Goal: Task Accomplishment & Management: Manage account settings

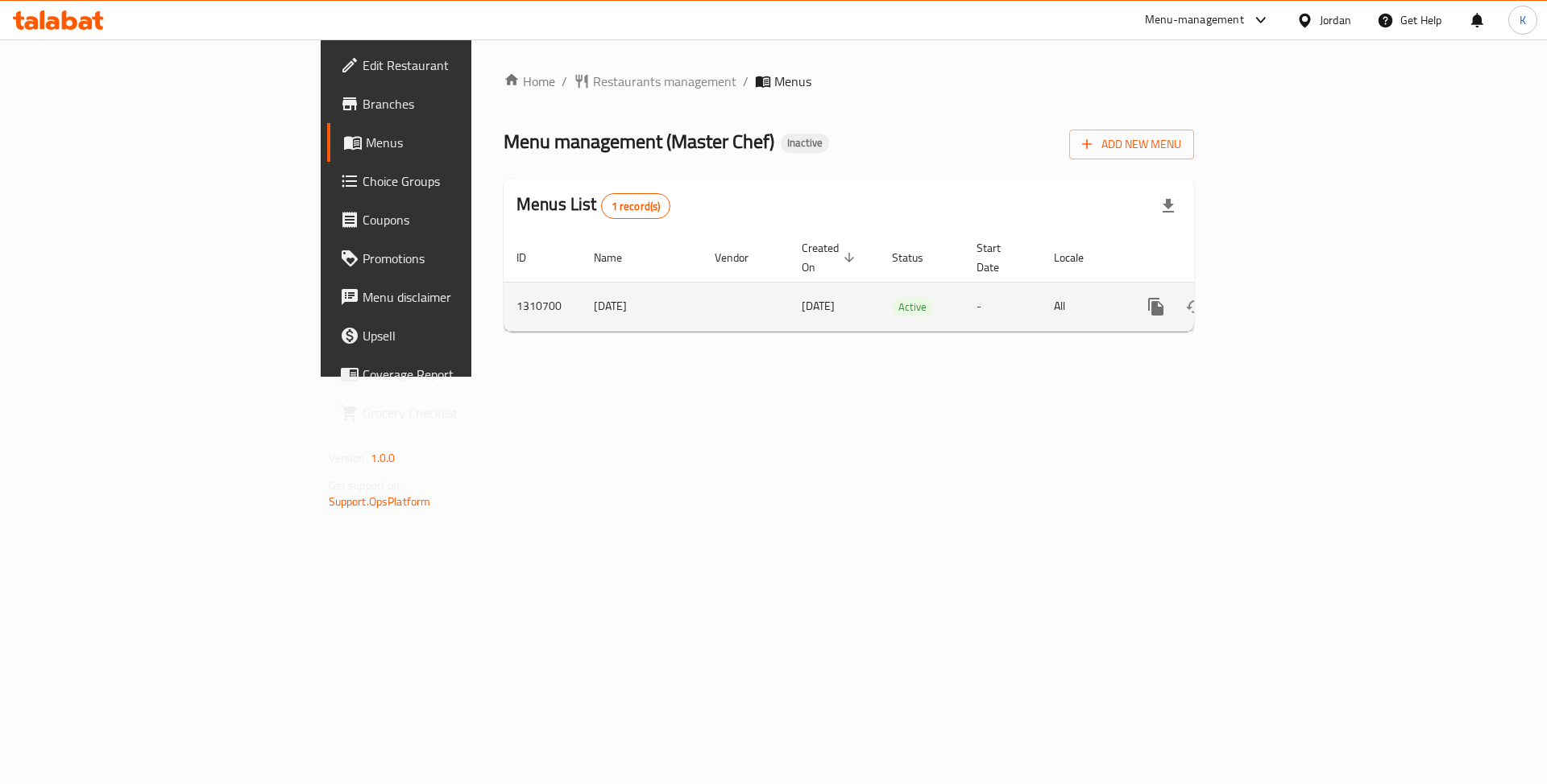
click at [1291, 287] on link "enhanced table" at bounding box center [1272, 307] width 39 height 39
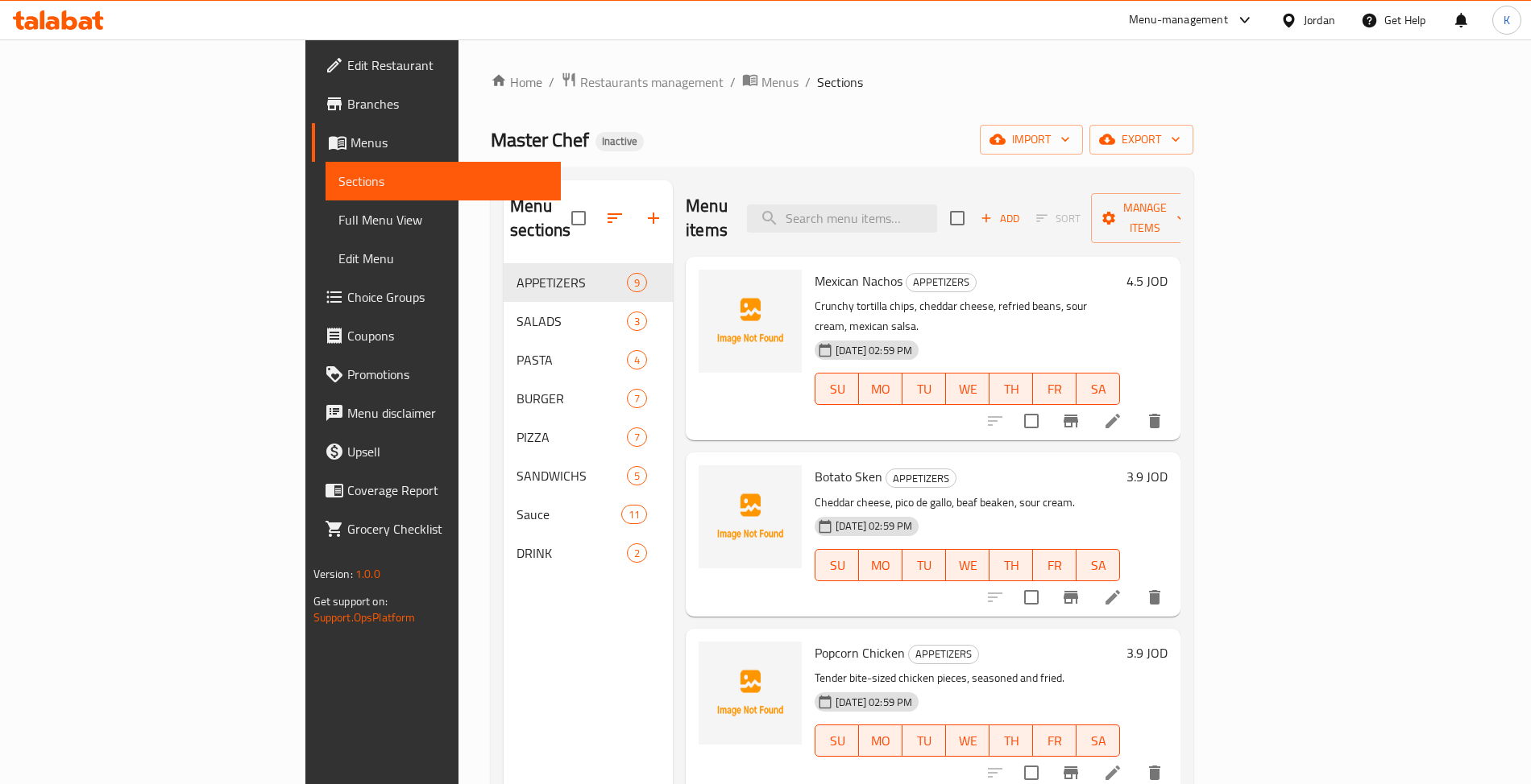
click at [326, 240] on link "Edit Menu" at bounding box center [443, 259] width 235 height 39
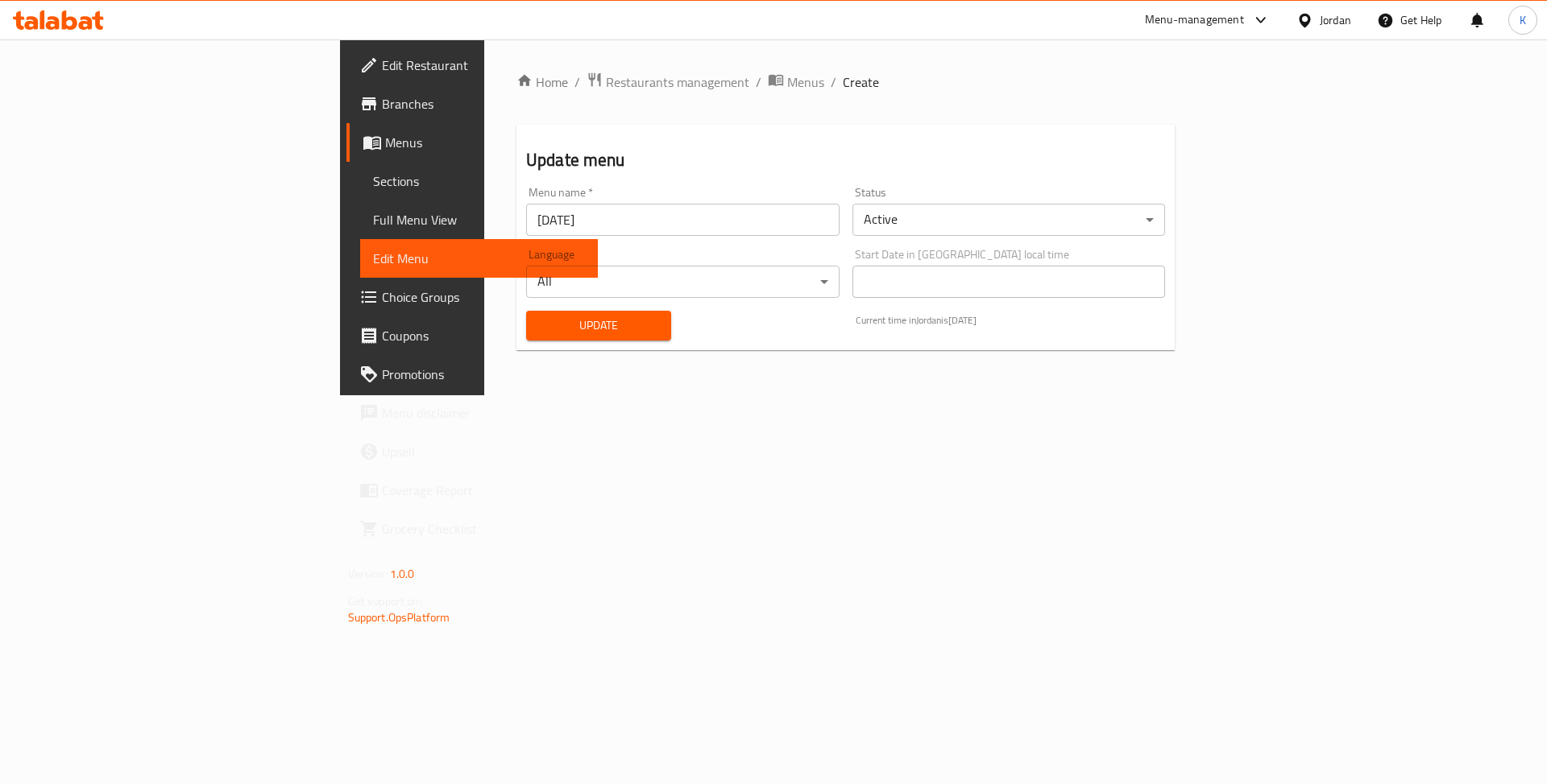
click at [360, 205] on link "Full Menu View" at bounding box center [479, 220] width 239 height 39
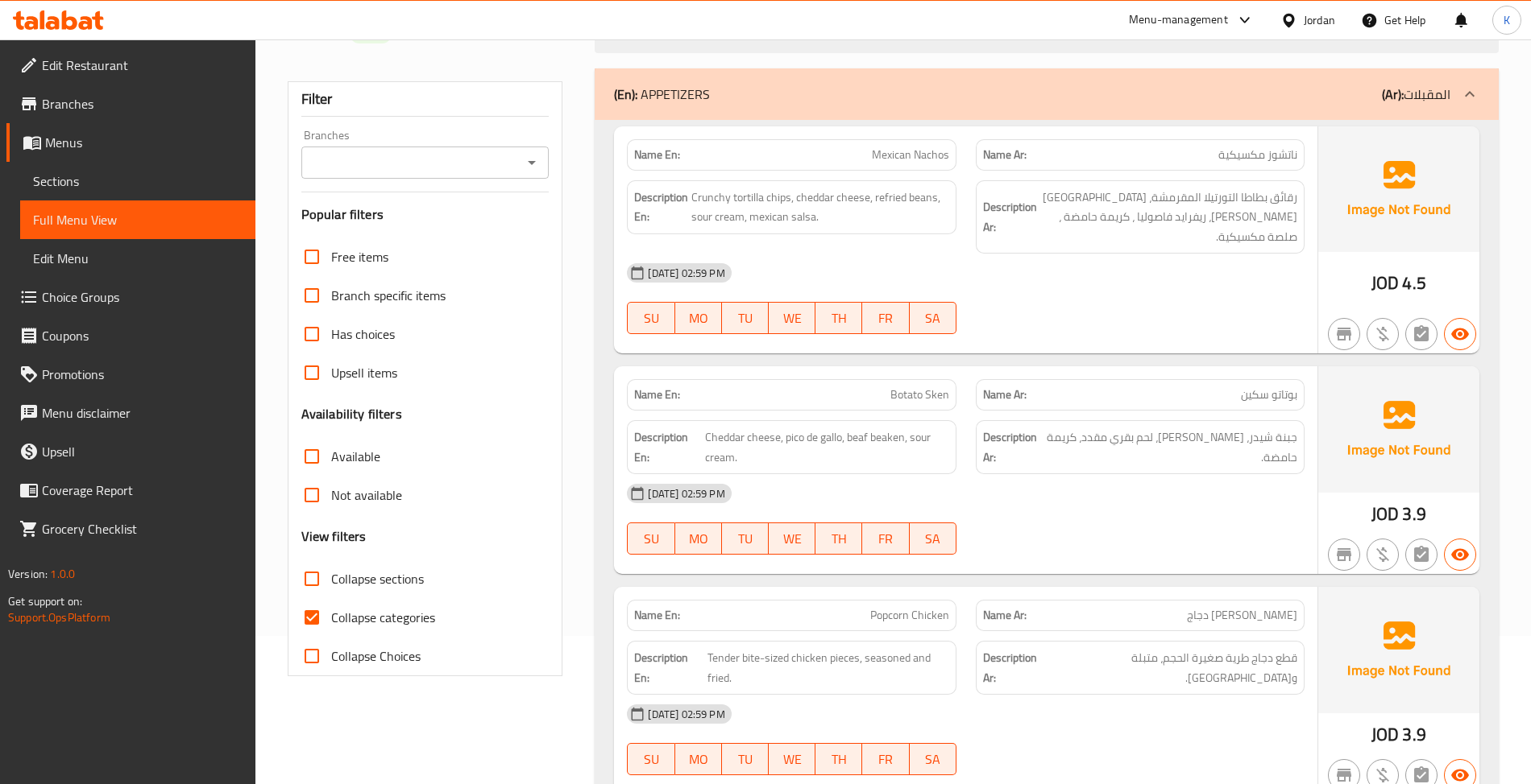
scroll to position [501, 0]
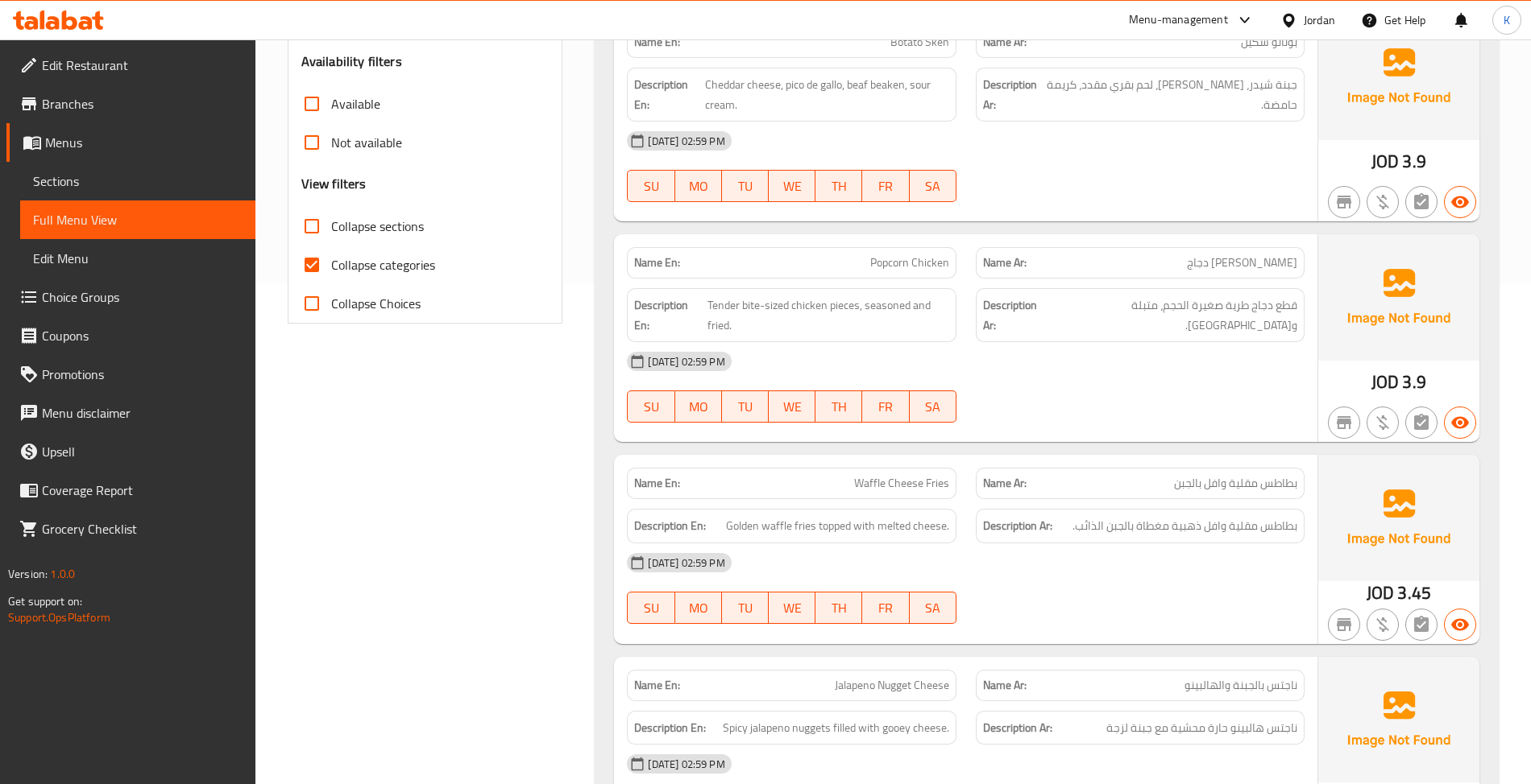
click at [350, 223] on span "Collapse sections" at bounding box center [378, 226] width 93 height 19
click at [332, 223] on input "Collapse sections" at bounding box center [312, 227] width 39 height 39
checkbox input "true"
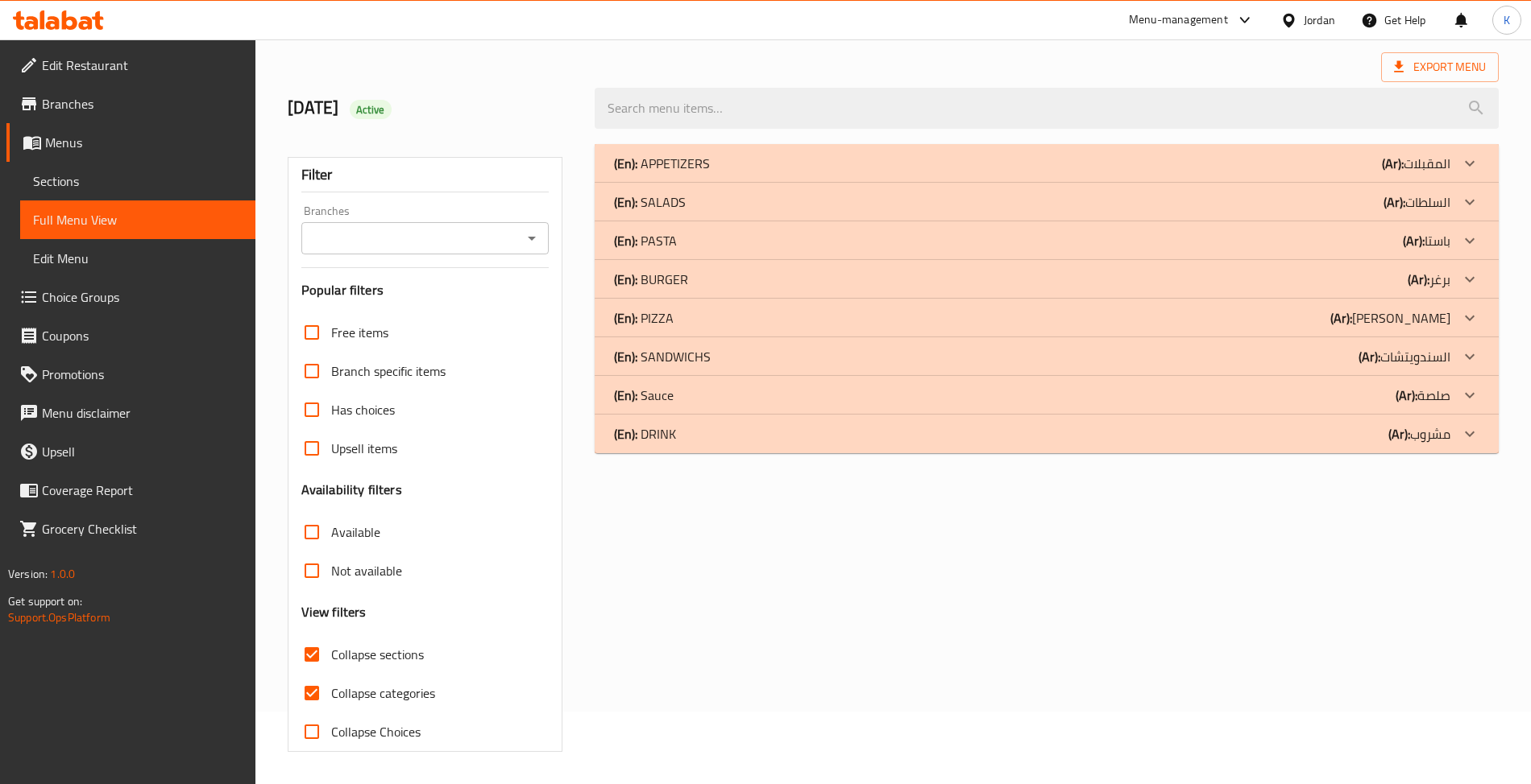
click at [342, 684] on span "Collapse categories" at bounding box center [383, 693] width 104 height 19
click at [332, 674] on input "Collapse categories" at bounding box center [312, 694] width 39 height 39
checkbox input "false"
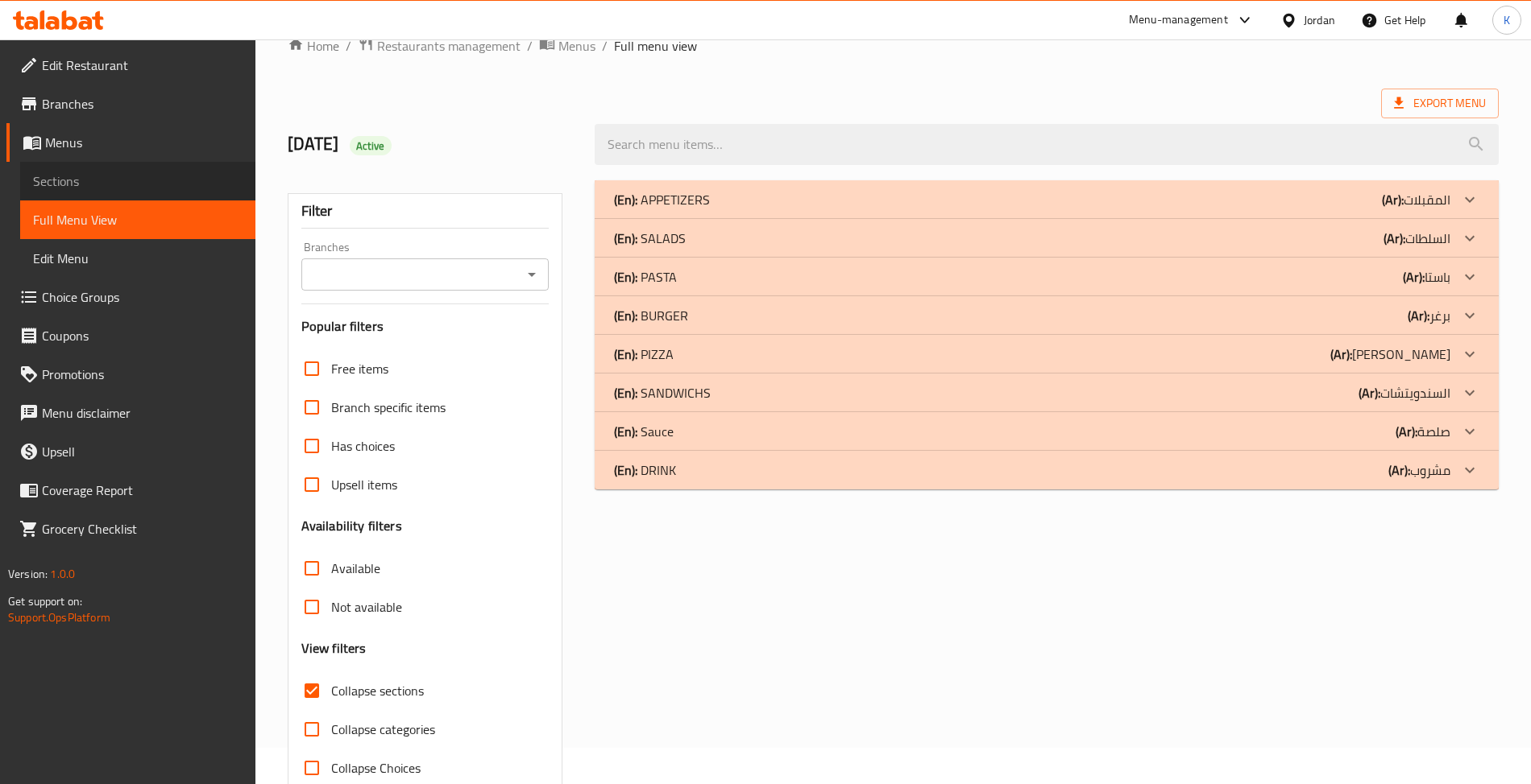
click at [145, 175] on span "Sections" at bounding box center [137, 180] width 209 height 19
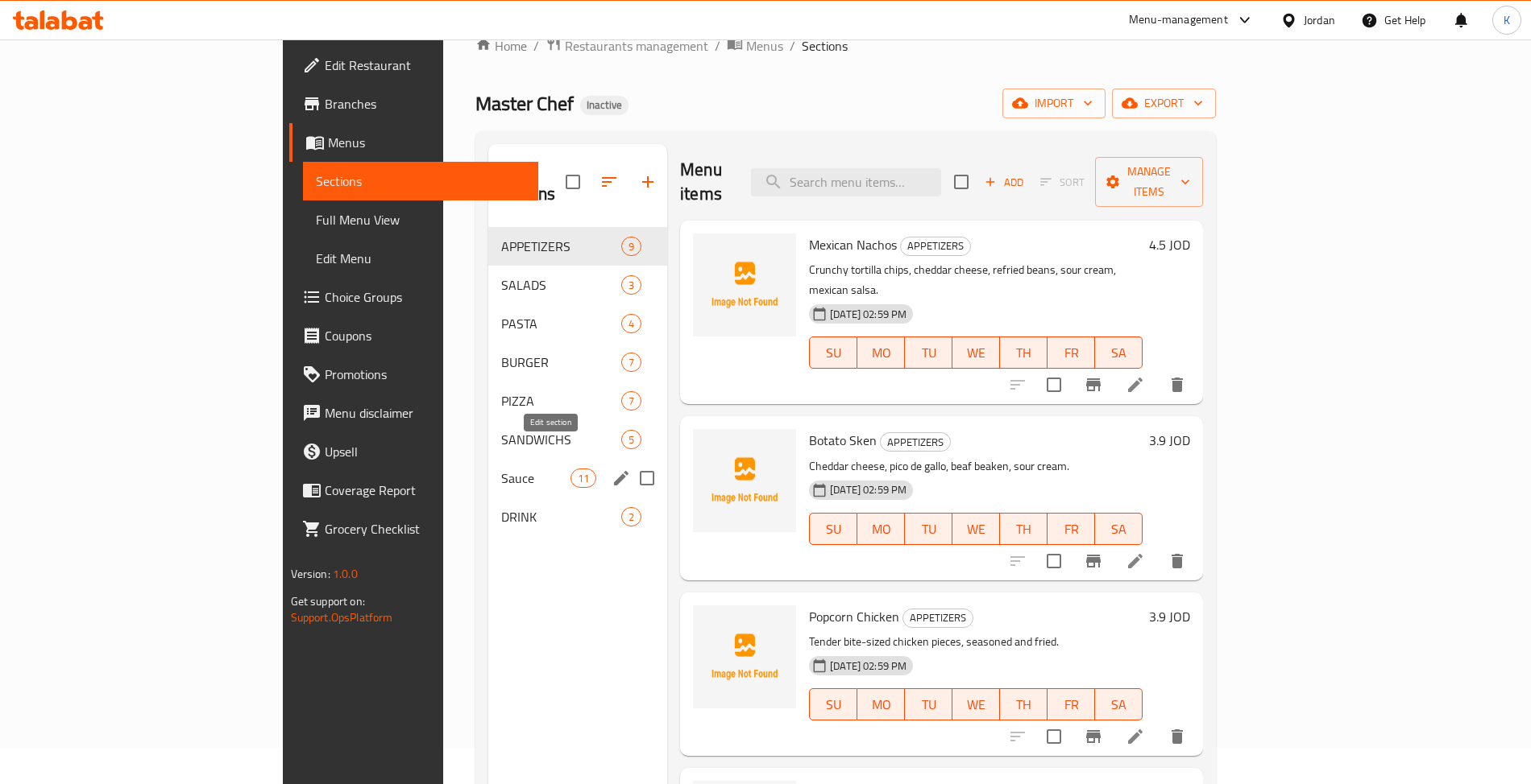
click at [612, 469] on icon "edit" at bounding box center [621, 478] width 19 height 19
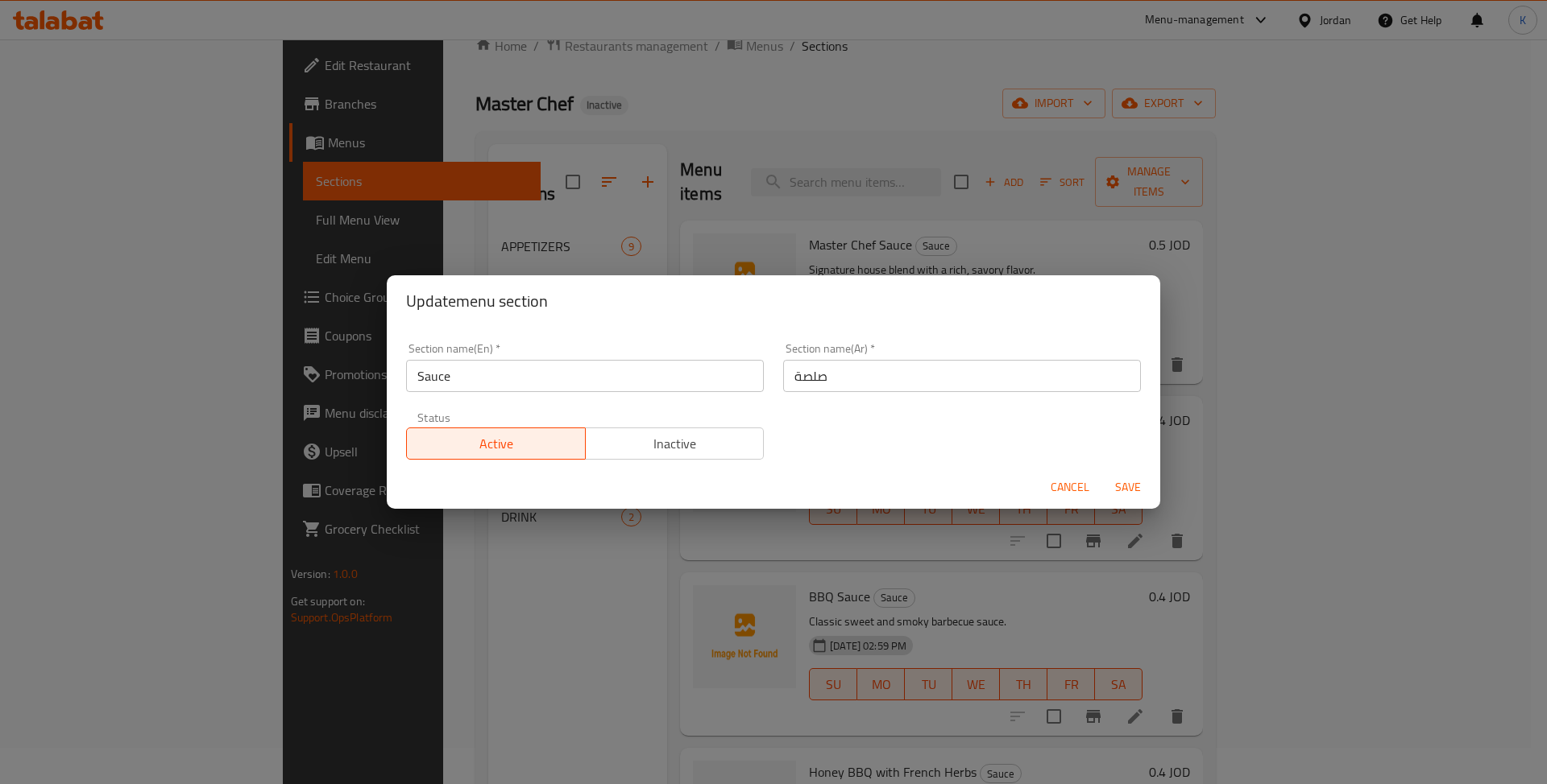
click at [529, 154] on div "Update menu section Section name(En)   * Sauce Section name(En) * Section name(…" at bounding box center [774, 392] width 1547 height 784
click at [858, 377] on input "صلصة" at bounding box center [962, 376] width 358 height 32
type input "الصوص"
click at [1102, 473] on button "Save" at bounding box center [1128, 487] width 51 height 30
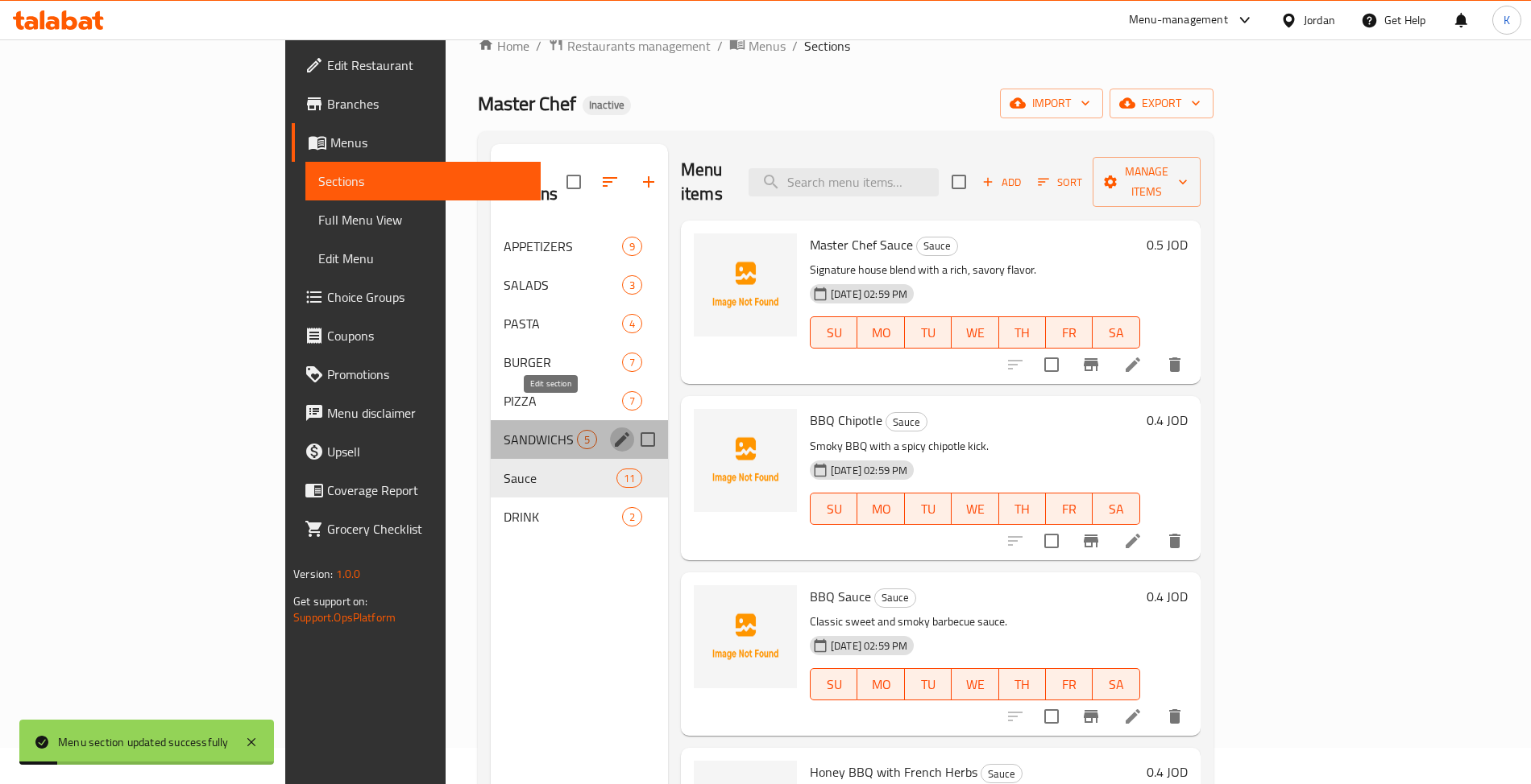
click at [612, 430] on icon "edit" at bounding box center [622, 439] width 19 height 19
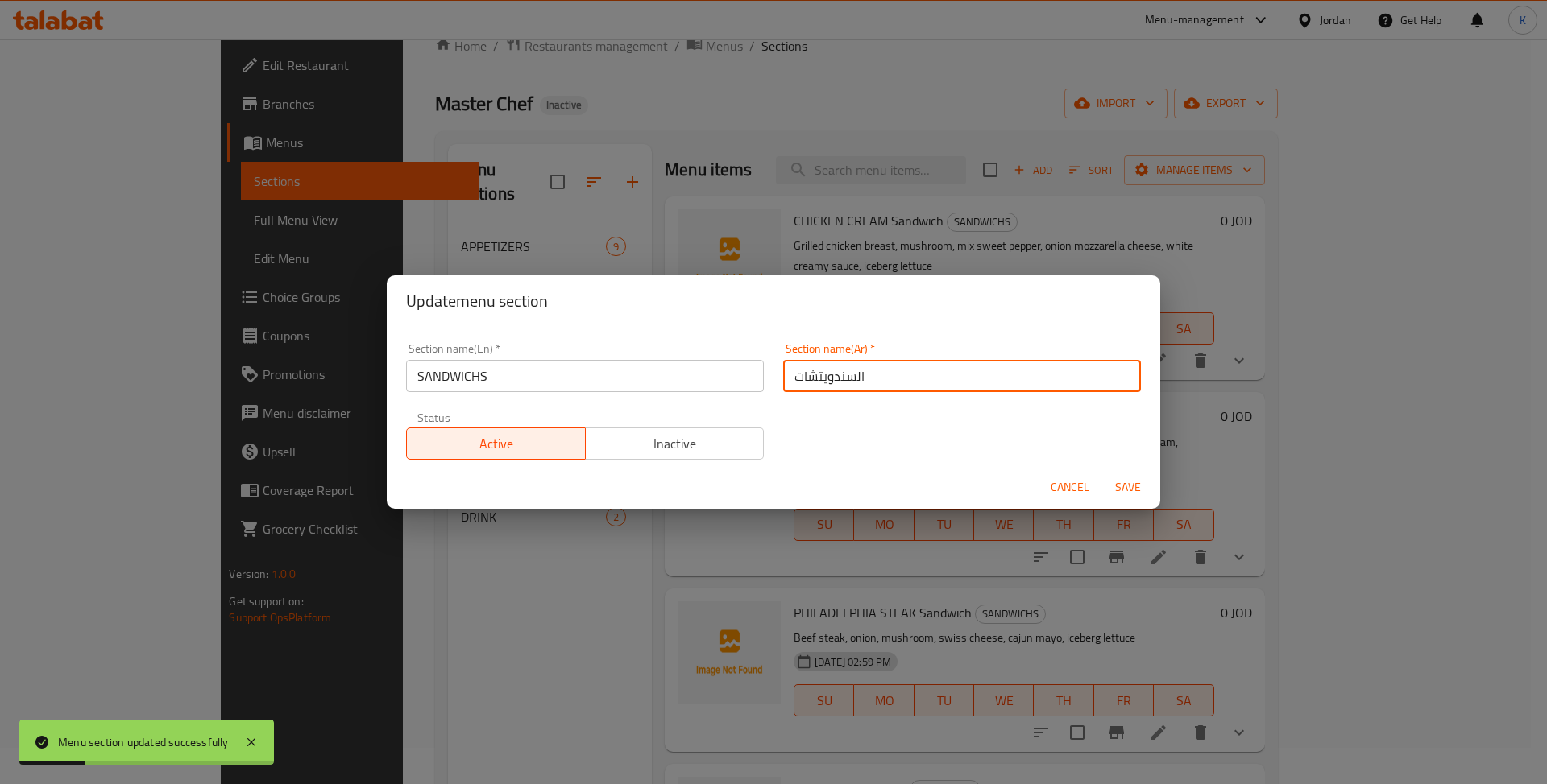
click at [876, 380] on input "السندويتشات" at bounding box center [962, 376] width 358 height 32
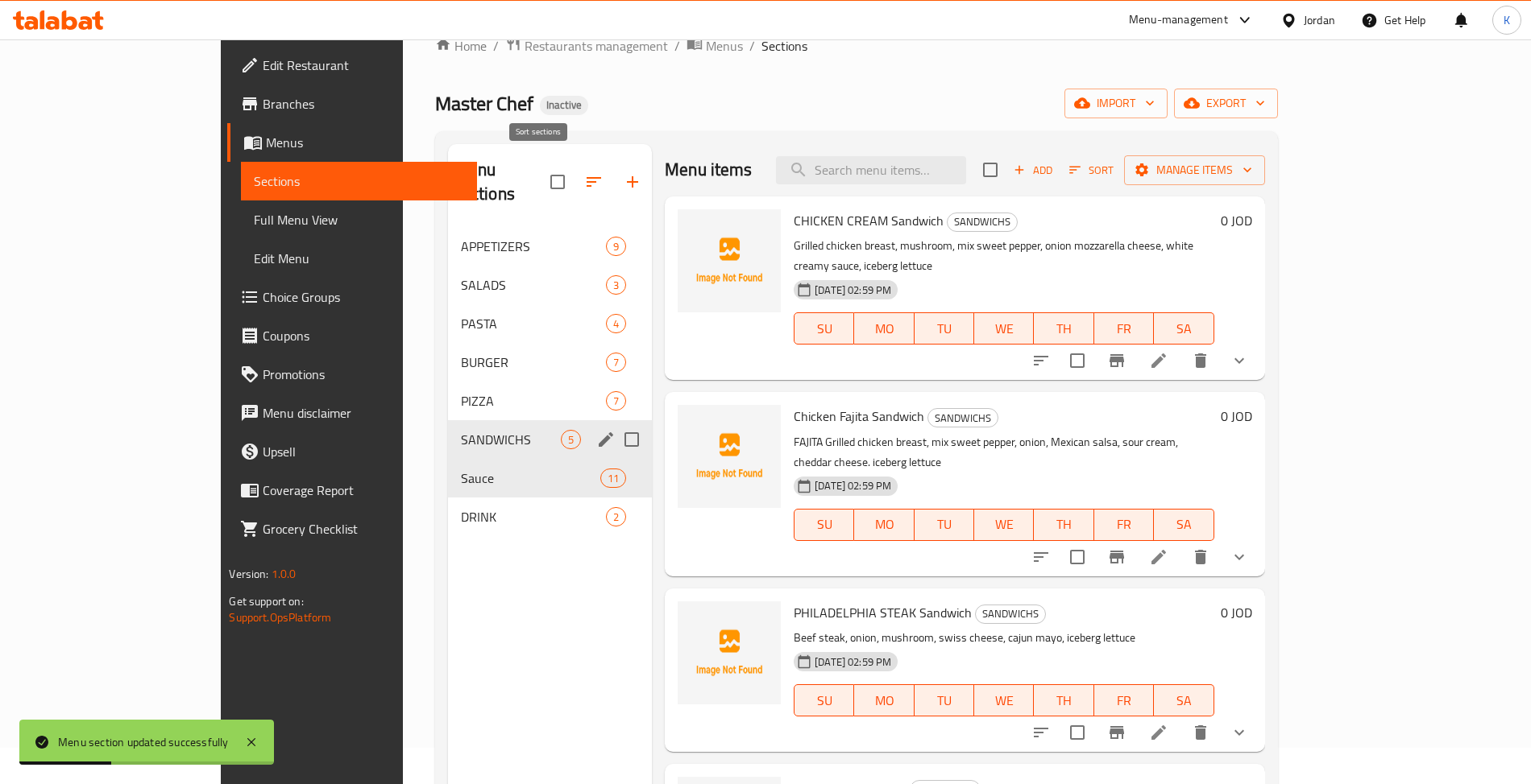
click at [585, 174] on icon "button" at bounding box center [594, 181] width 19 height 19
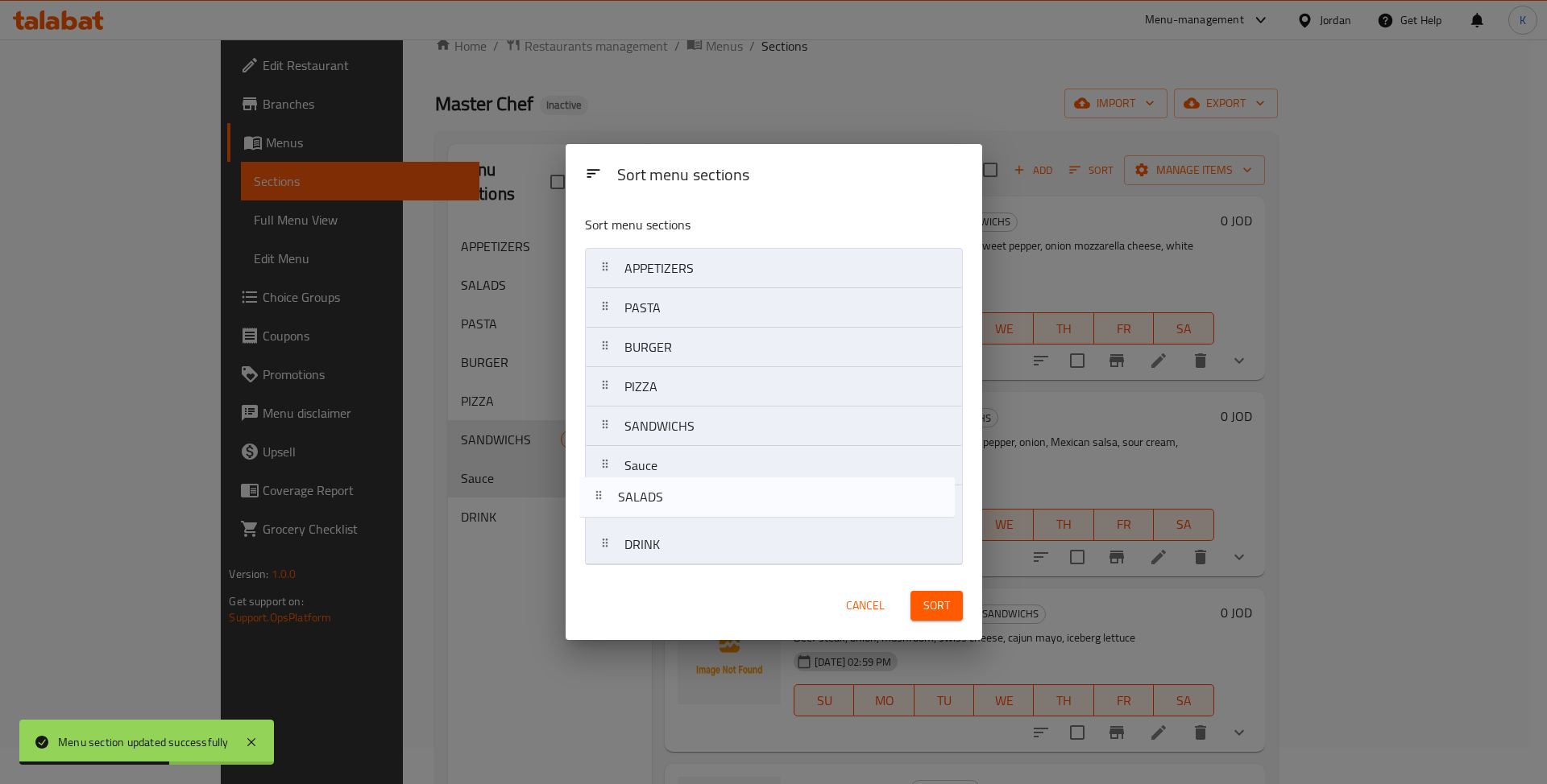
drag, startPoint x: 794, startPoint y: 314, endPoint x: 787, endPoint y: 513, distance: 199.1
click at [787, 513] on nav "APPETIZERS SALADS PASTA BURGER PIZZA SANDWICHS Sauce DRINK" at bounding box center [774, 406] width 378 height 317
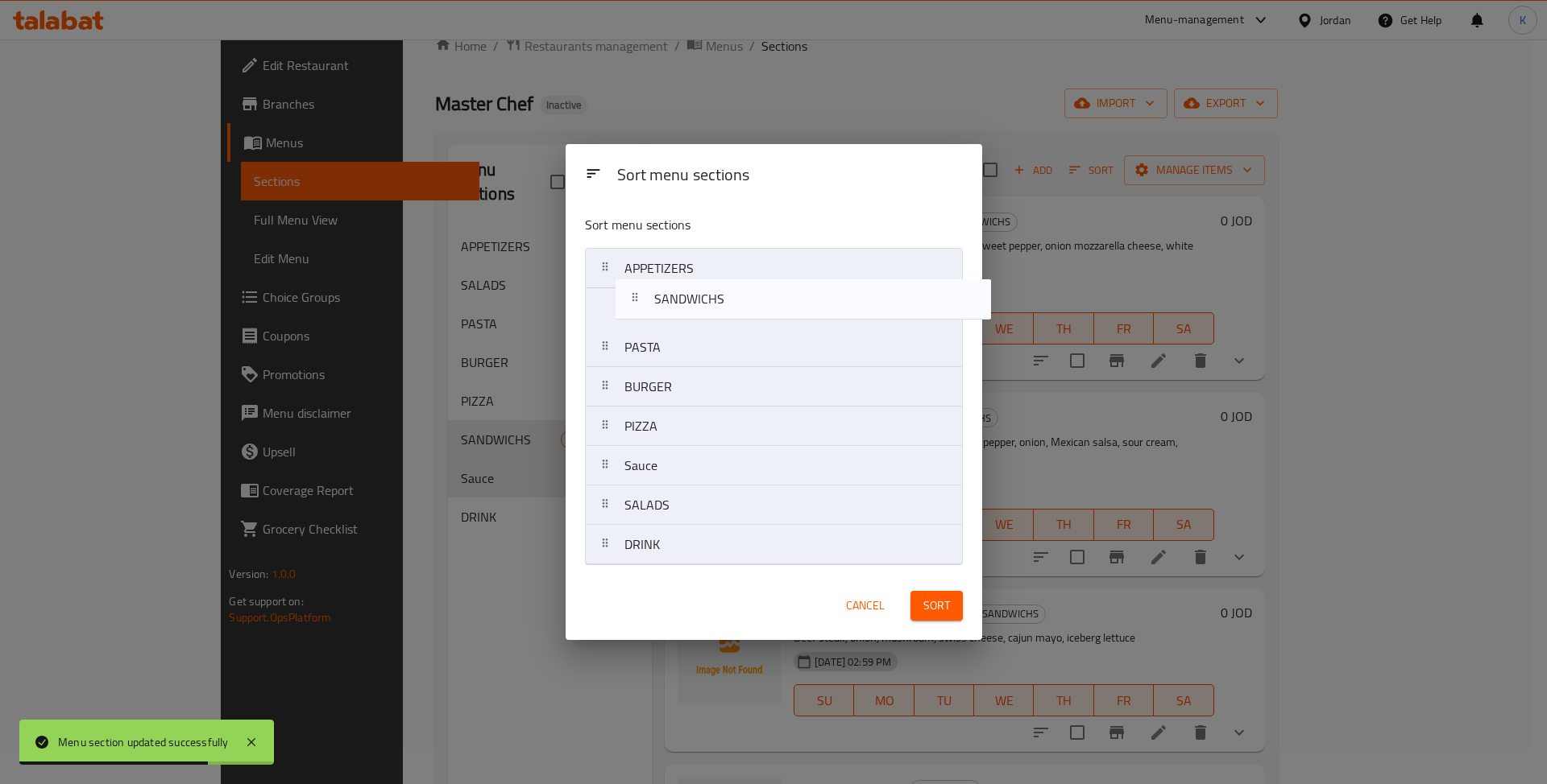
drag, startPoint x: 767, startPoint y: 429, endPoint x: 802, endPoint y: 297, distance: 136.6
click at [802, 297] on nav "APPETIZERS PASTA BURGER PIZZA SANDWICHS Sauce SALADS DRINK" at bounding box center [774, 406] width 378 height 317
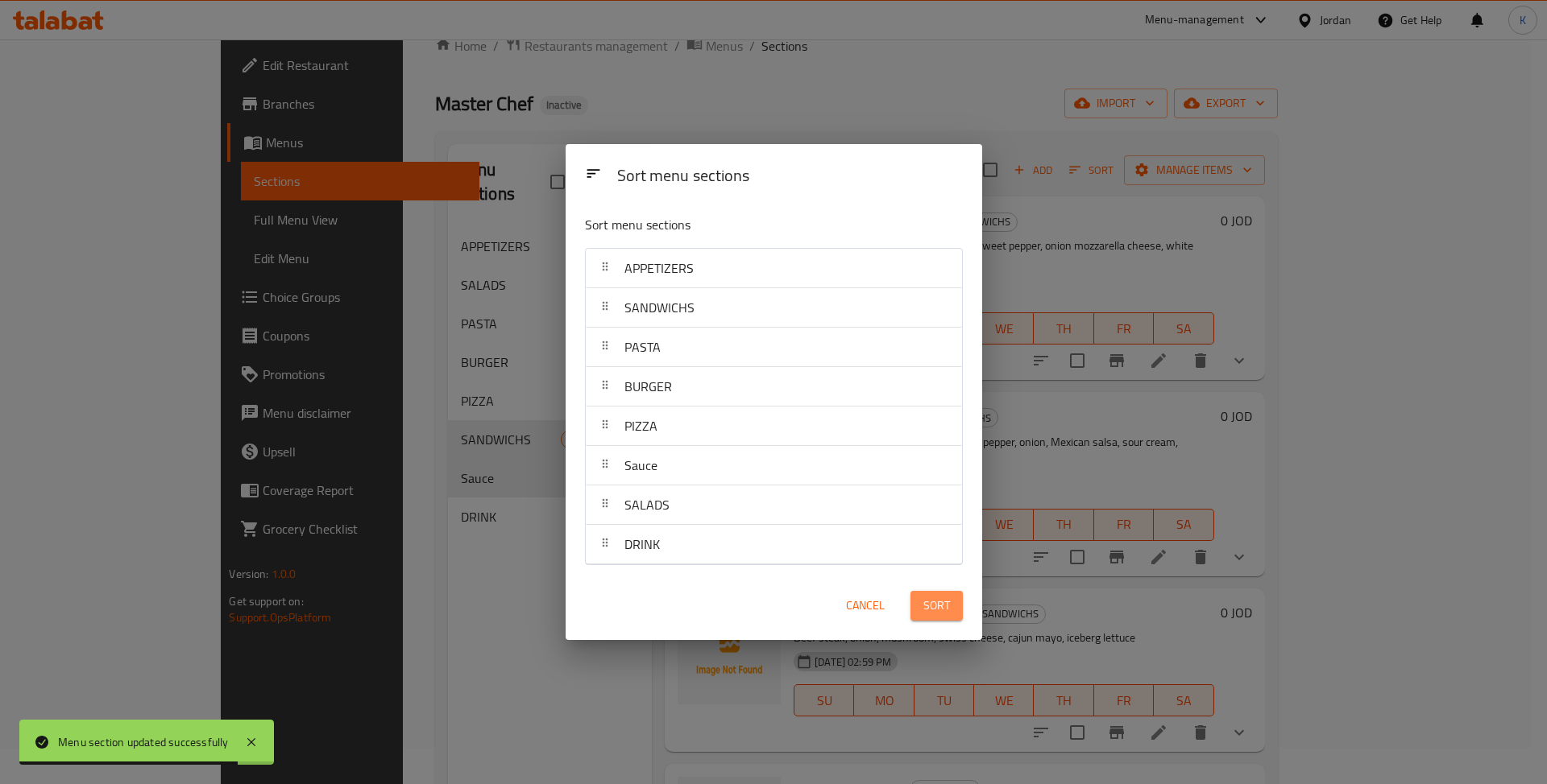
click at [951, 609] on button "Sort" at bounding box center [936, 605] width 52 height 30
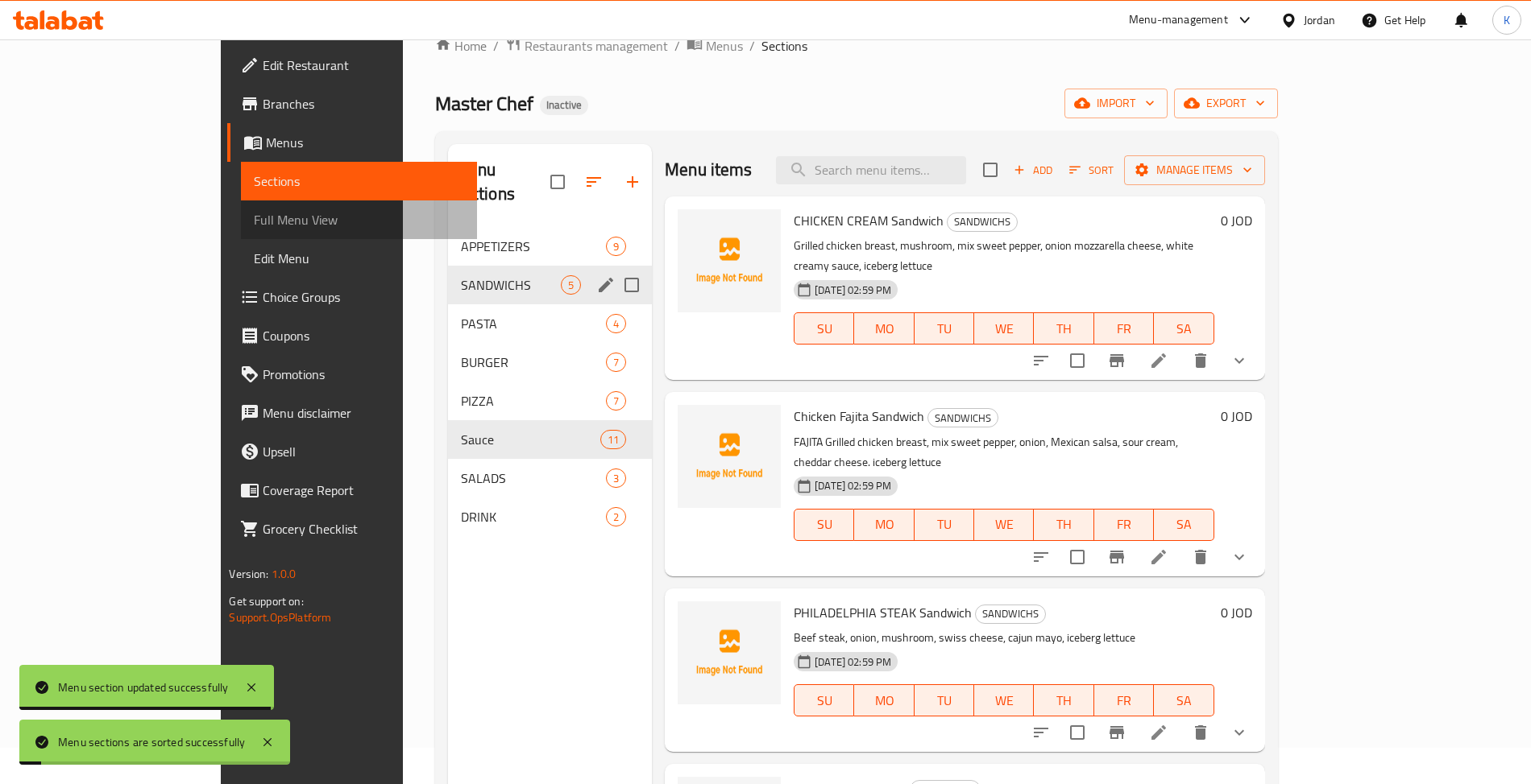
click at [241, 234] on link "Full Menu View" at bounding box center [358, 220] width 235 height 39
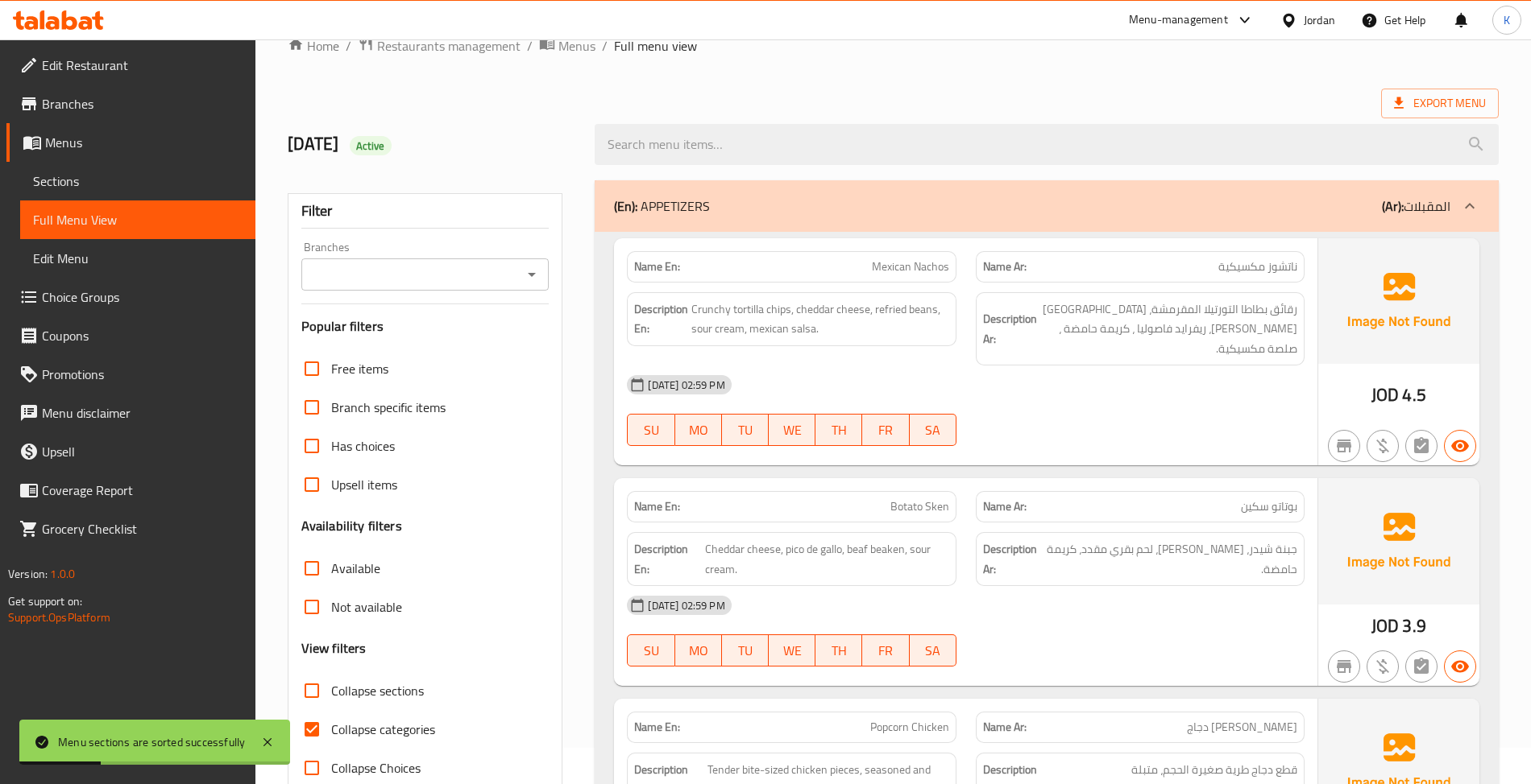
click at [390, 681] on span "Collapse sections" at bounding box center [378, 690] width 93 height 19
click at [332, 681] on input "Collapse sections" at bounding box center [312, 691] width 39 height 39
checkbox input "true"
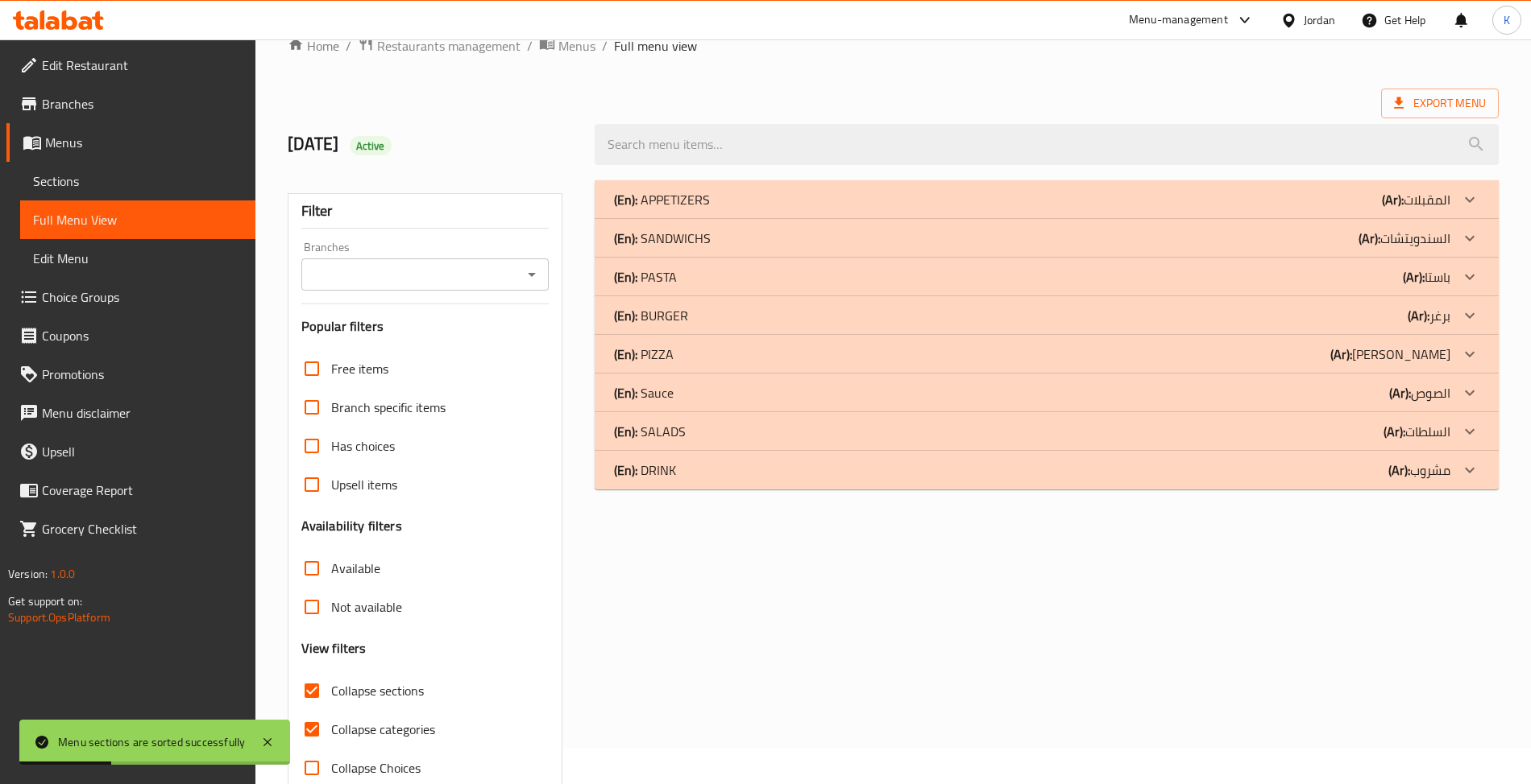
click at [404, 736] on span "Collapse categories" at bounding box center [383, 729] width 104 height 19
click at [332, 736] on input "Collapse categories" at bounding box center [312, 730] width 39 height 39
checkbox input "false"
click at [388, 701] on span "Collapse sections" at bounding box center [378, 690] width 93 height 19
click at [332, 702] on input "Collapse sections" at bounding box center [312, 691] width 39 height 39
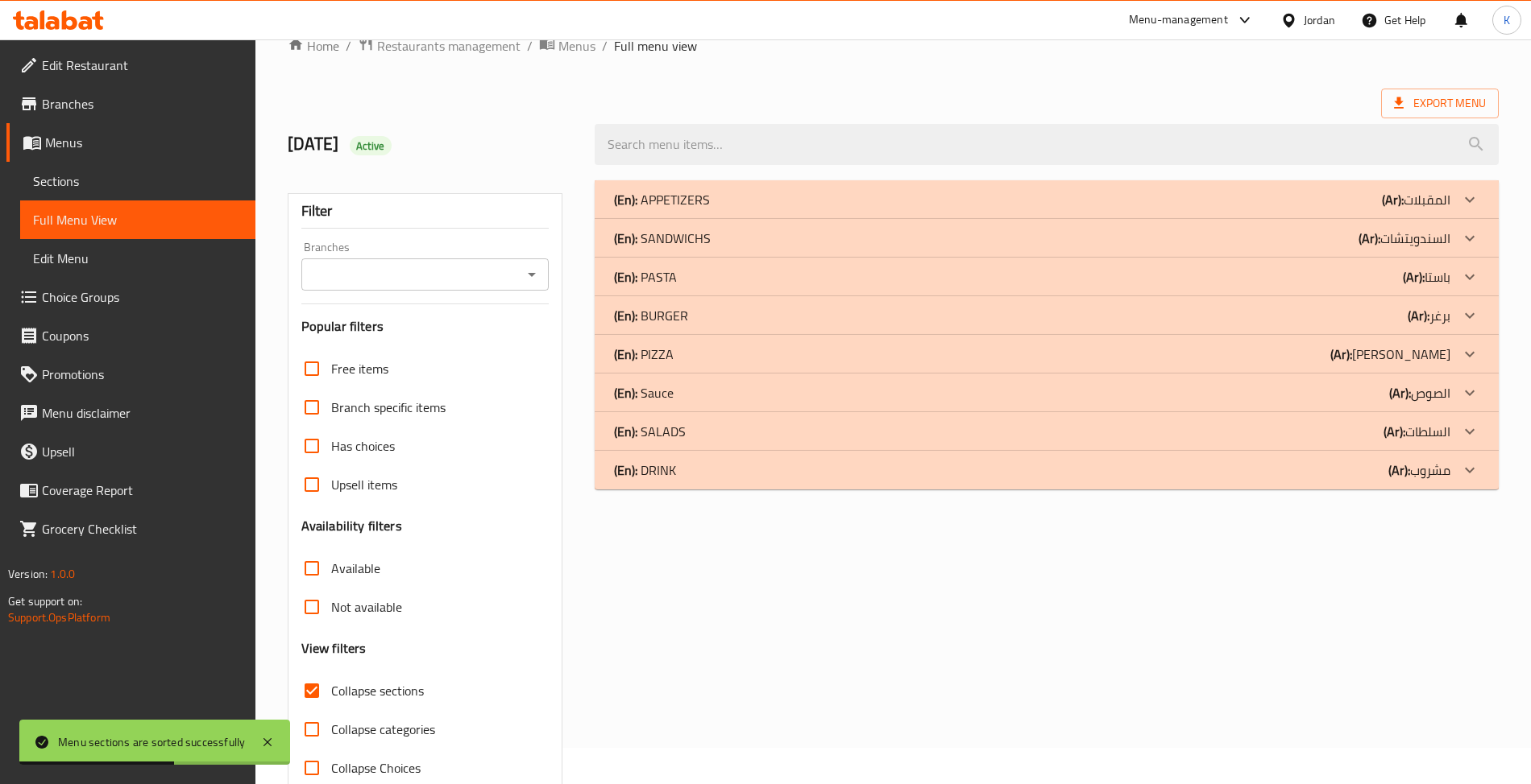
checkbox input "false"
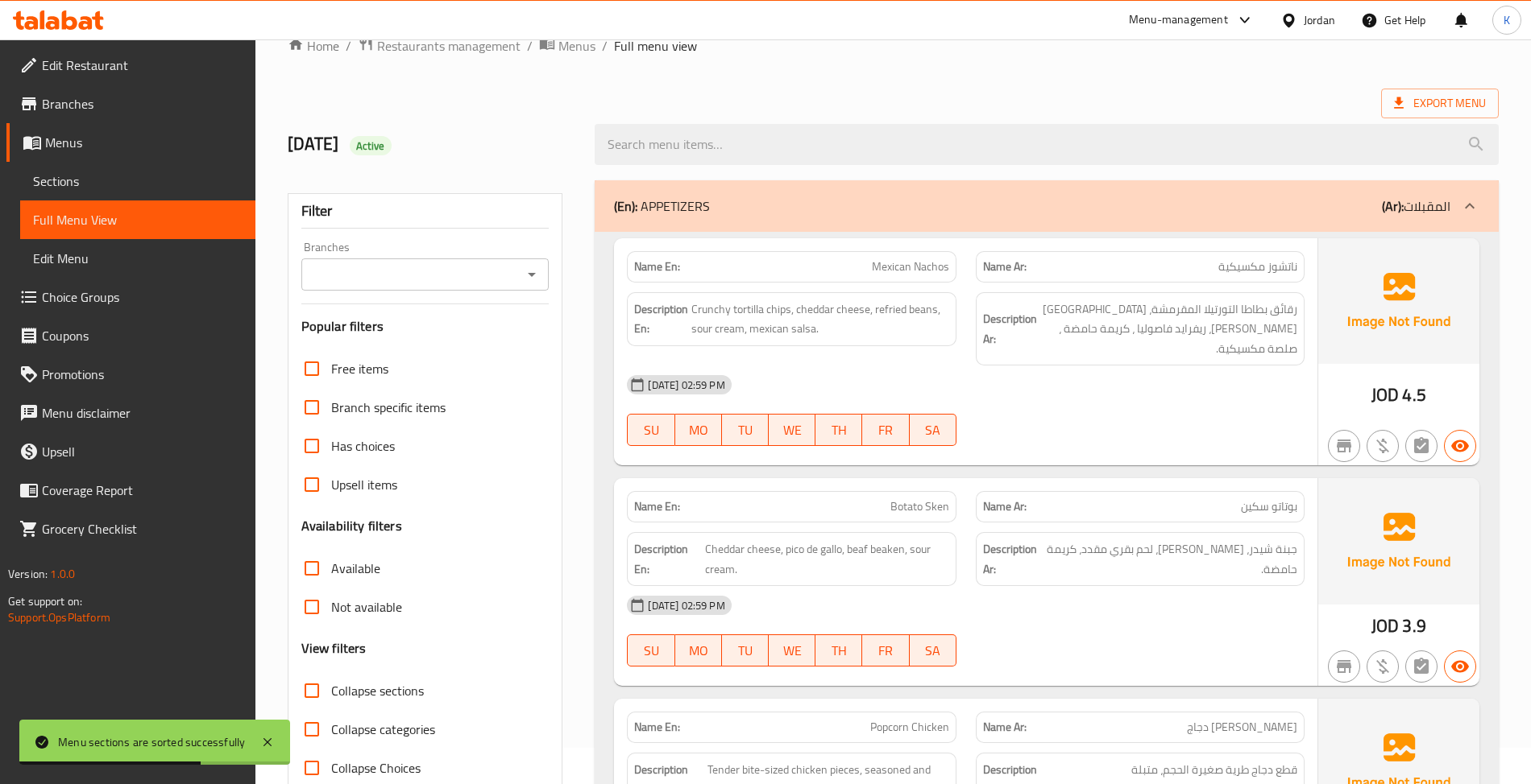
click at [65, 172] on span "Sections" at bounding box center [137, 180] width 209 height 19
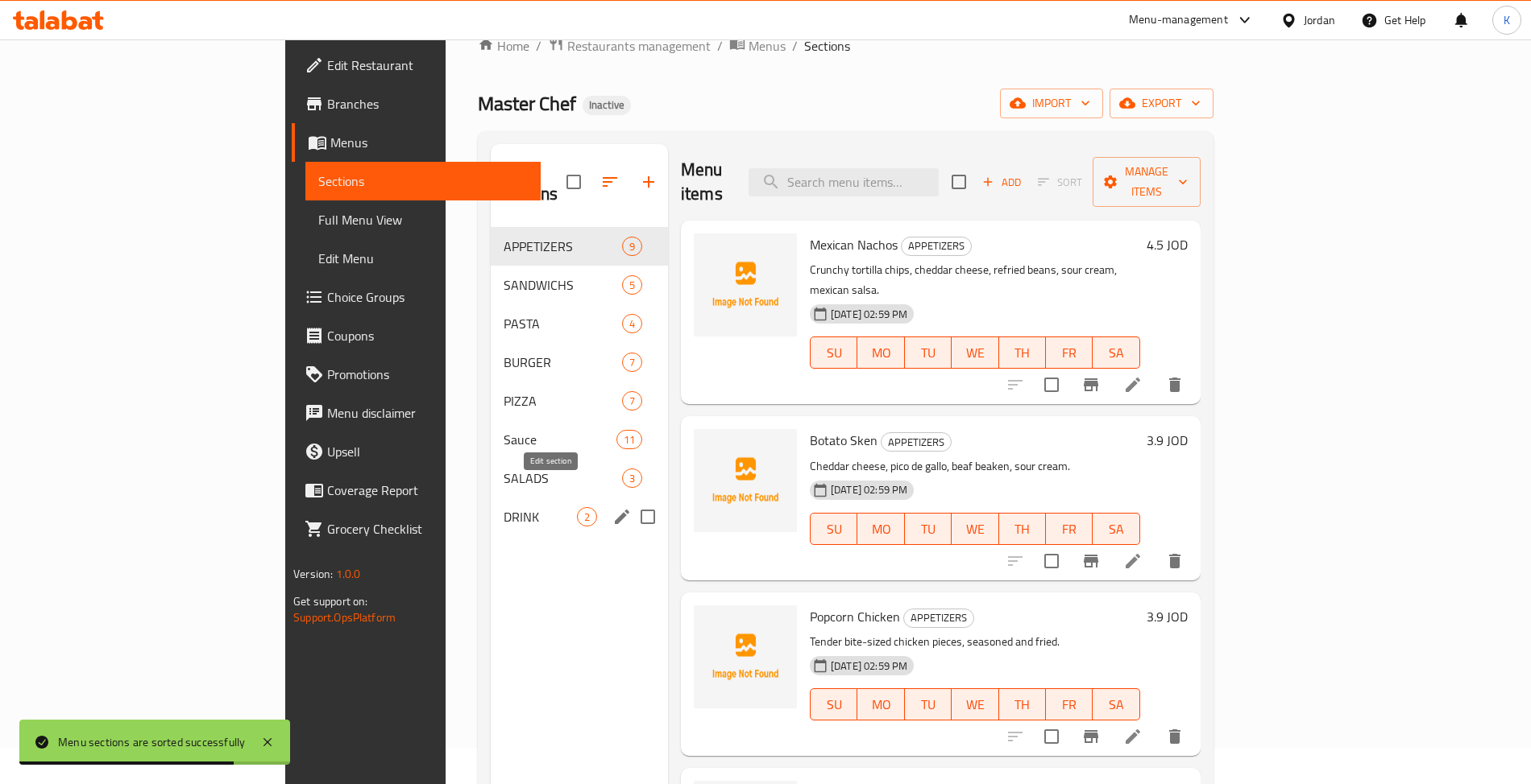
click at [612, 507] on icon "edit" at bounding box center [622, 517] width 19 height 19
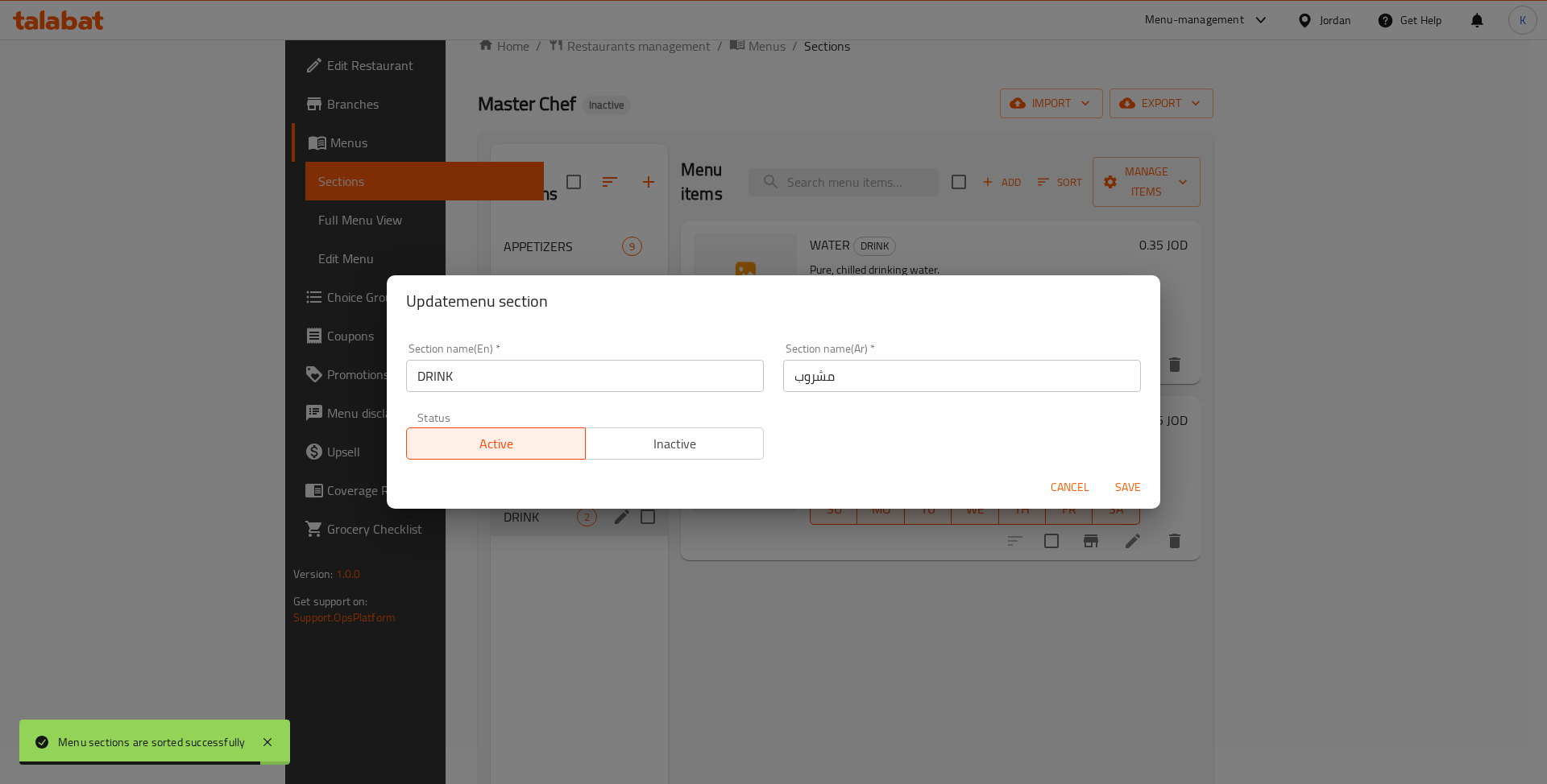
click at [571, 375] on input "DRINK" at bounding box center [585, 376] width 358 height 32
type input "DRINKS"
click at [867, 377] on input "مشروب" at bounding box center [962, 376] width 358 height 32
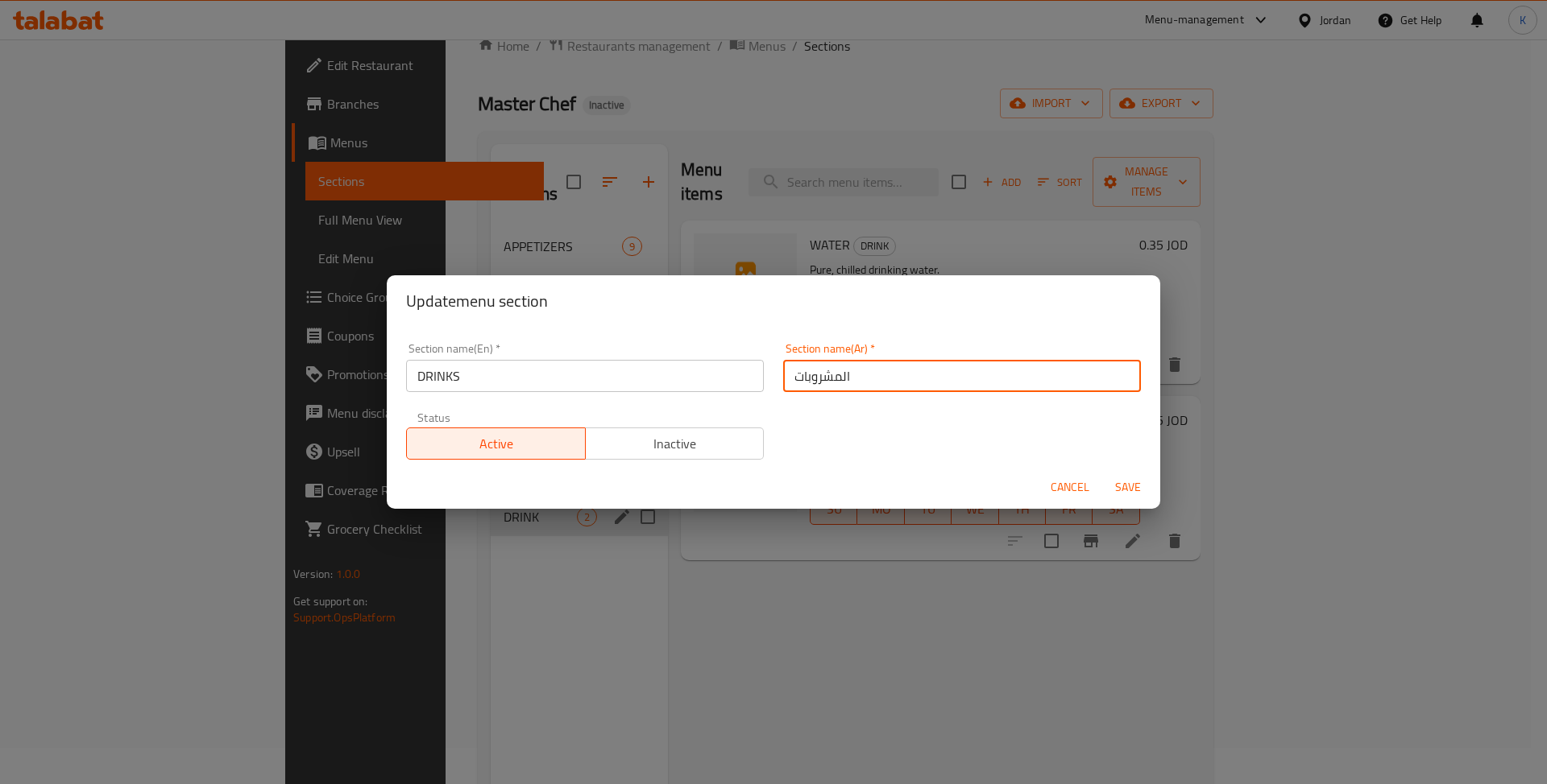
type input "المشروبات"
click at [1102, 473] on button "Save" at bounding box center [1128, 487] width 51 height 30
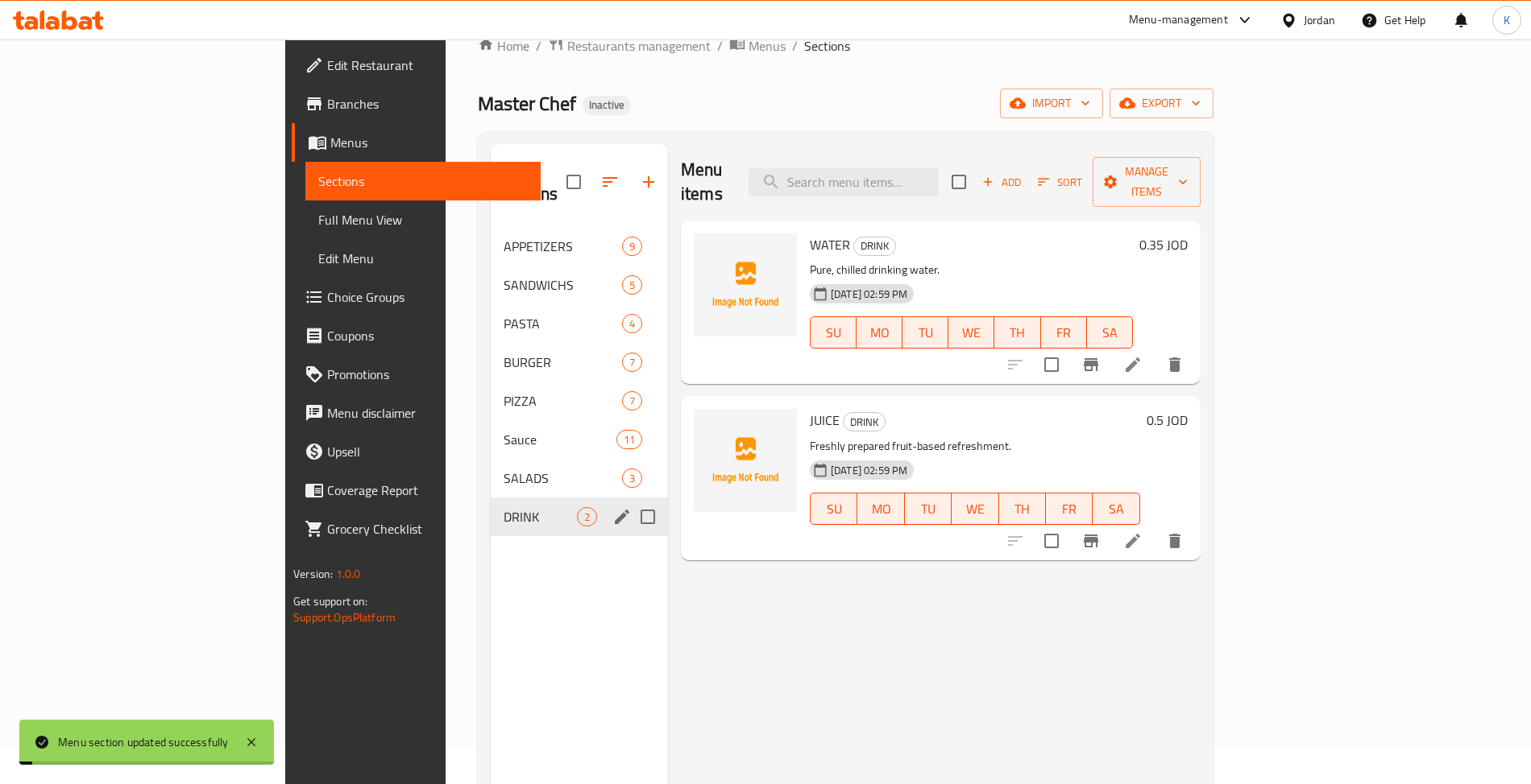
click at [318, 210] on span "Full Menu View" at bounding box center [423, 219] width 209 height 19
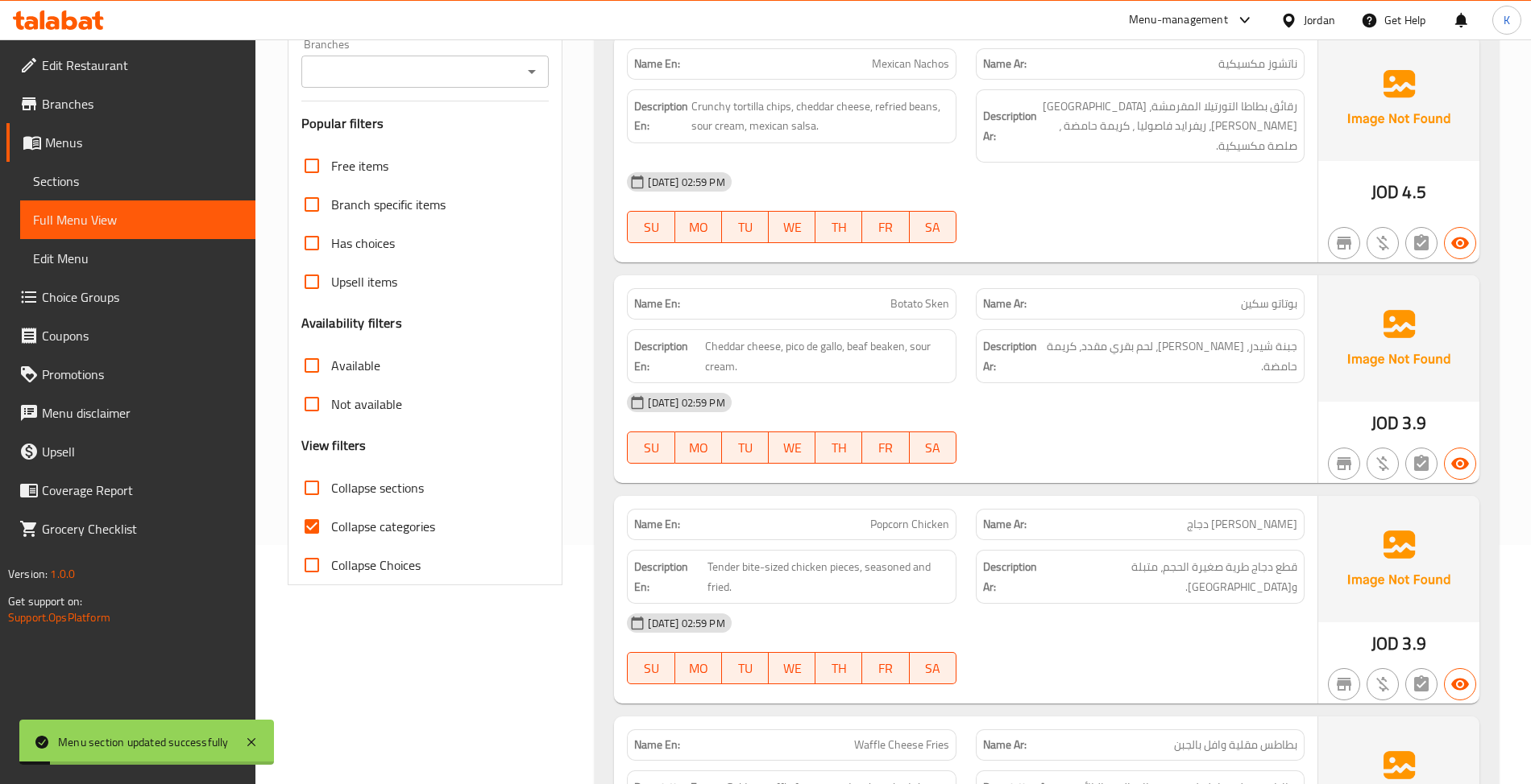
scroll to position [287, 0]
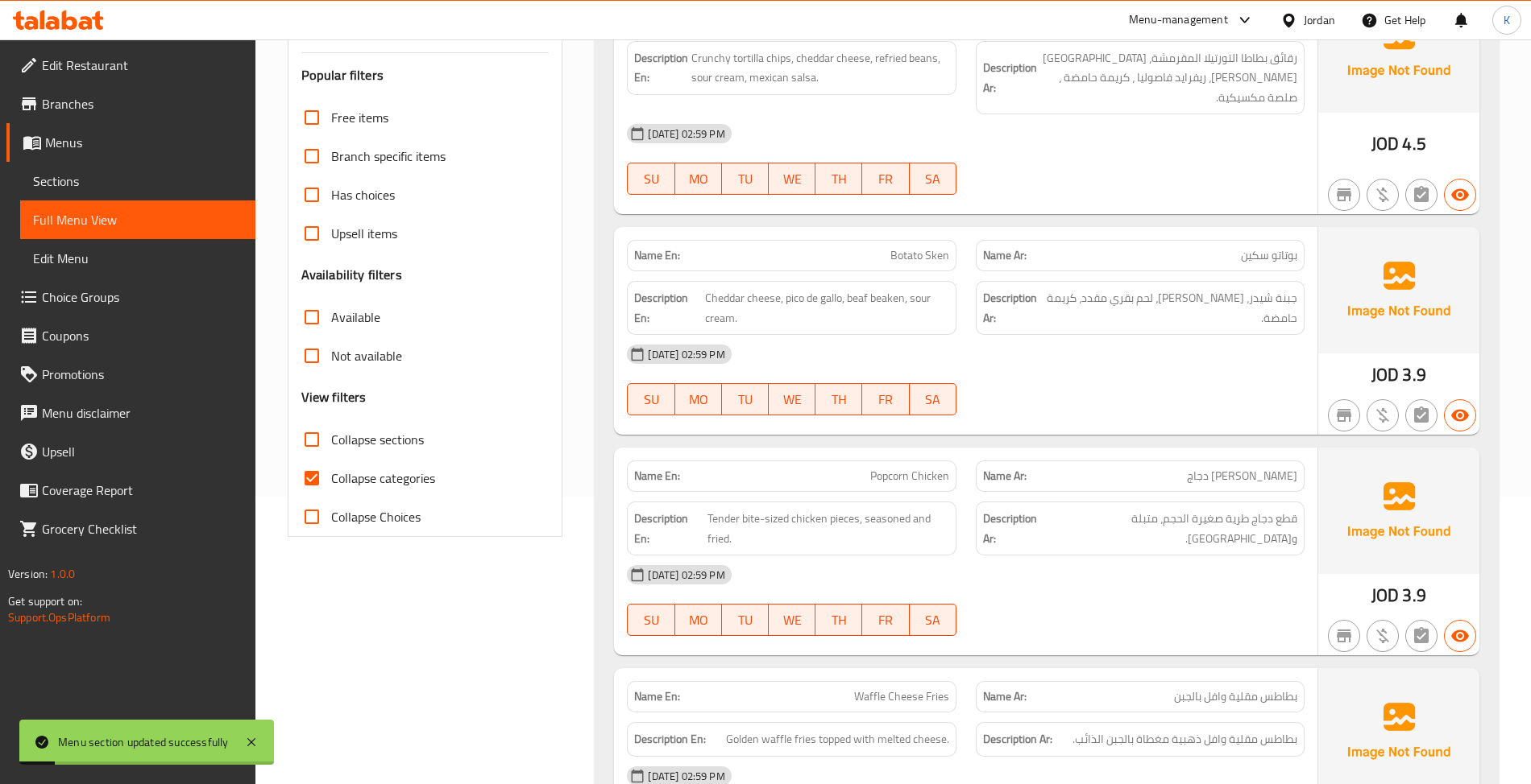
click at [387, 458] on label "Collapse sections" at bounding box center [358, 440] width 132 height 39
click at [332, 458] on input "Collapse sections" at bounding box center [312, 440] width 39 height 39
checkbox input "true"
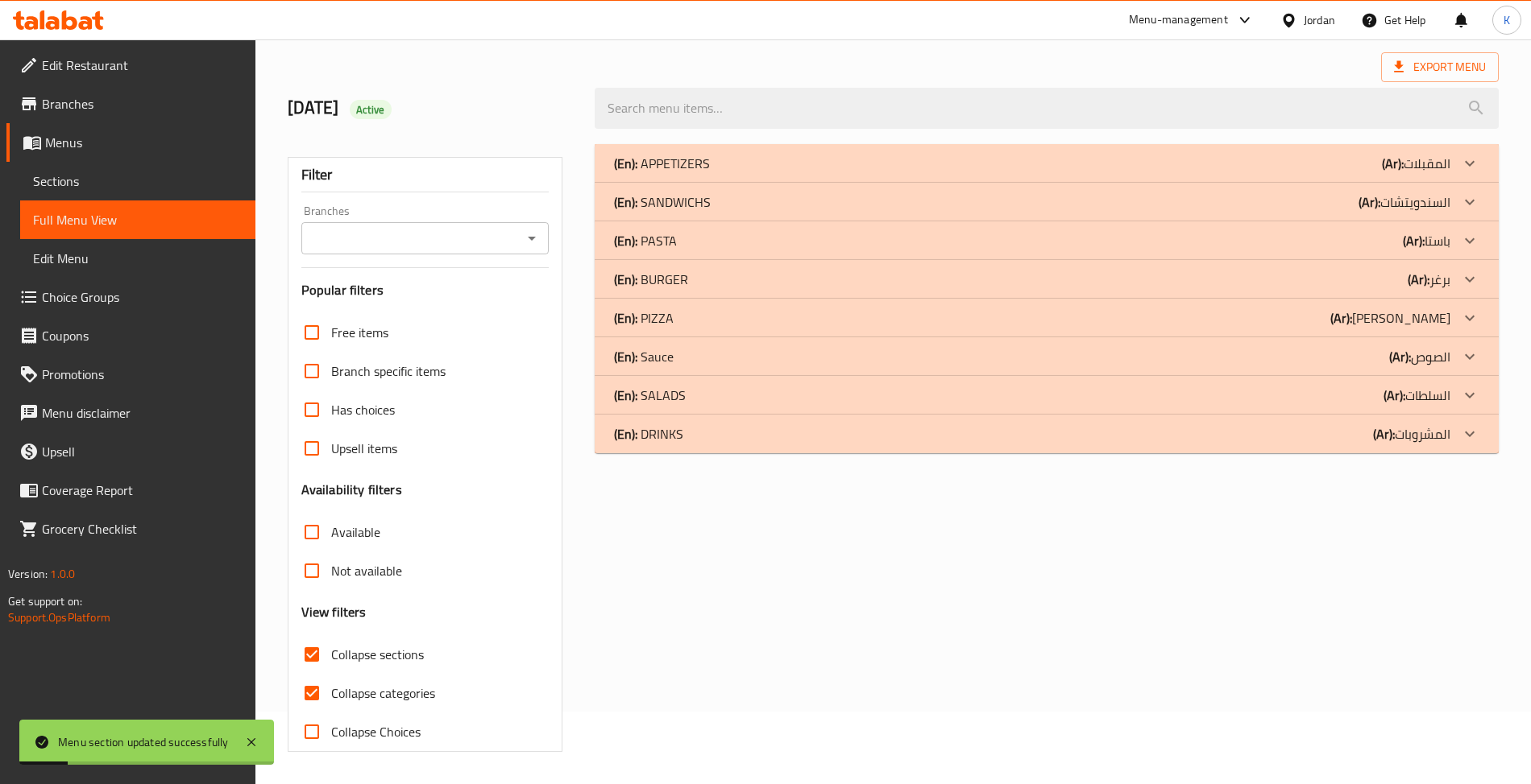
scroll to position [74, 0]
click at [390, 481] on h3 "Availability filters" at bounding box center [351, 490] width 100 height 19
click at [350, 684] on span "Collapse categories" at bounding box center [383, 693] width 104 height 19
click at [332, 681] on input "Collapse categories" at bounding box center [312, 694] width 39 height 39
checkbox input "false"
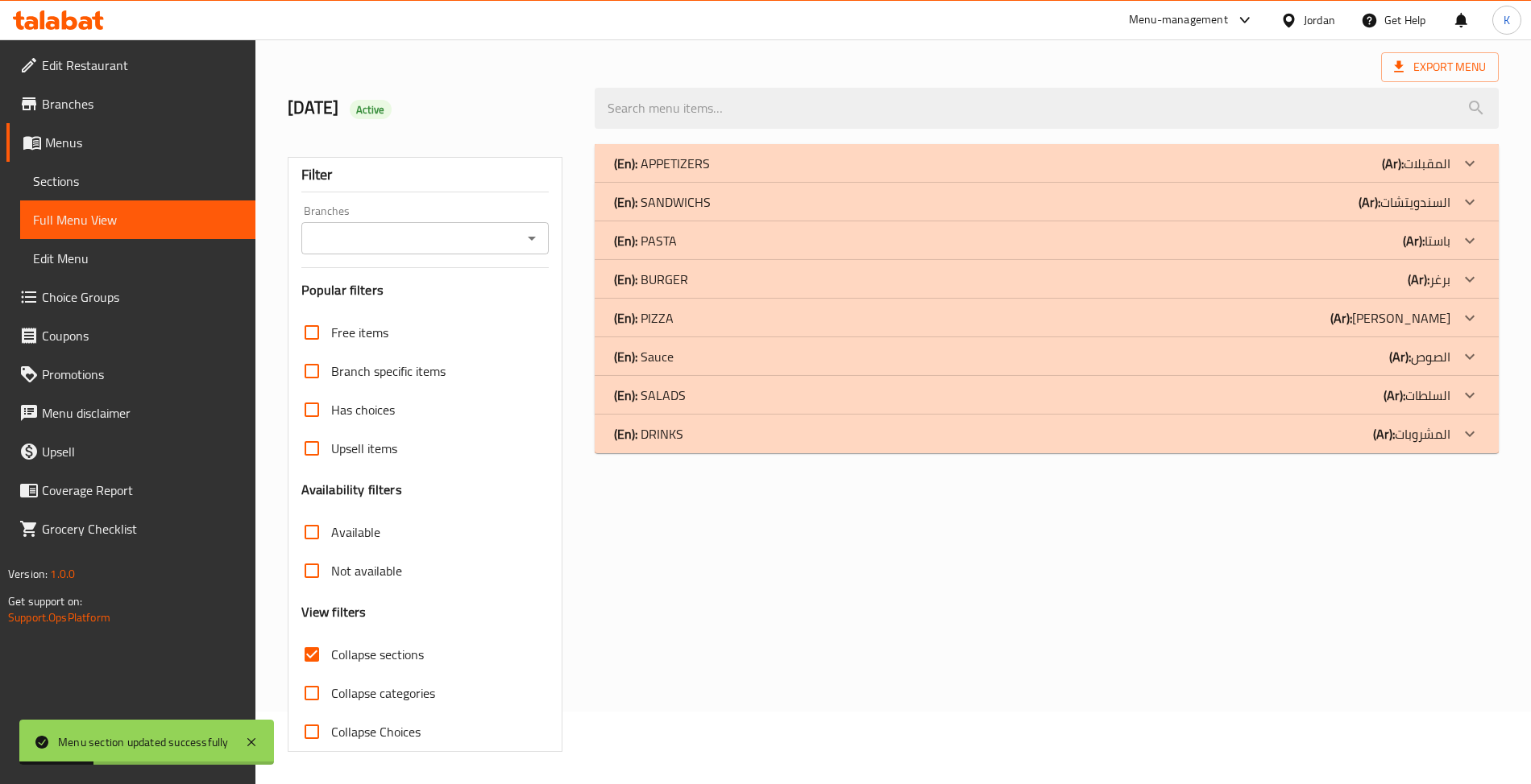
click at [375, 652] on span "Collapse sections" at bounding box center [378, 654] width 93 height 19
click at [332, 652] on input "Collapse sections" at bounding box center [312, 655] width 39 height 39
checkbox input "false"
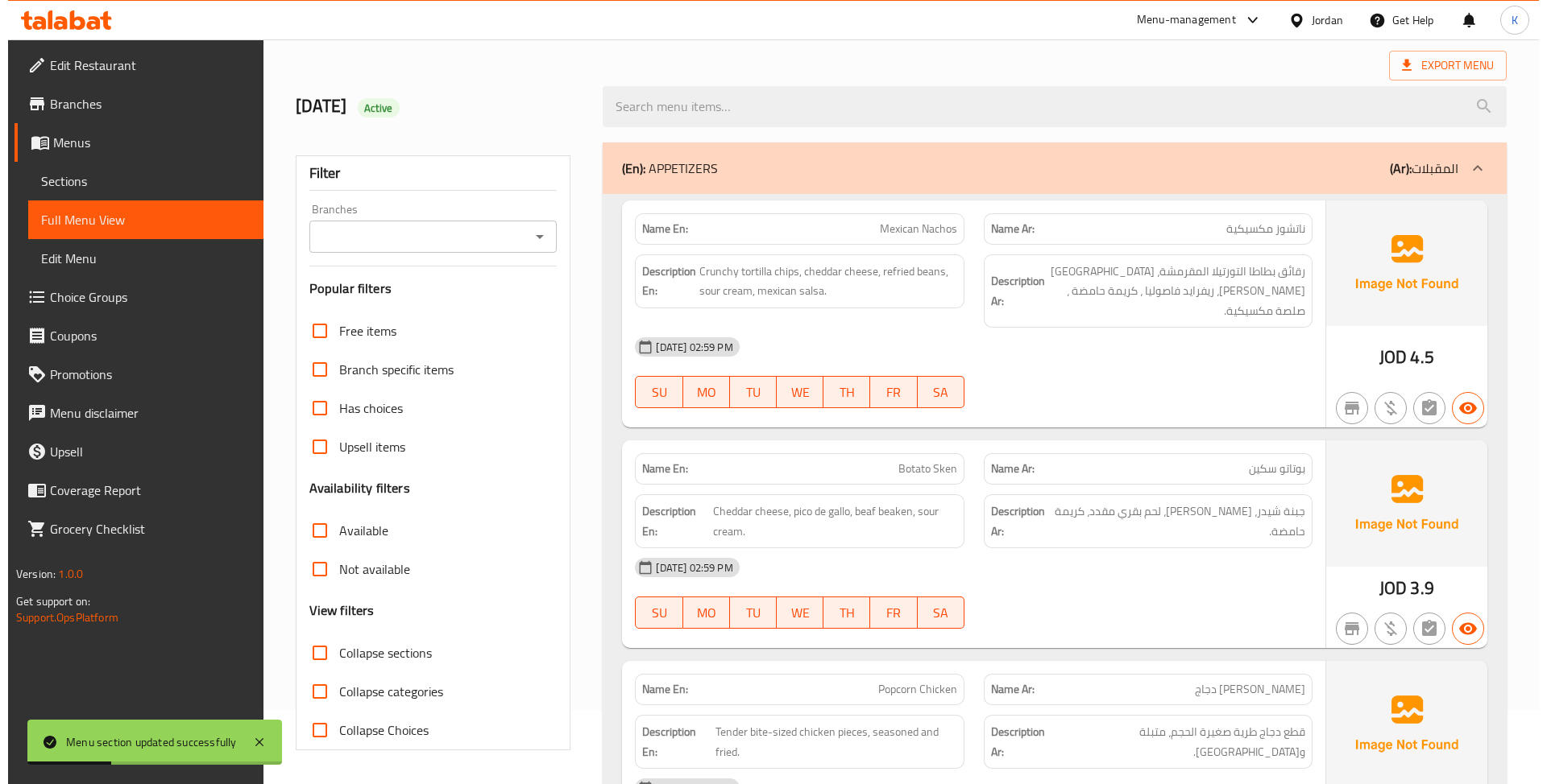
scroll to position [0, 0]
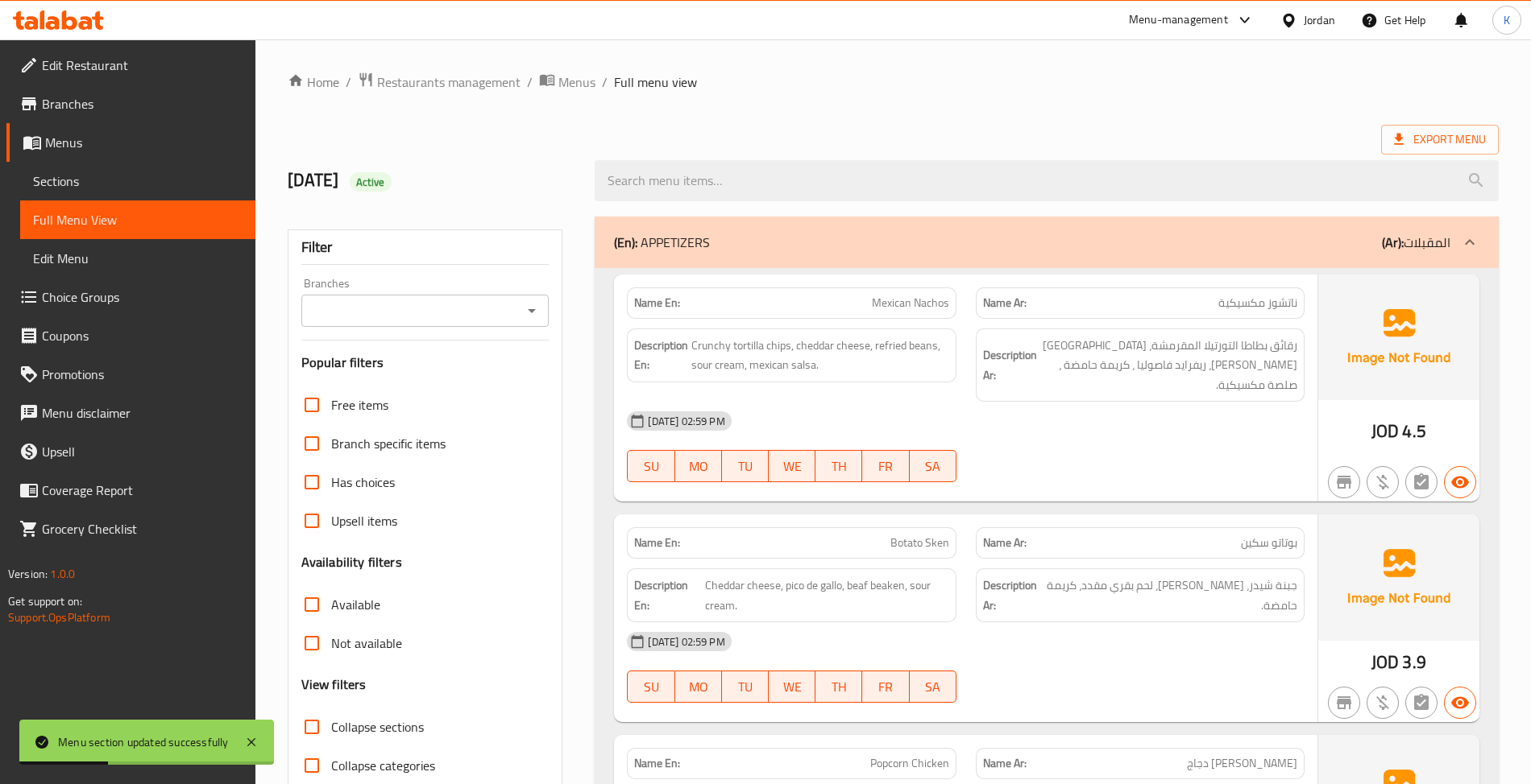
click at [774, 87] on ol "Home / Restaurants management / Menus / Full menu view" at bounding box center [893, 82] width 1211 height 21
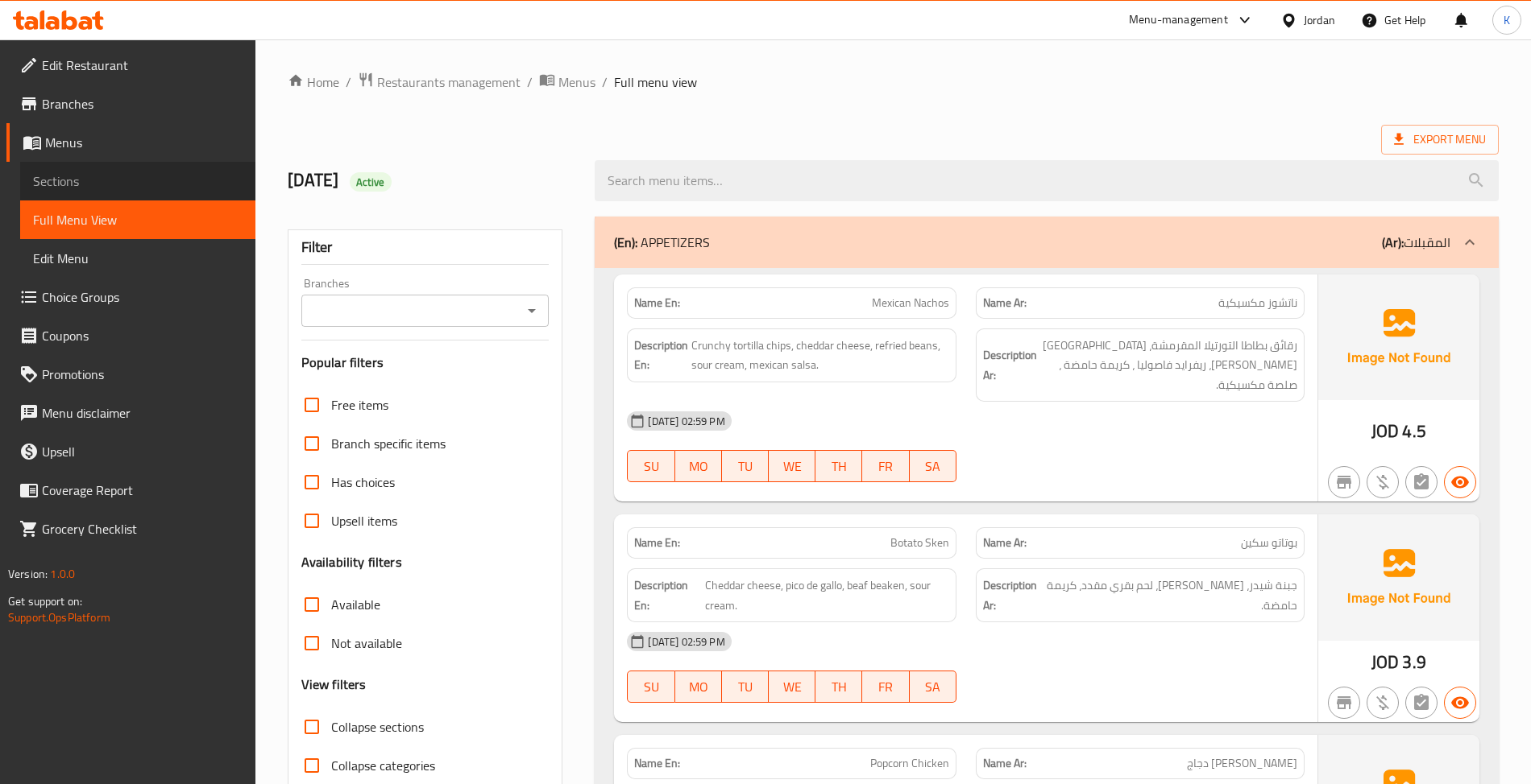
click at [152, 190] on span "Sections" at bounding box center [137, 180] width 209 height 19
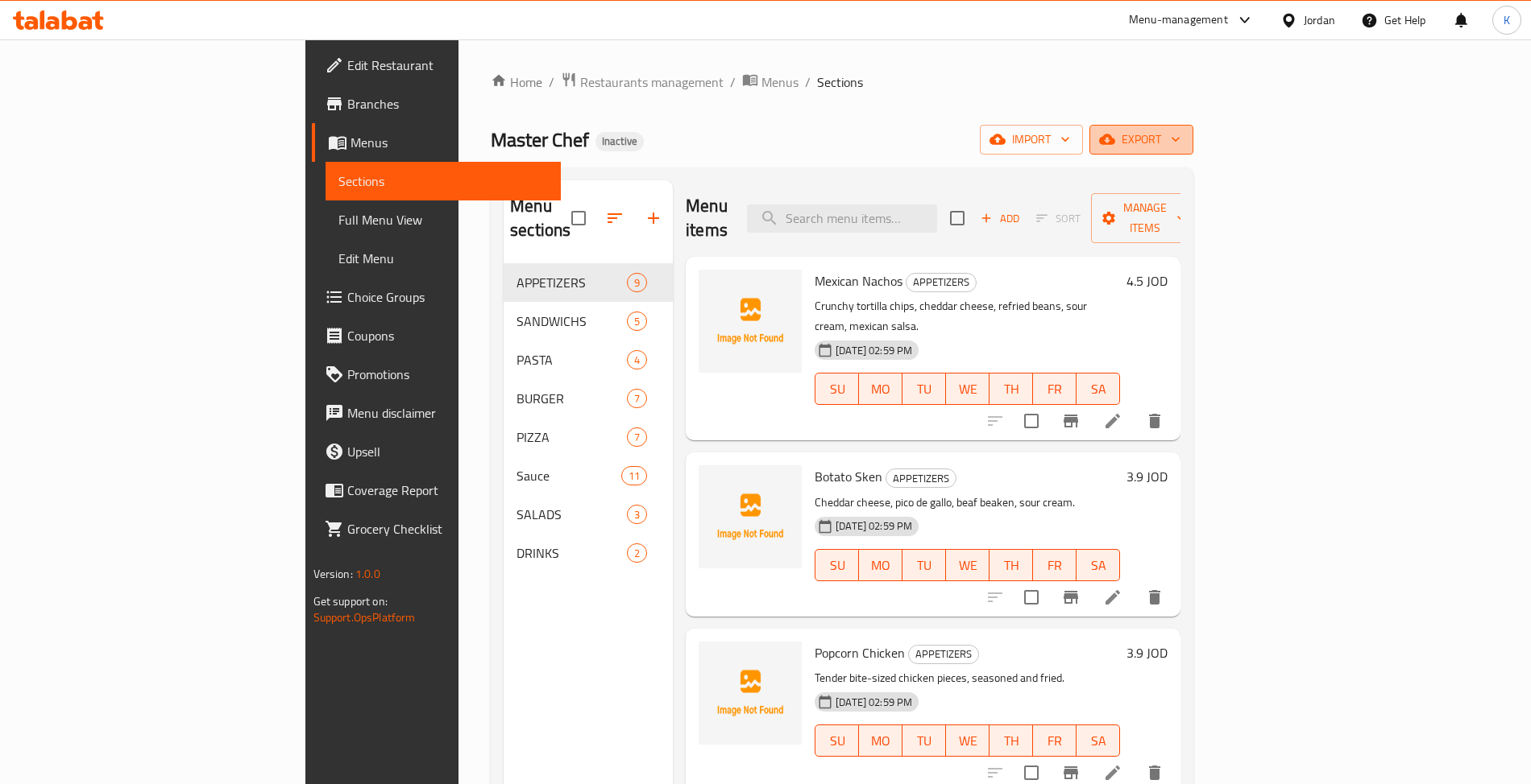
click at [1194, 153] on button "export" at bounding box center [1141, 139] width 104 height 30
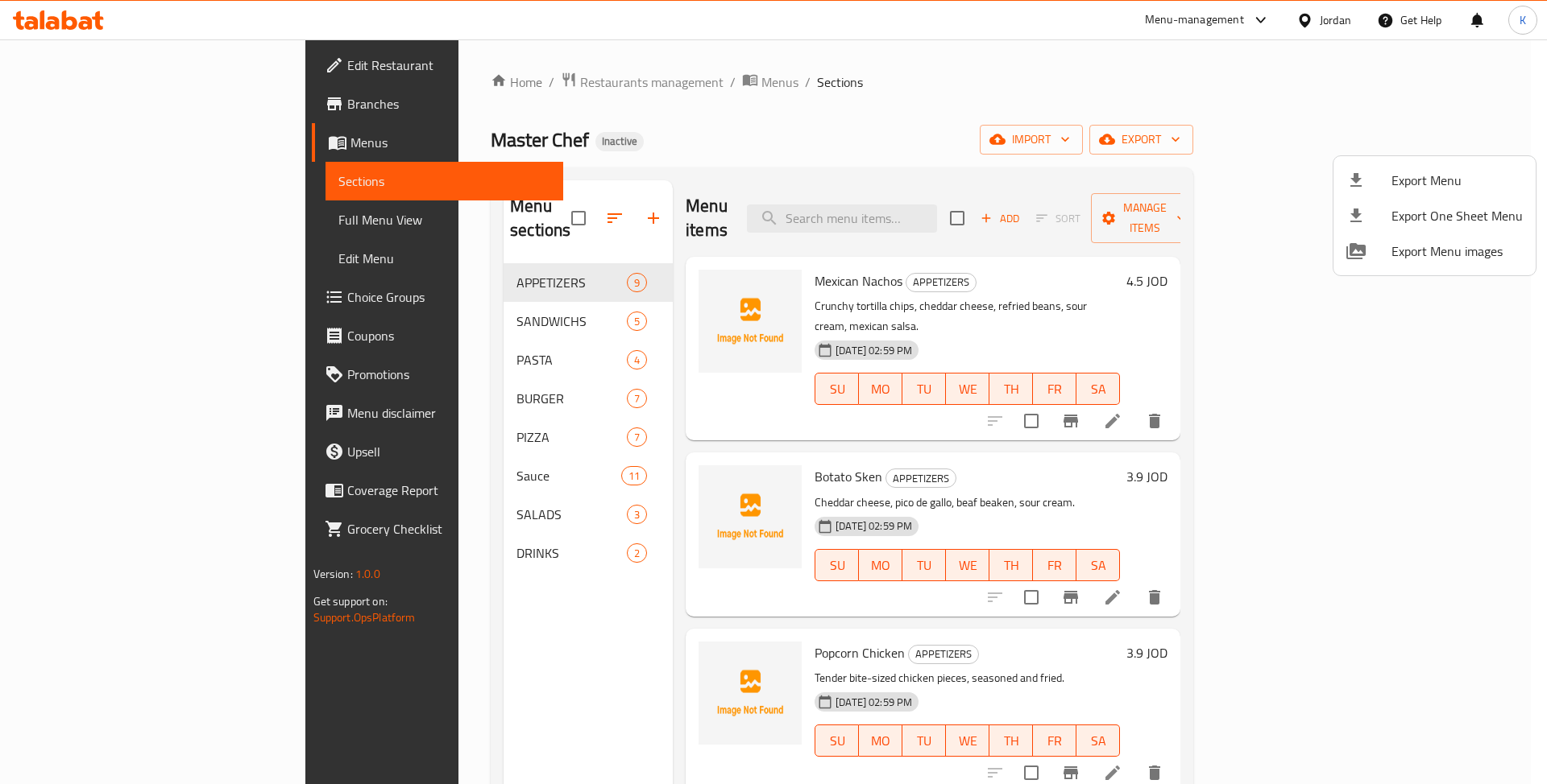
click at [1457, 171] on span "Export Menu" at bounding box center [1458, 180] width 132 height 19
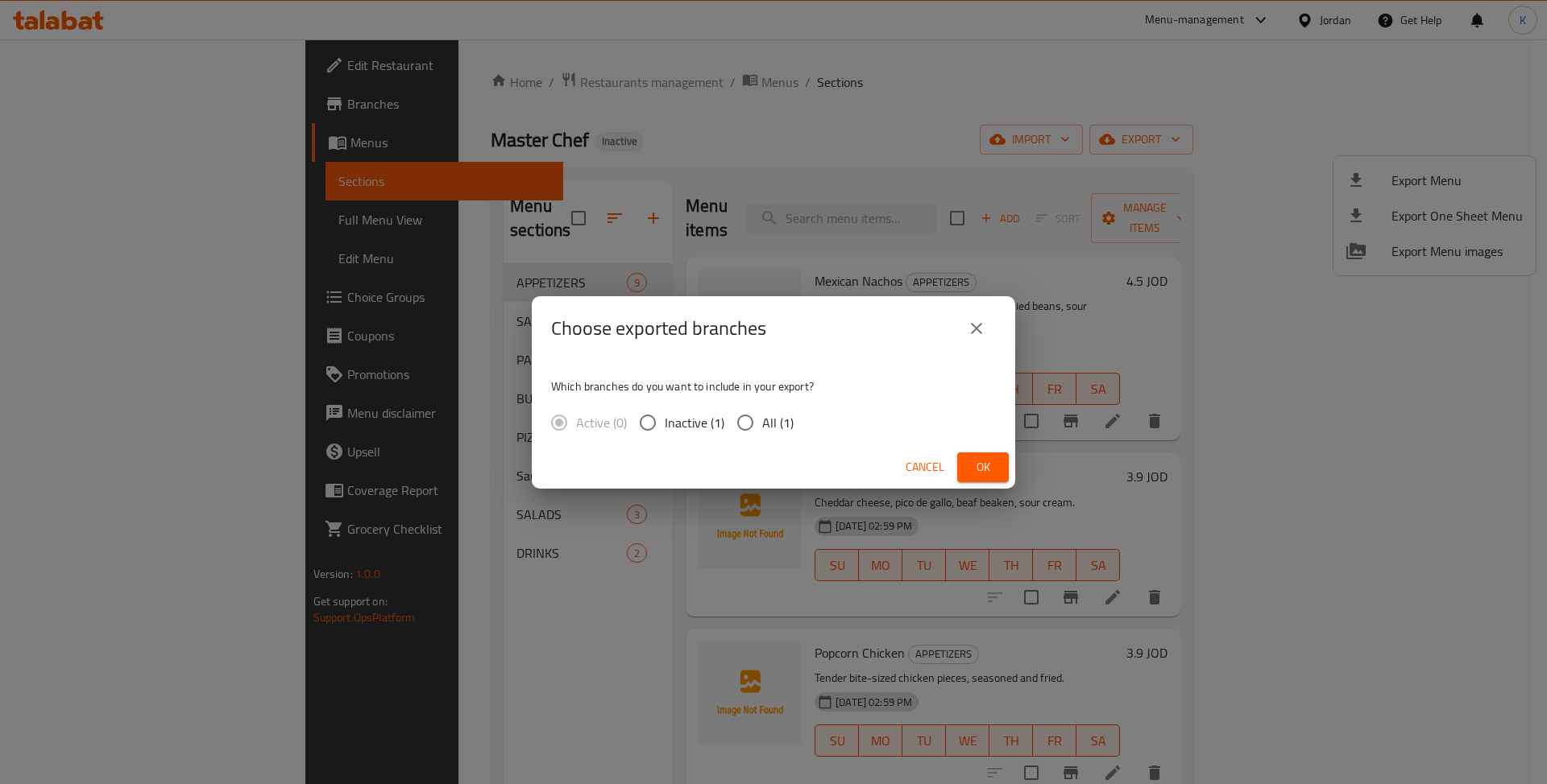
click at [725, 423] on div "Active (0) Inactive (1) All (1)" at bounding box center [678, 422] width 256 height 34
click at [781, 421] on span "All (1)" at bounding box center [778, 422] width 31 height 19
click at [763, 421] on input "All (1)" at bounding box center [746, 422] width 34 height 34
radio input "true"
click at [968, 470] on button "Ok" at bounding box center [983, 467] width 51 height 30
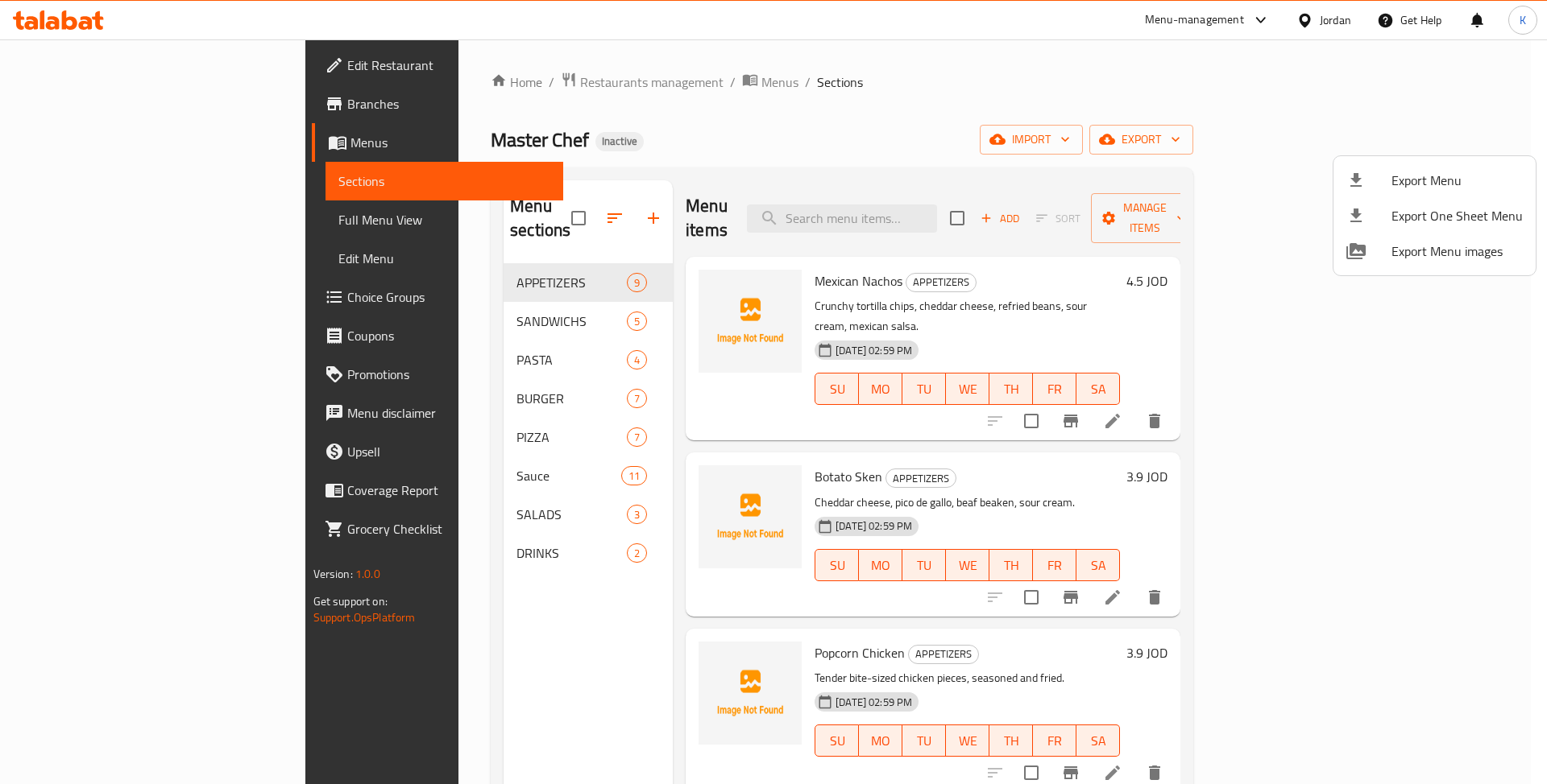
click at [113, 223] on div at bounding box center [774, 392] width 1547 height 784
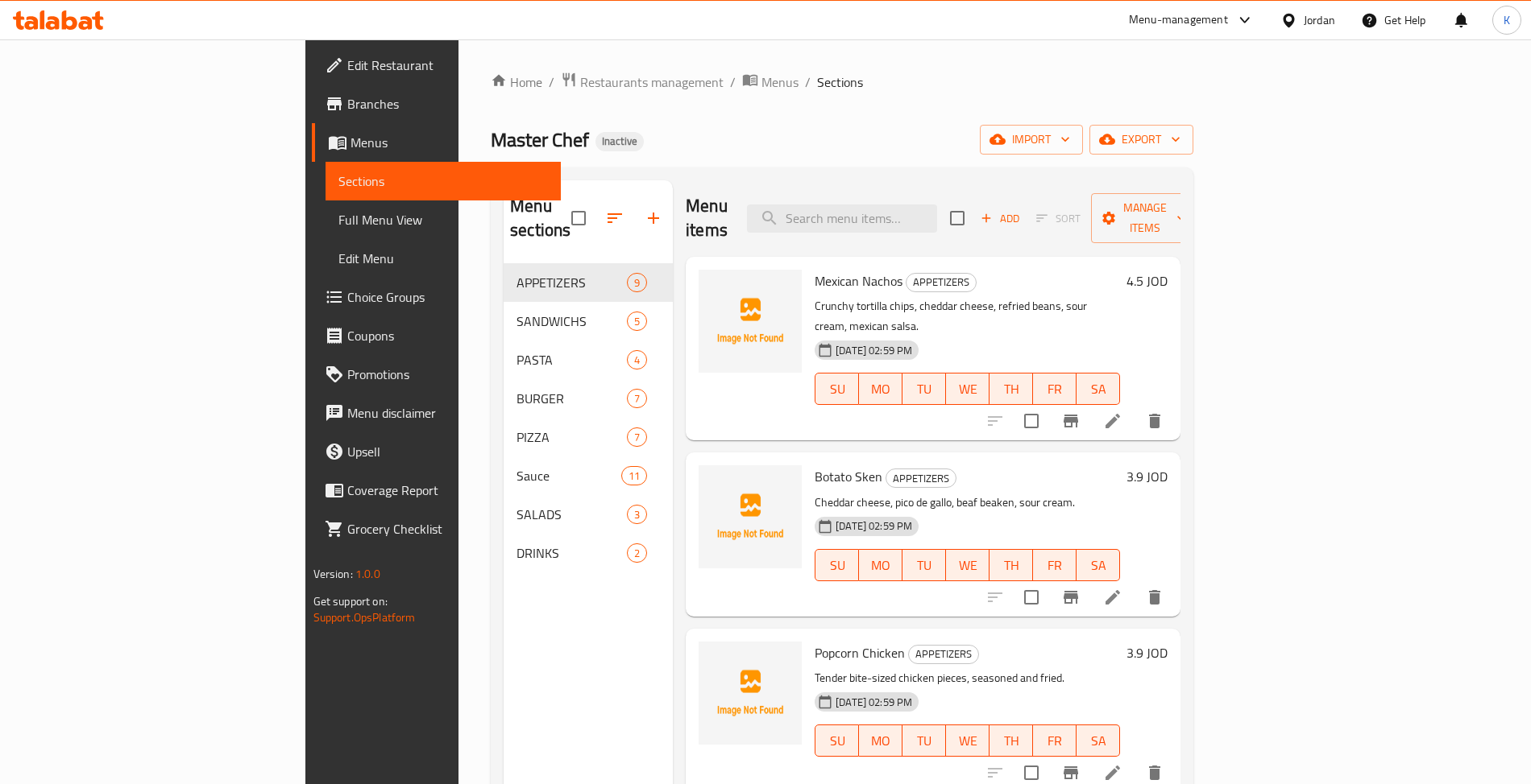
click at [338, 223] on span "Full Menu View" at bounding box center [443, 219] width 209 height 19
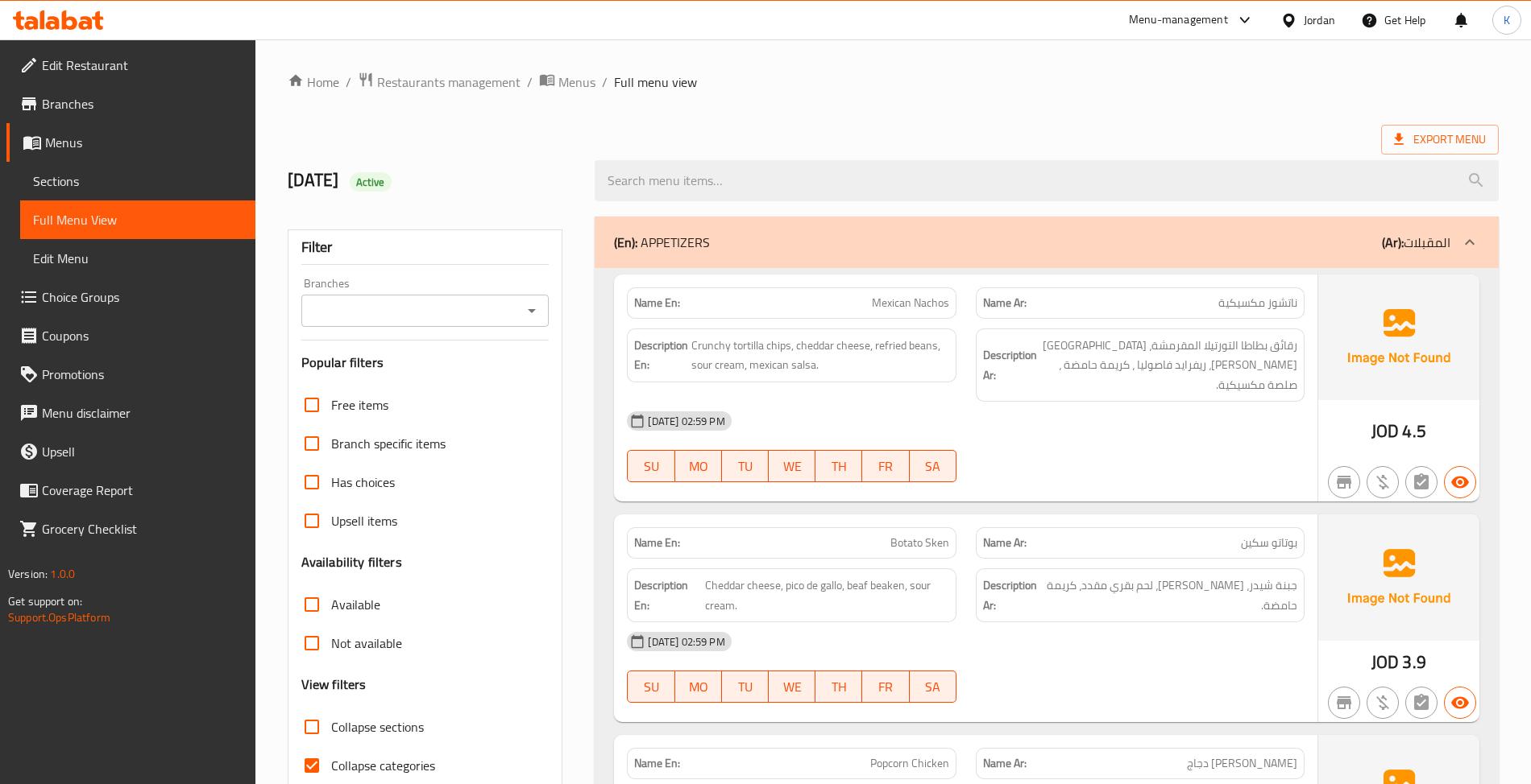
scroll to position [250, 0]
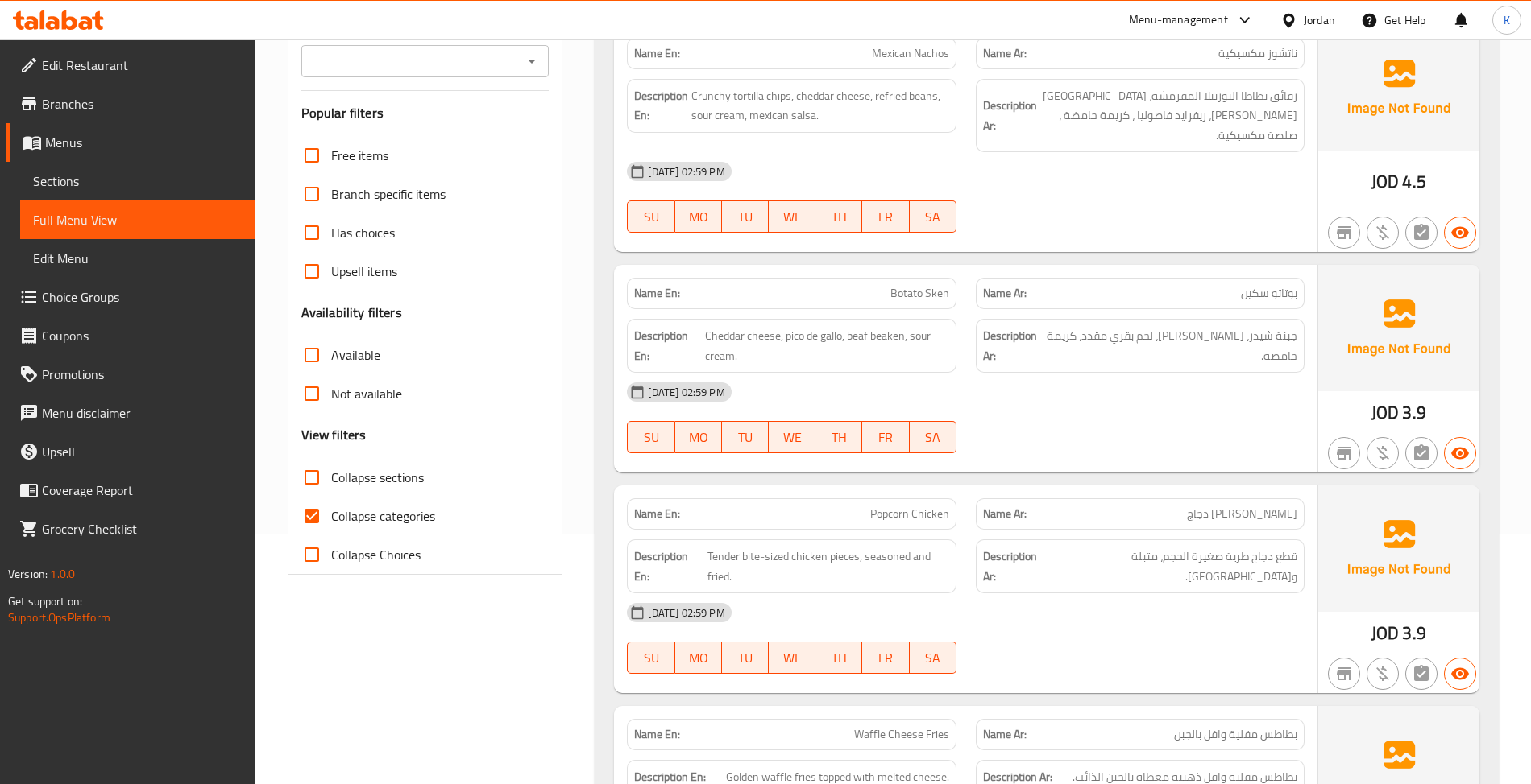
click at [433, 531] on label "Collapse categories" at bounding box center [364, 516] width 143 height 39
click at [332, 531] on input "Collapse categories" at bounding box center [312, 516] width 39 height 39
checkbox input "false"
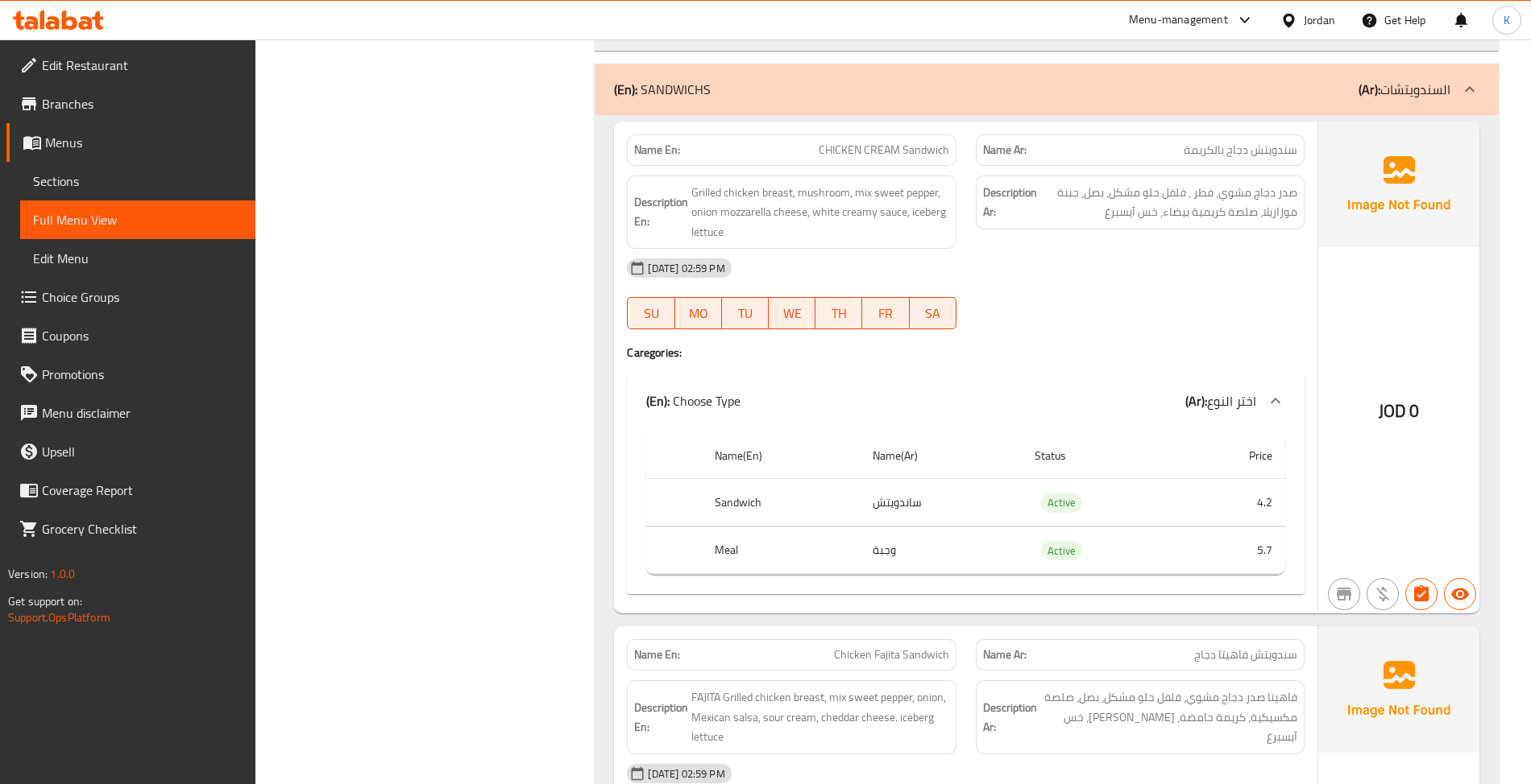
drag, startPoint x: 469, startPoint y: 368, endPoint x: 468, endPoint y: 355, distance: 13.0
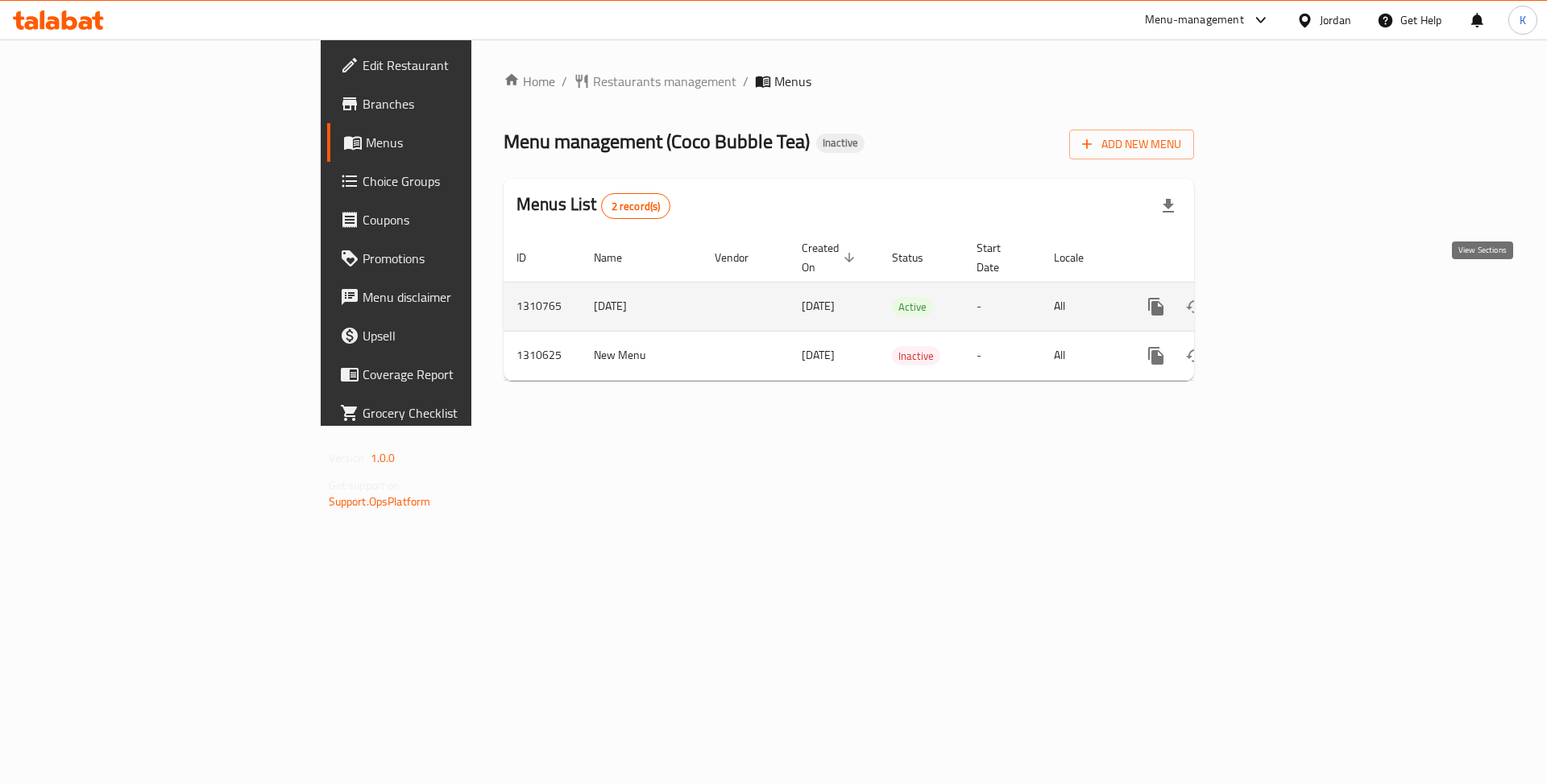
click at [1282, 297] on icon "enhanced table" at bounding box center [1272, 306] width 19 height 19
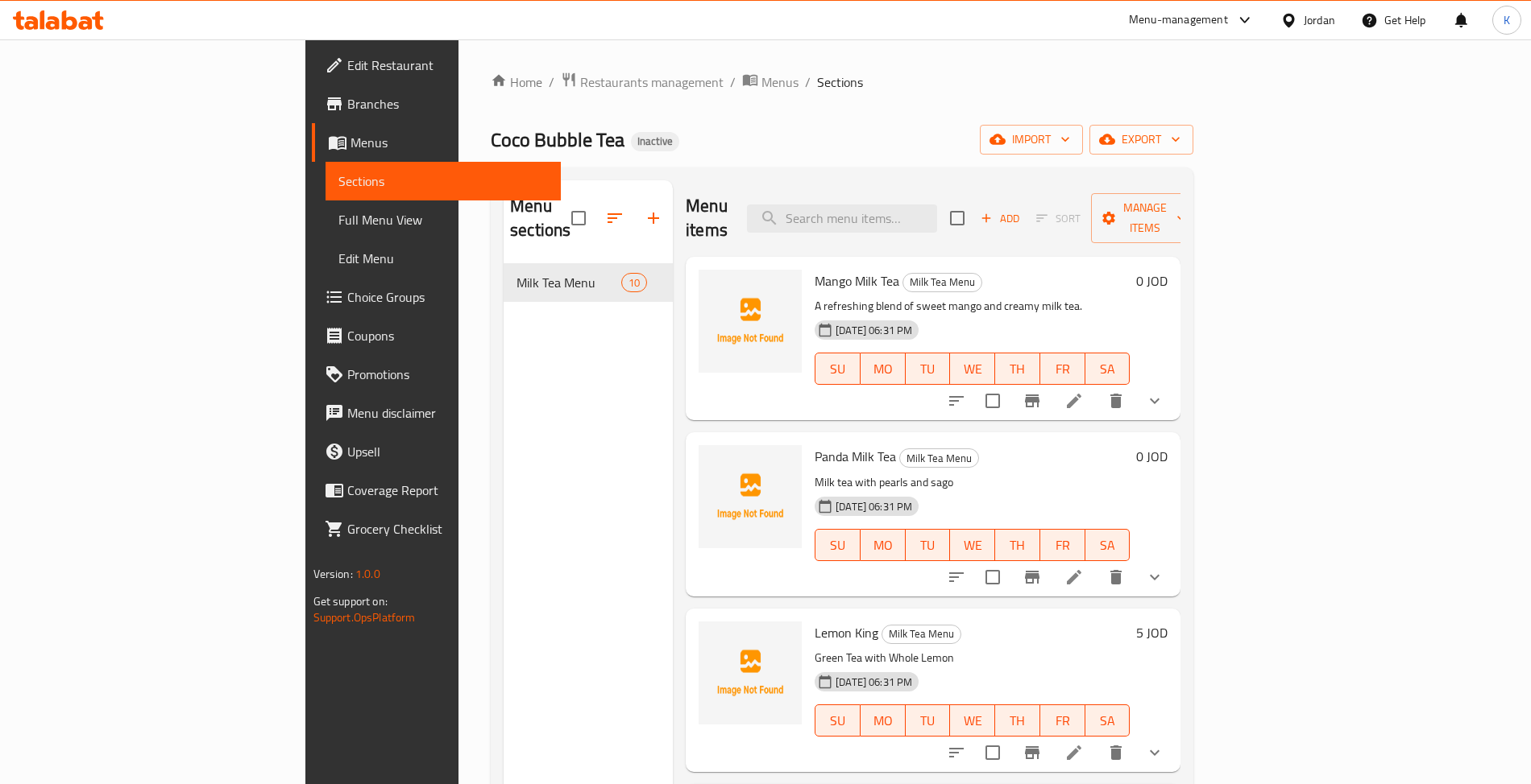
click at [326, 239] on link "Edit Menu" at bounding box center [443, 259] width 235 height 39
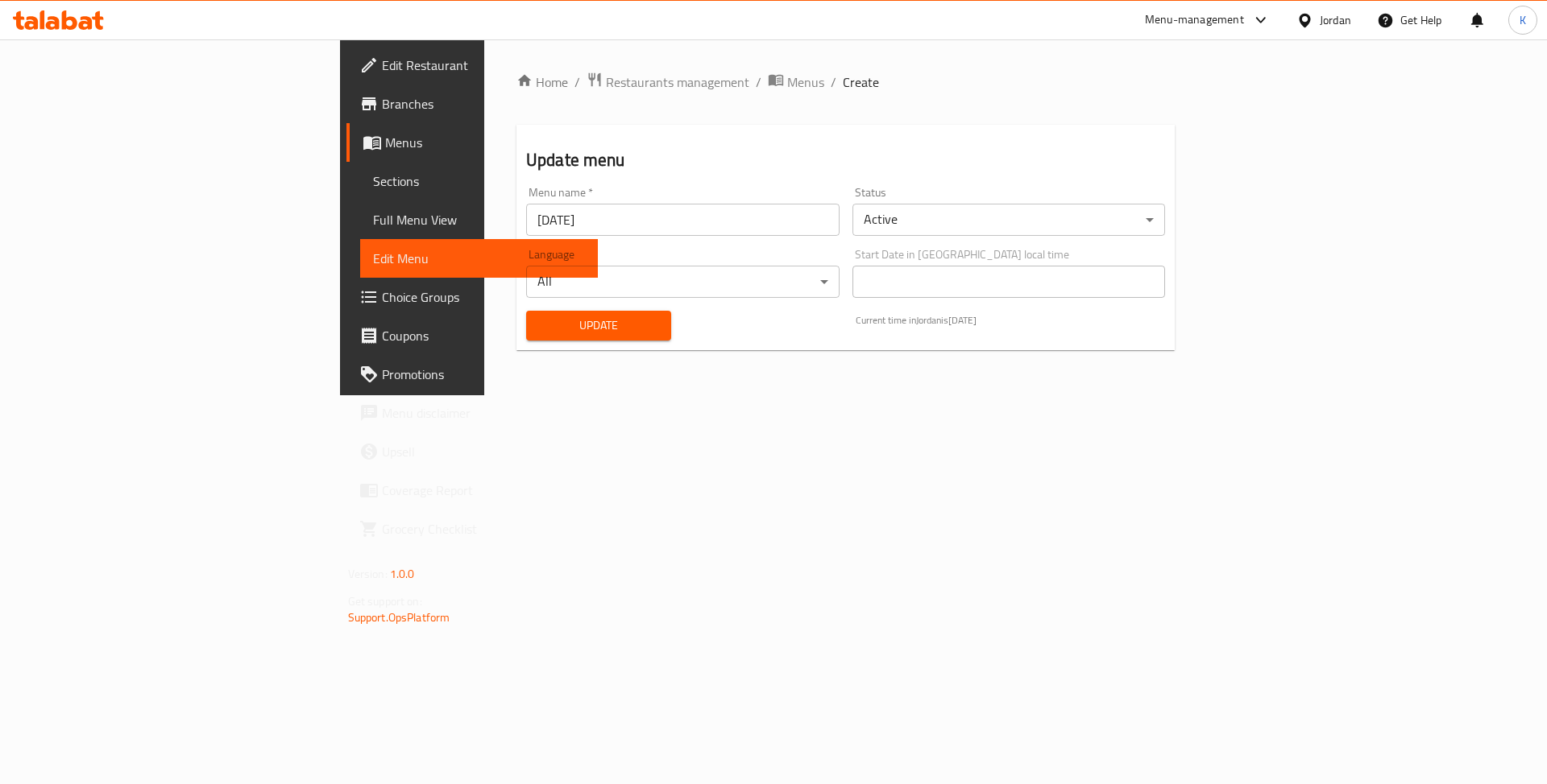
drag, startPoint x: 155, startPoint y: 223, endPoint x: 197, endPoint y: 253, distance: 51.6
click at [373, 223] on span "Full Menu View" at bounding box center [479, 219] width 213 height 19
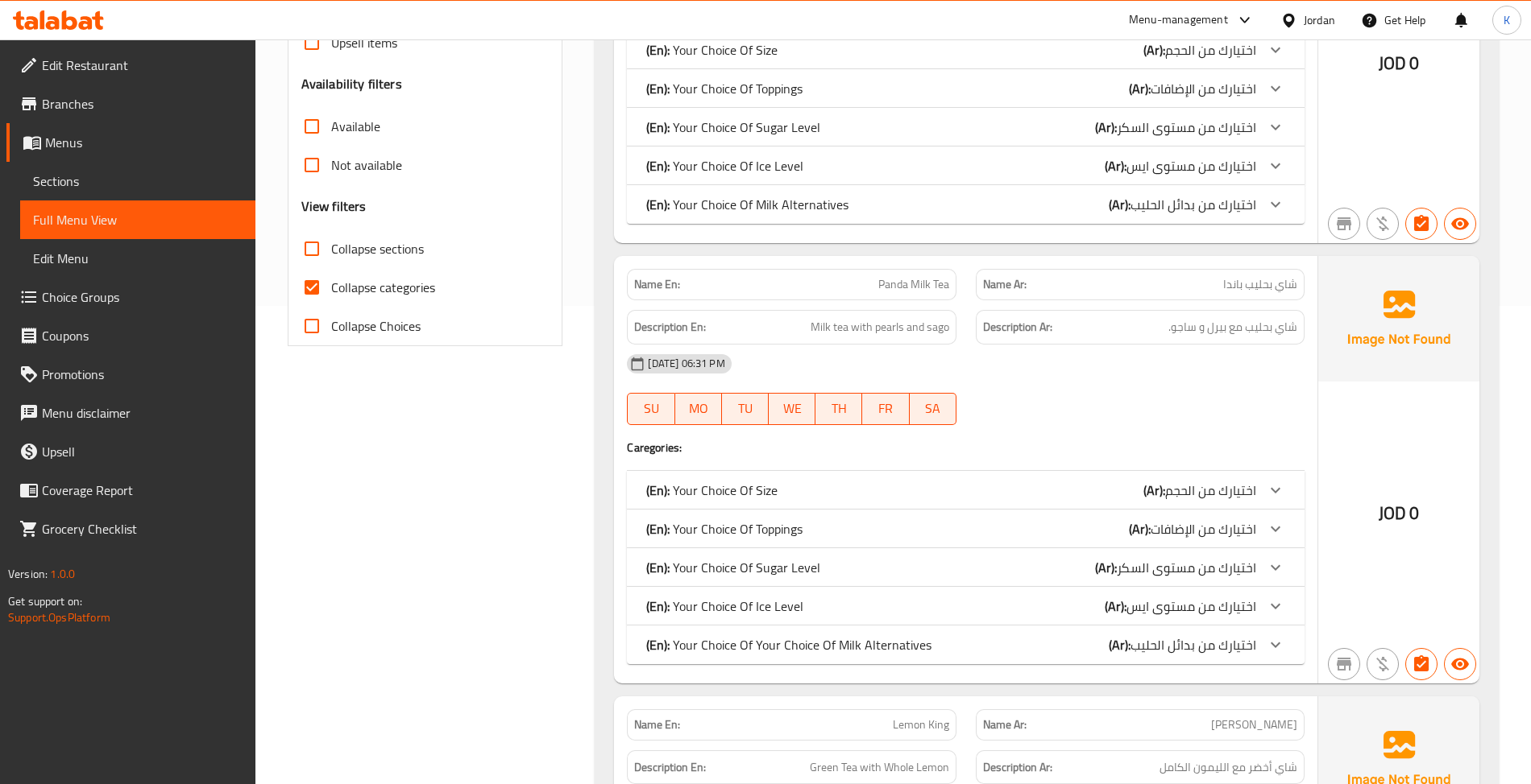
scroll to position [501, 0]
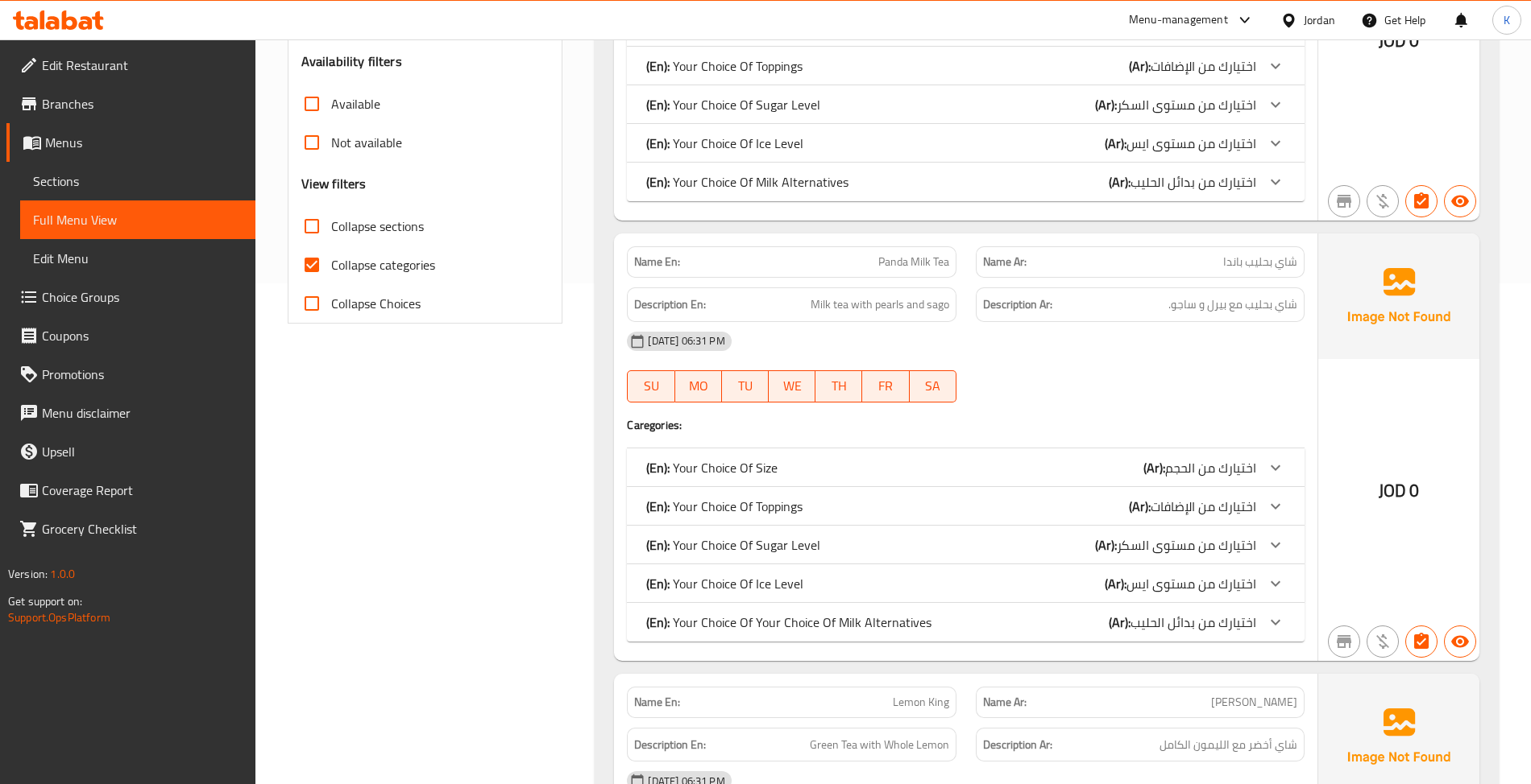
click at [363, 267] on span "Collapse categories" at bounding box center [383, 265] width 104 height 19
click at [332, 267] on input "Collapse categories" at bounding box center [312, 265] width 39 height 39
checkbox input "false"
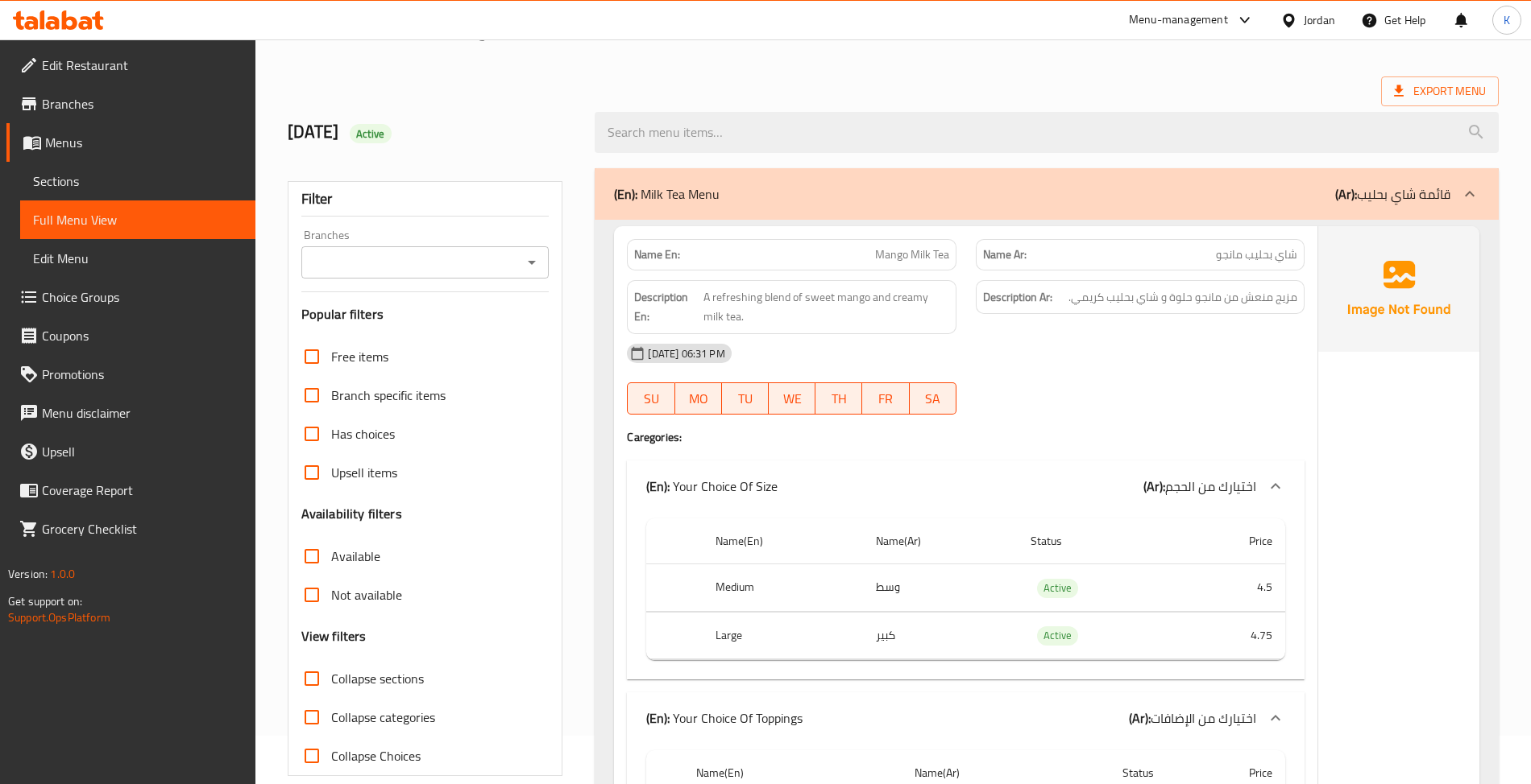
scroll to position [0, 0]
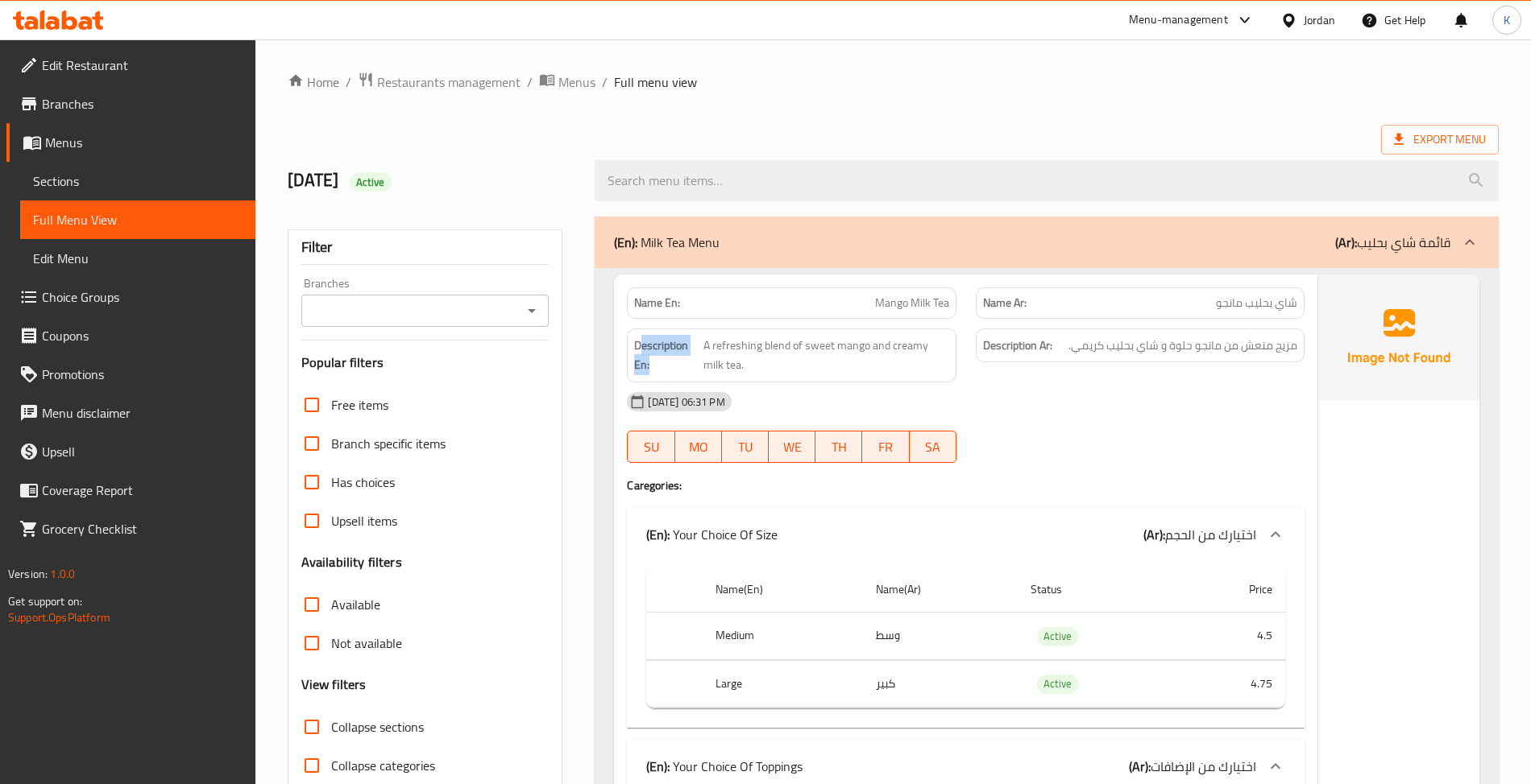
copy strong "escription En:"
drag, startPoint x: 659, startPoint y: 348, endPoint x: 639, endPoint y: 336, distance: 23.3
click at [639, 336] on strong "Description En:" at bounding box center [667, 355] width 66 height 40
click at [104, 180] on span "Sections" at bounding box center [137, 180] width 209 height 19
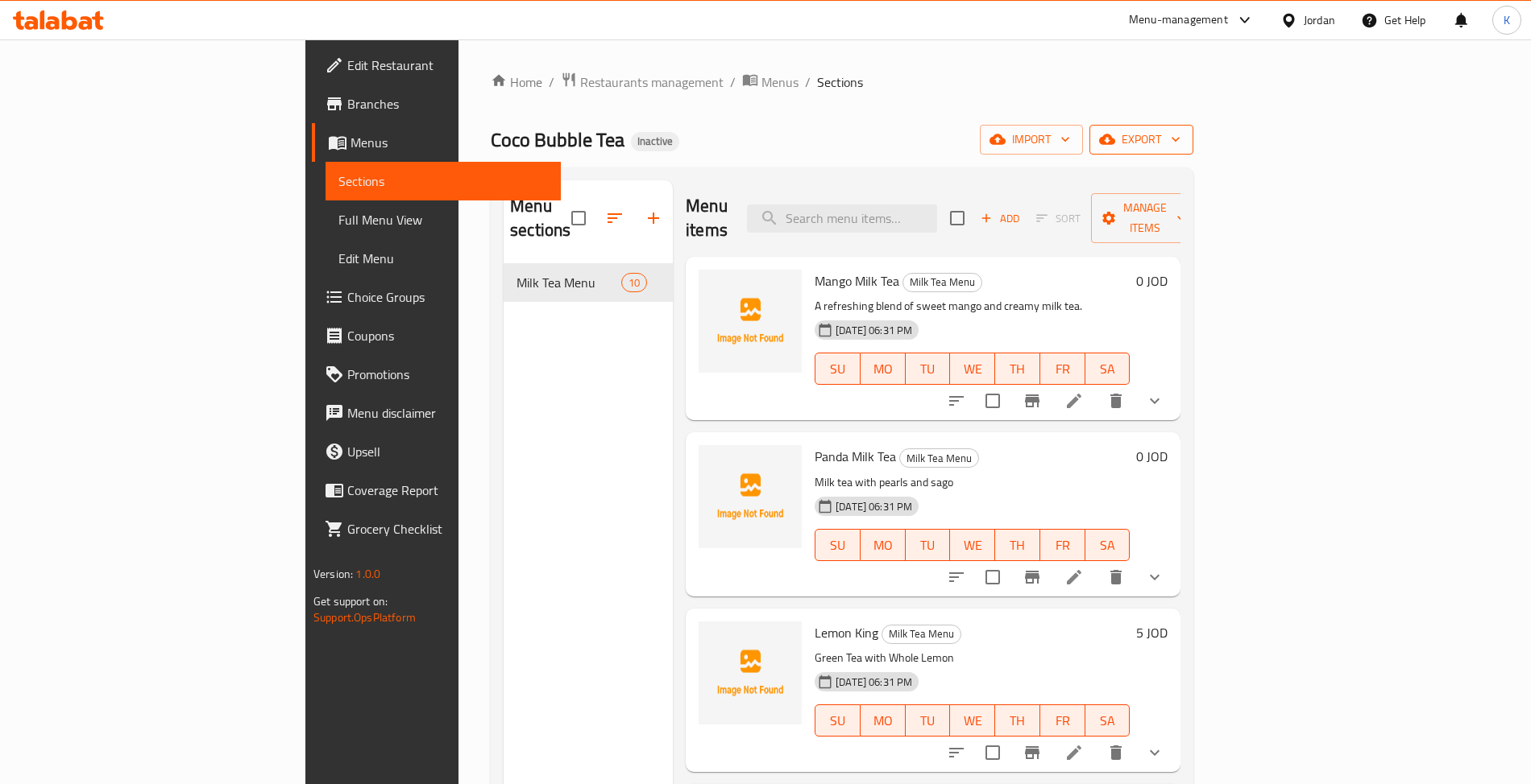
click at [1194, 153] on button "export" at bounding box center [1141, 139] width 104 height 30
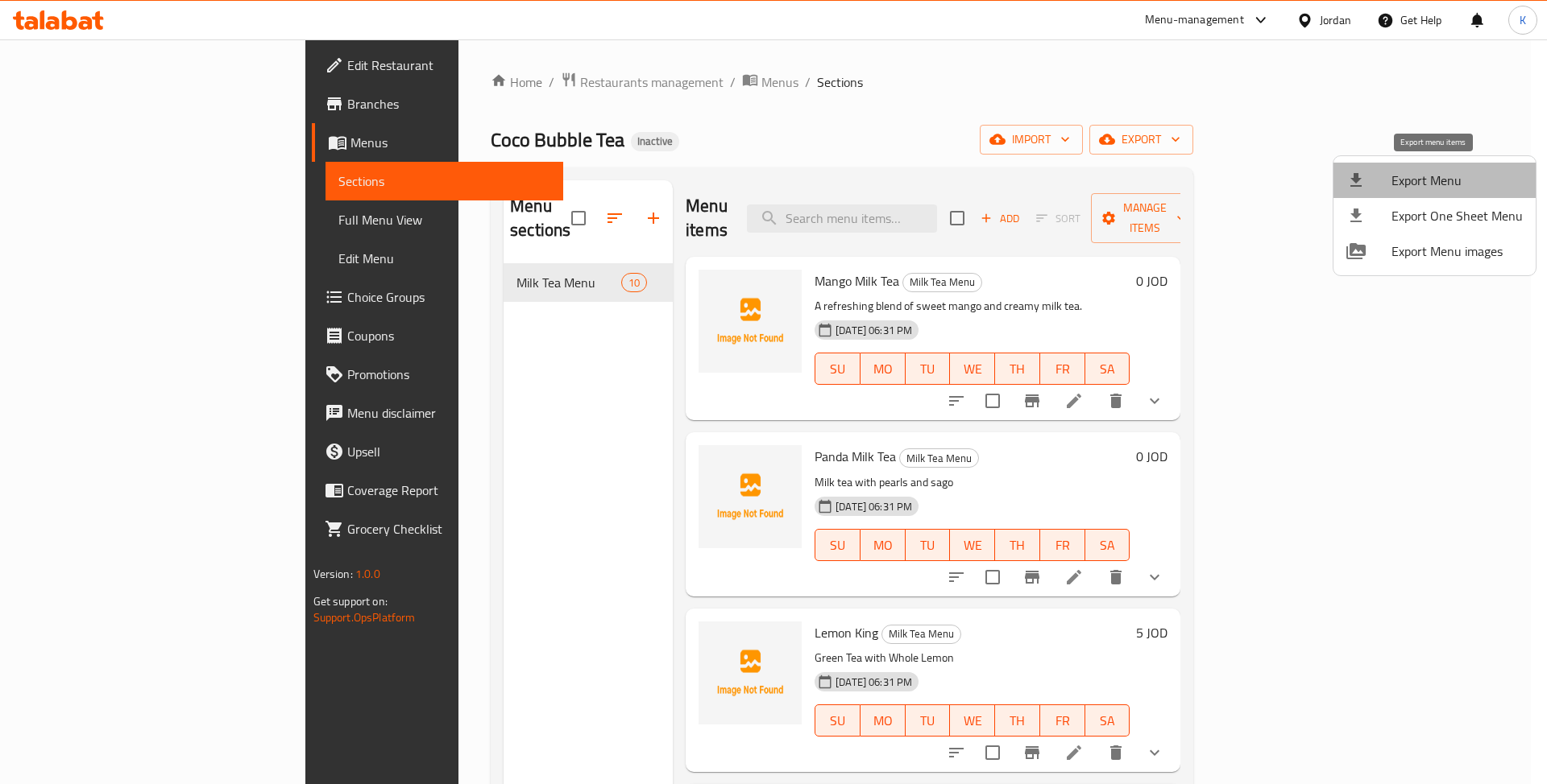
click at [1441, 179] on span "Export Menu" at bounding box center [1458, 180] width 132 height 19
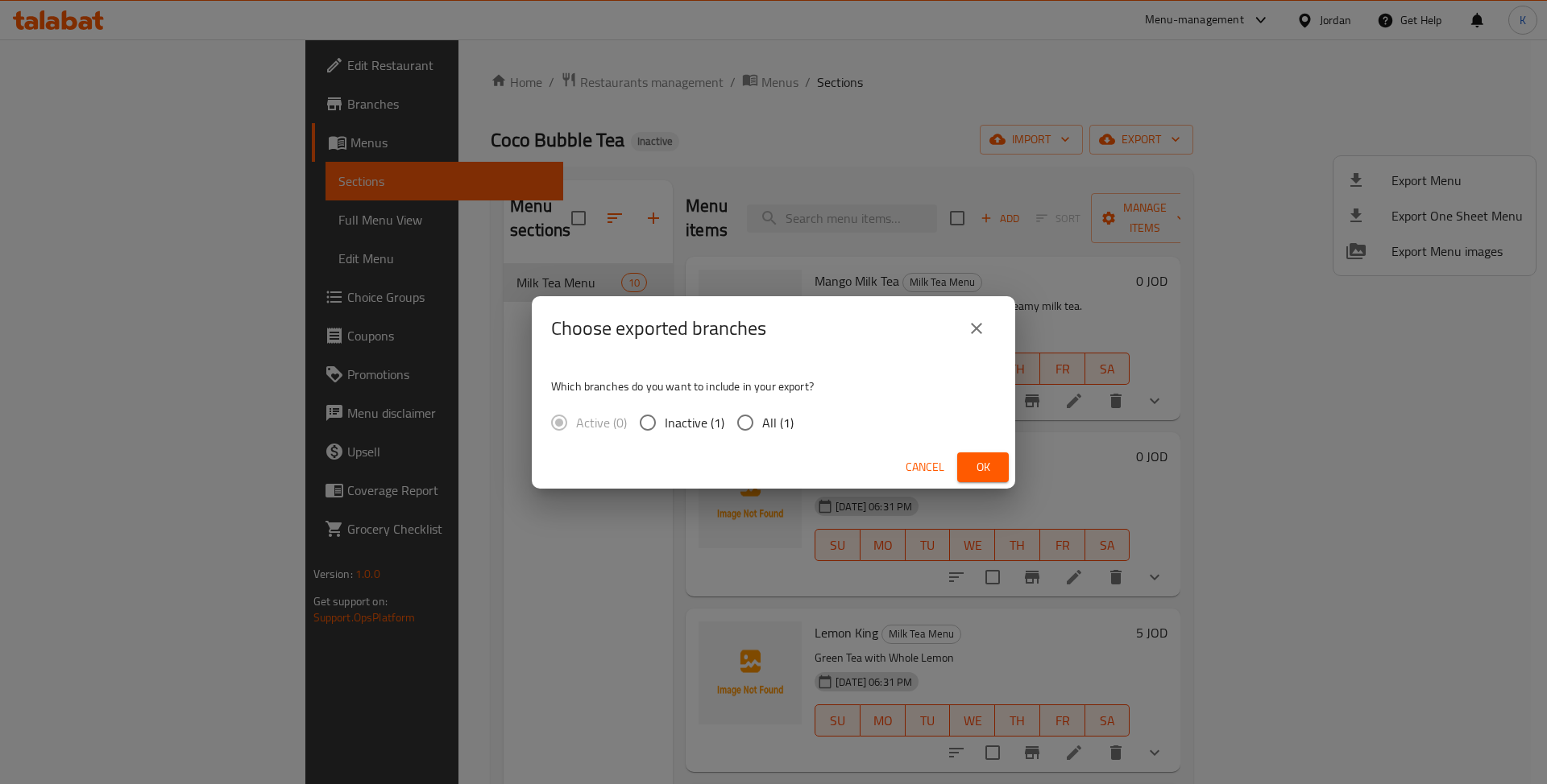
click at [752, 398] on div "Which branches do you want to include in your export? Active (0) Inactive (1) A…" at bounding box center [773, 403] width 483 height 85
click at [756, 414] on input "All (1)" at bounding box center [746, 422] width 34 height 34
radio input "true"
click at [981, 454] on button "Ok" at bounding box center [983, 467] width 51 height 30
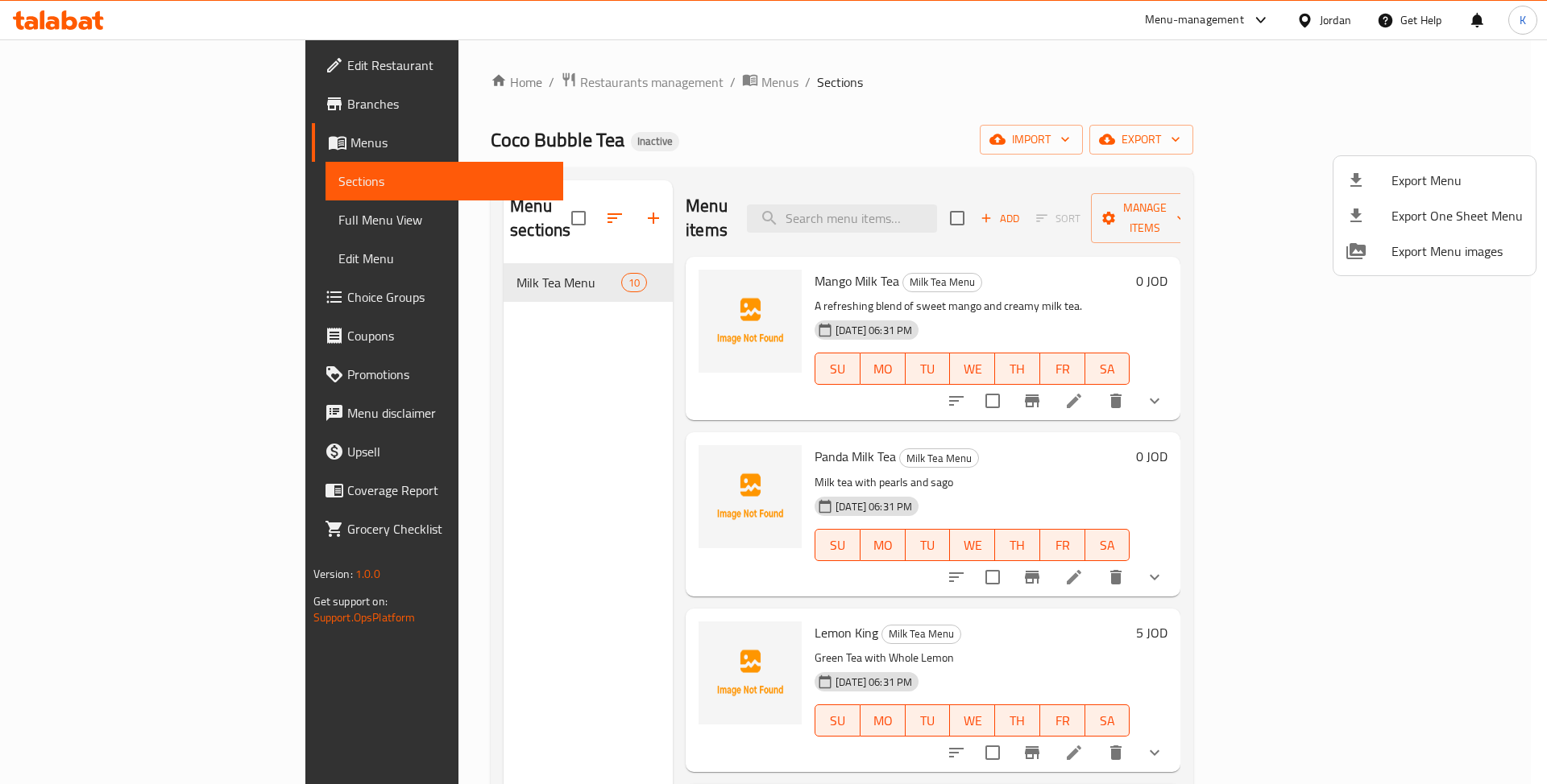
click at [97, 211] on div at bounding box center [774, 392] width 1547 height 784
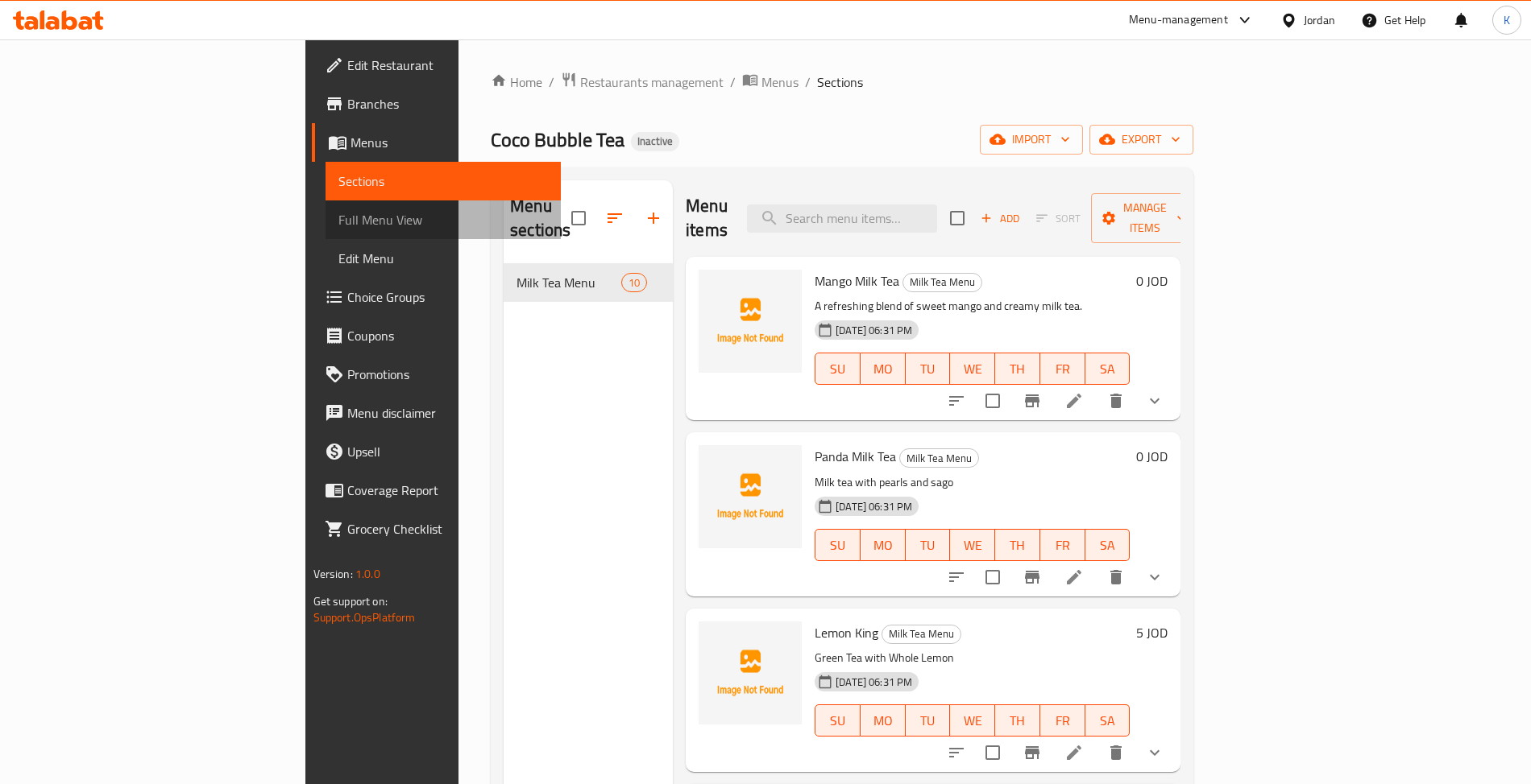
click at [338, 217] on span "Full Menu View" at bounding box center [443, 219] width 209 height 19
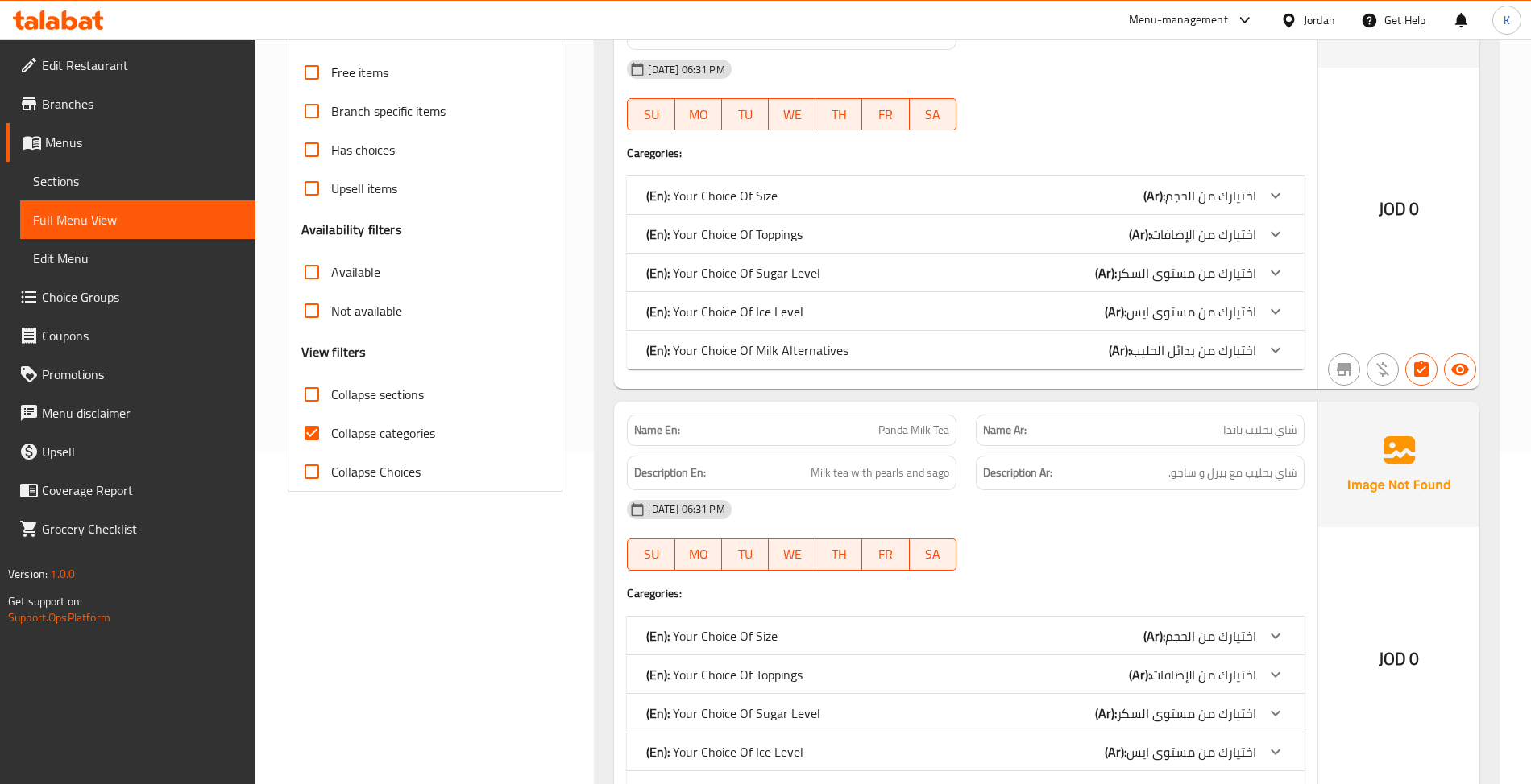
scroll to position [250, 0]
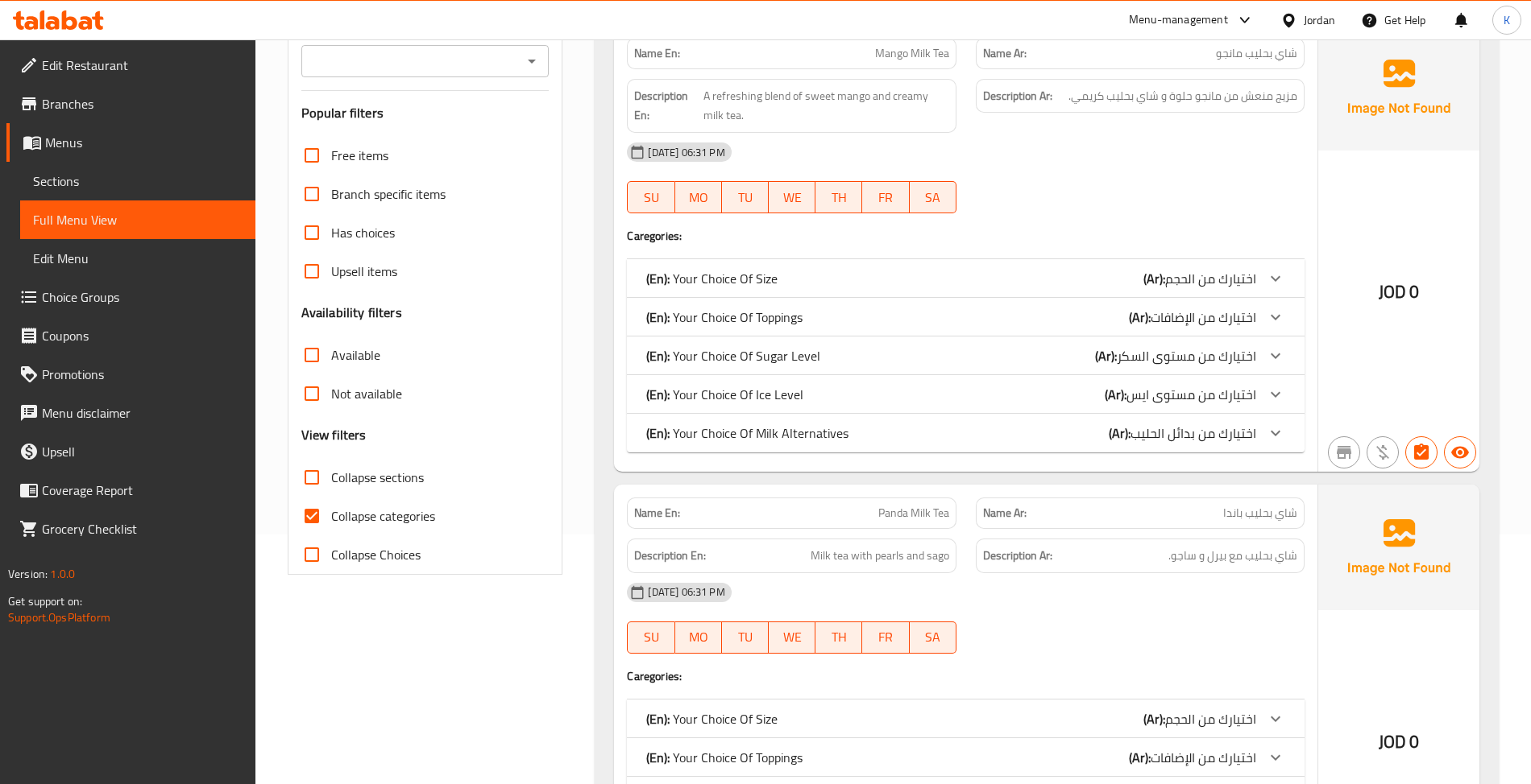
click at [801, 314] on p "(En): Your Choice Of Toppings" at bounding box center [724, 317] width 156 height 19
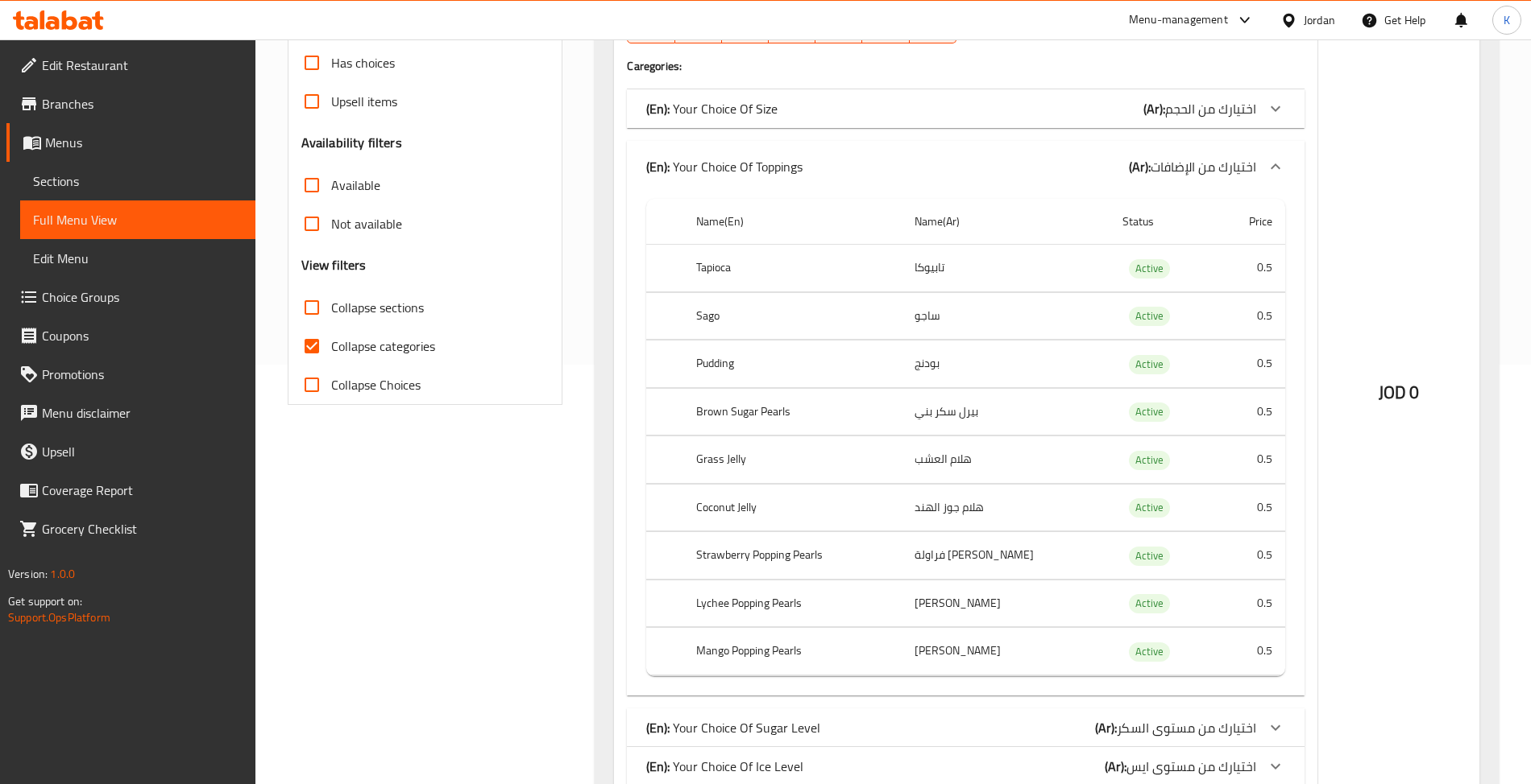
scroll to position [501, 0]
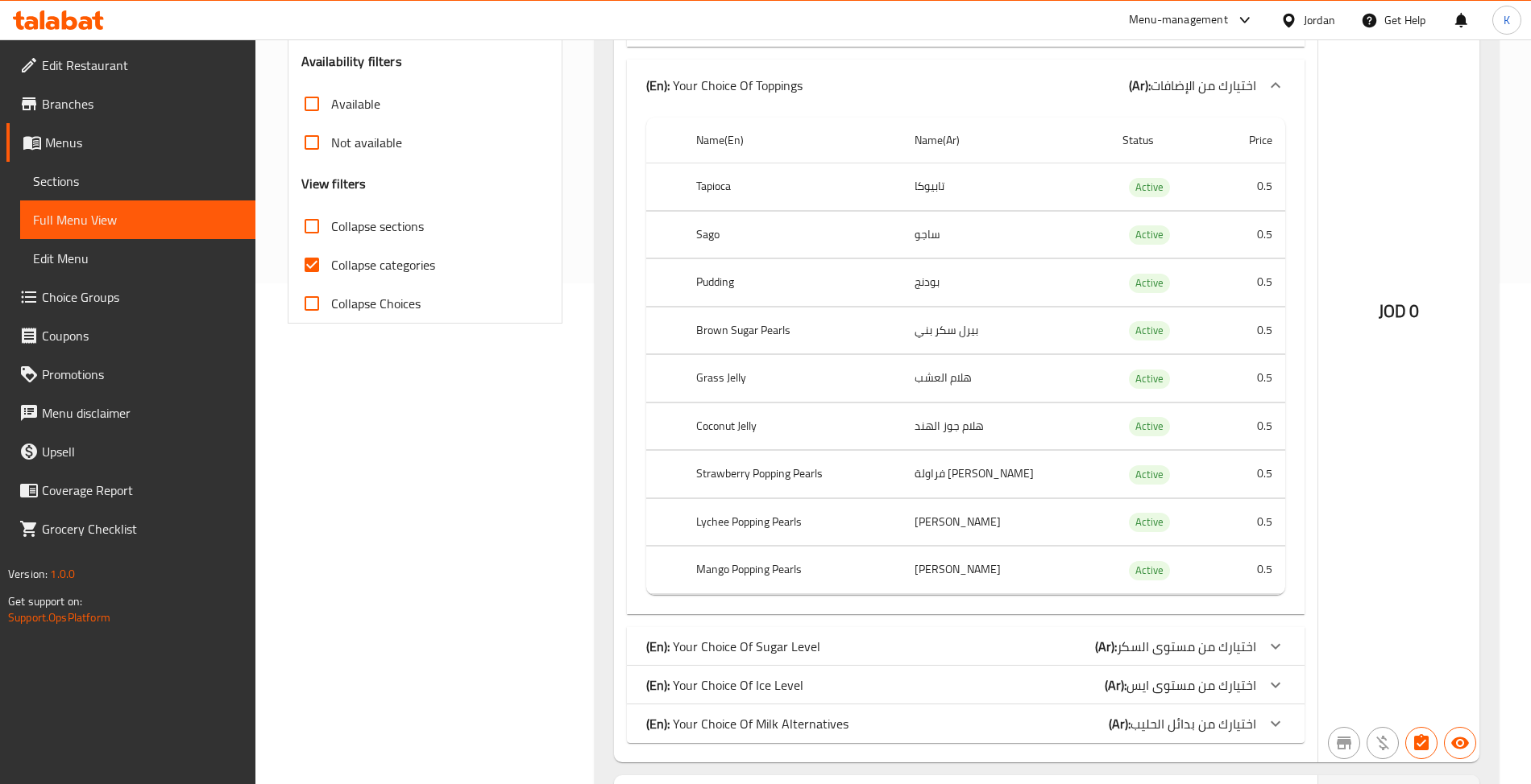
click at [104, 181] on span "Sections" at bounding box center [137, 180] width 209 height 19
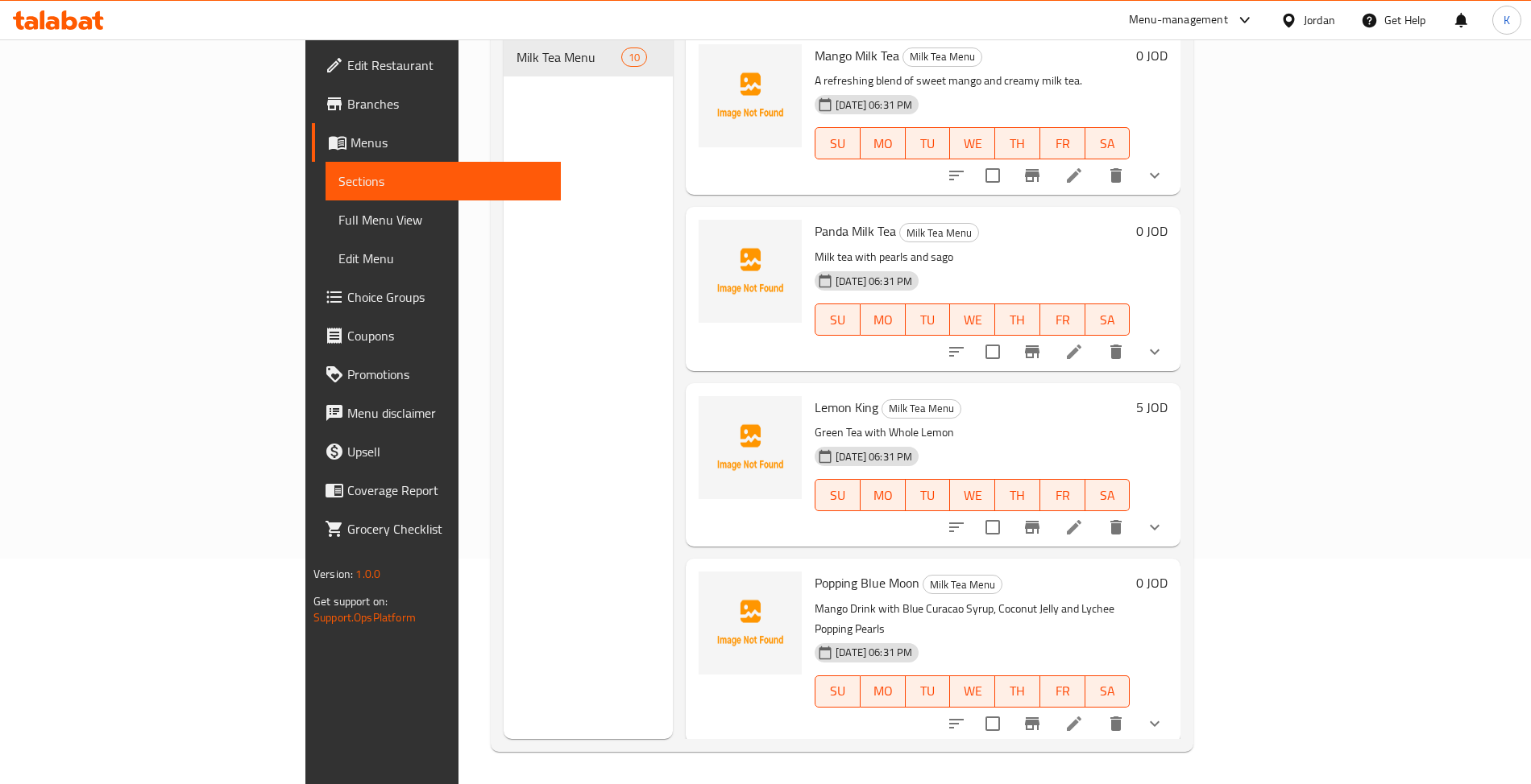
scroll to position [226, 0]
click at [351, 149] on span "Menus" at bounding box center [450, 142] width 197 height 19
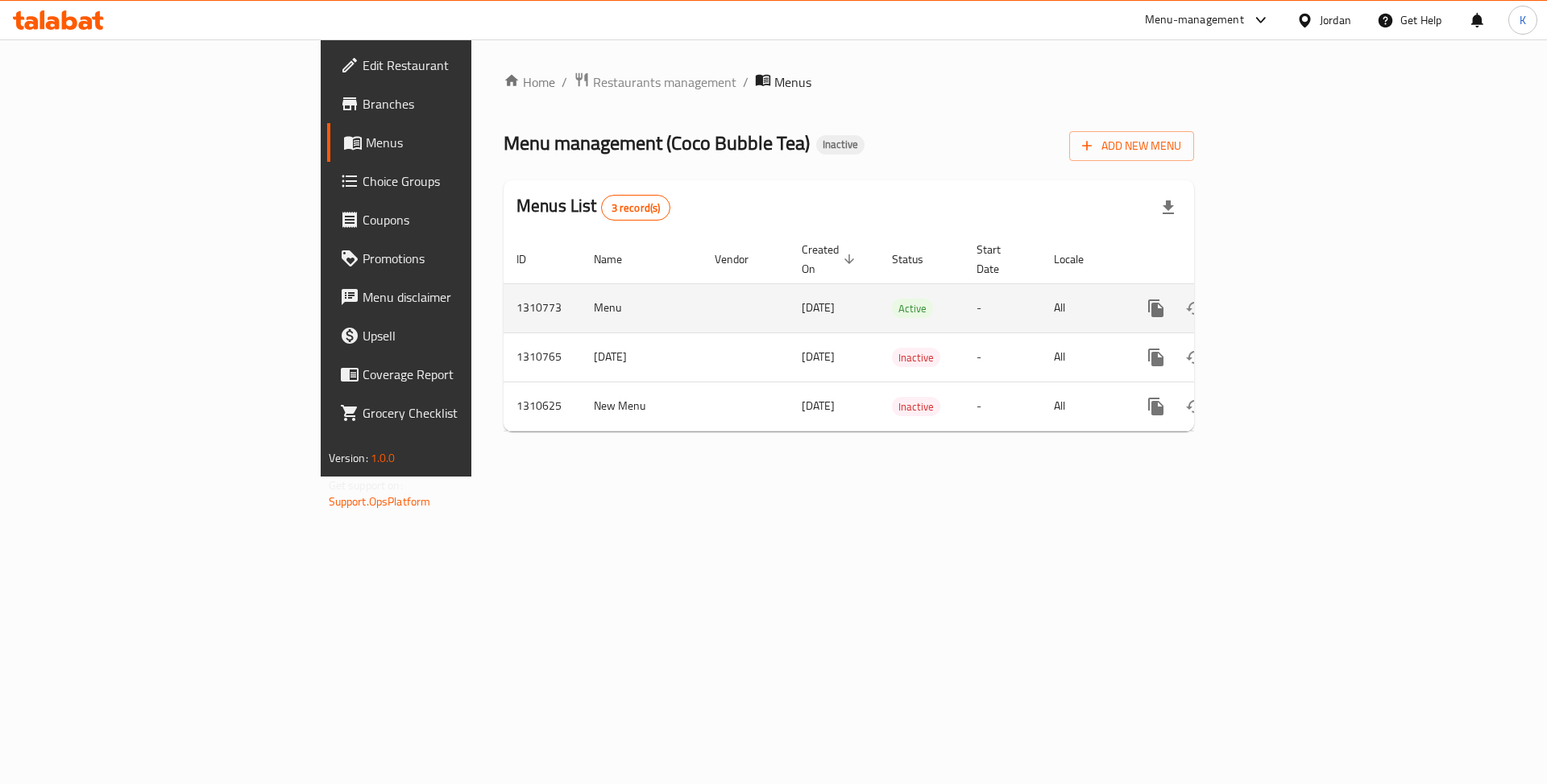
click at [1282, 298] on icon "enhanced table" at bounding box center [1272, 308] width 19 height 19
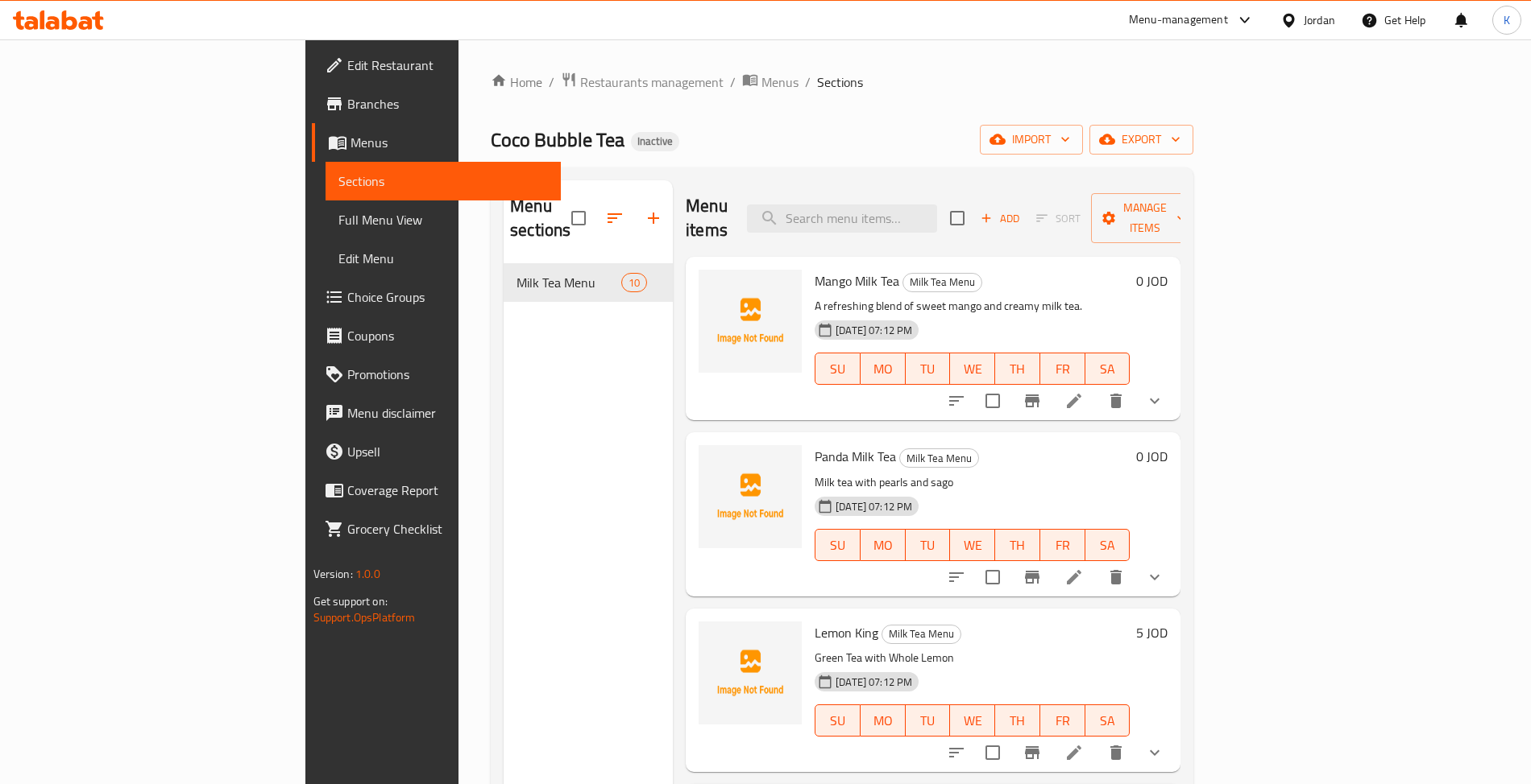
click at [338, 228] on span "Full Menu View" at bounding box center [443, 219] width 209 height 19
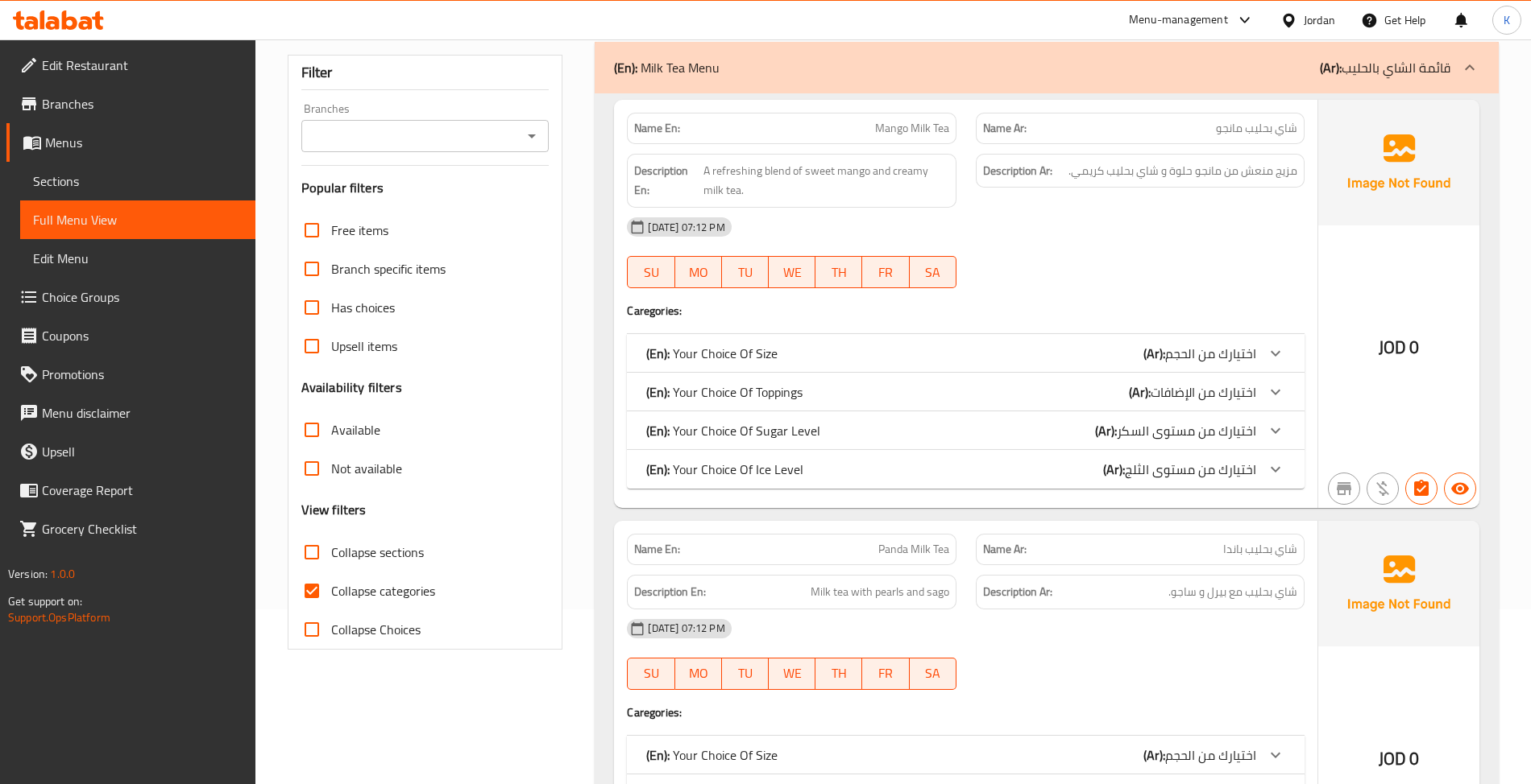
scroll to position [250, 0]
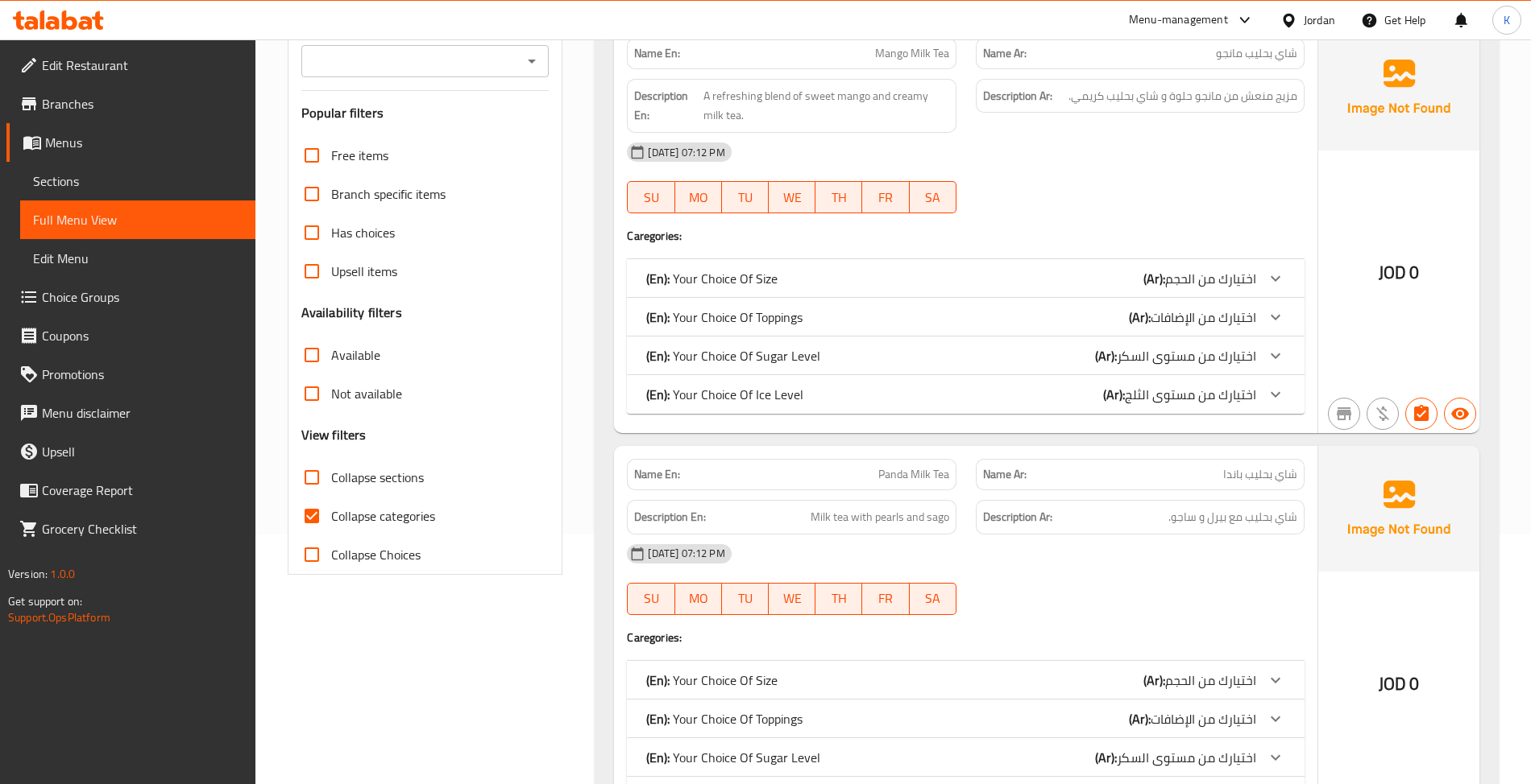
click at [774, 507] on div "Description En: Milk tea with pearls and sago" at bounding box center [791, 517] width 329 height 35
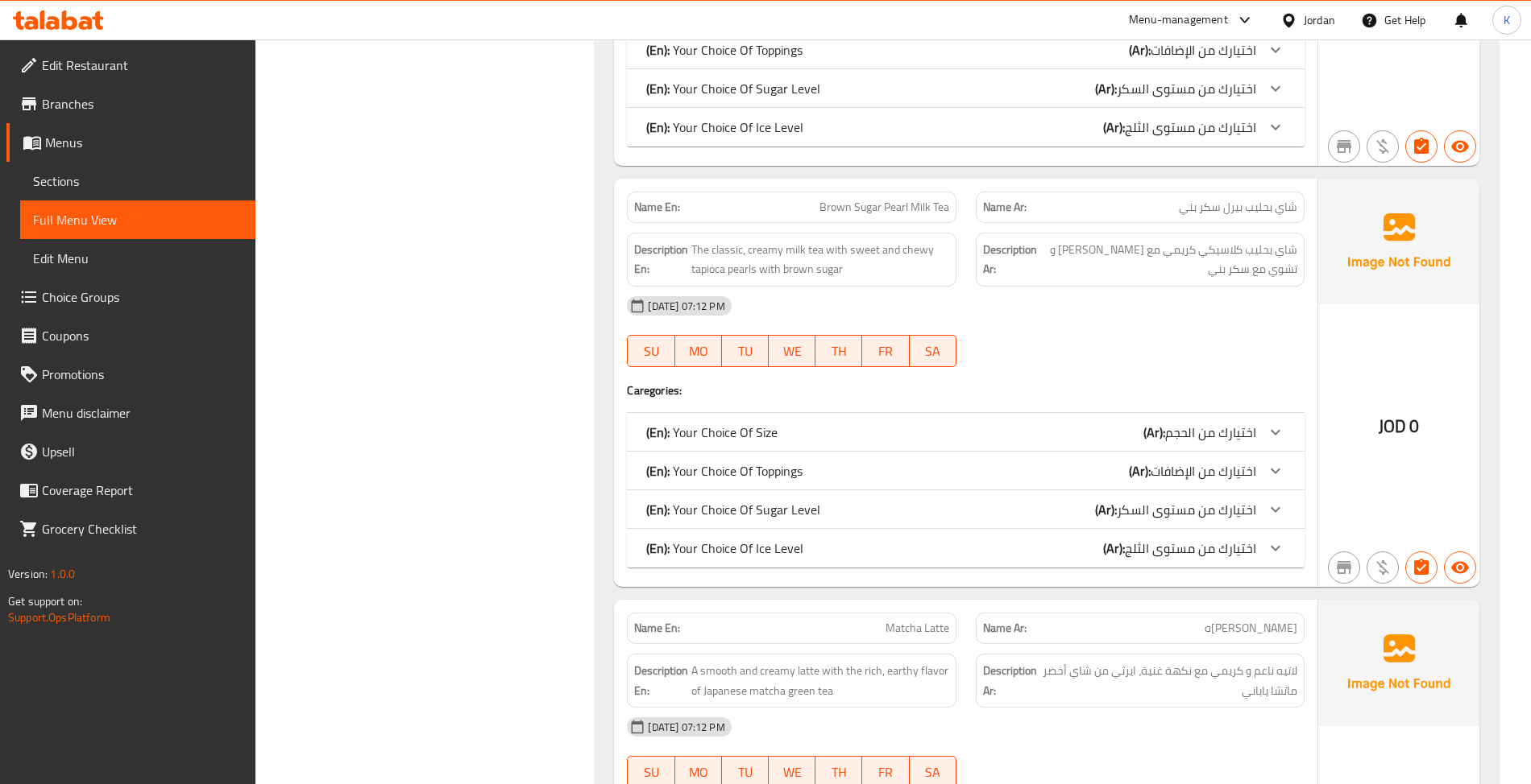
scroll to position [3648, 0]
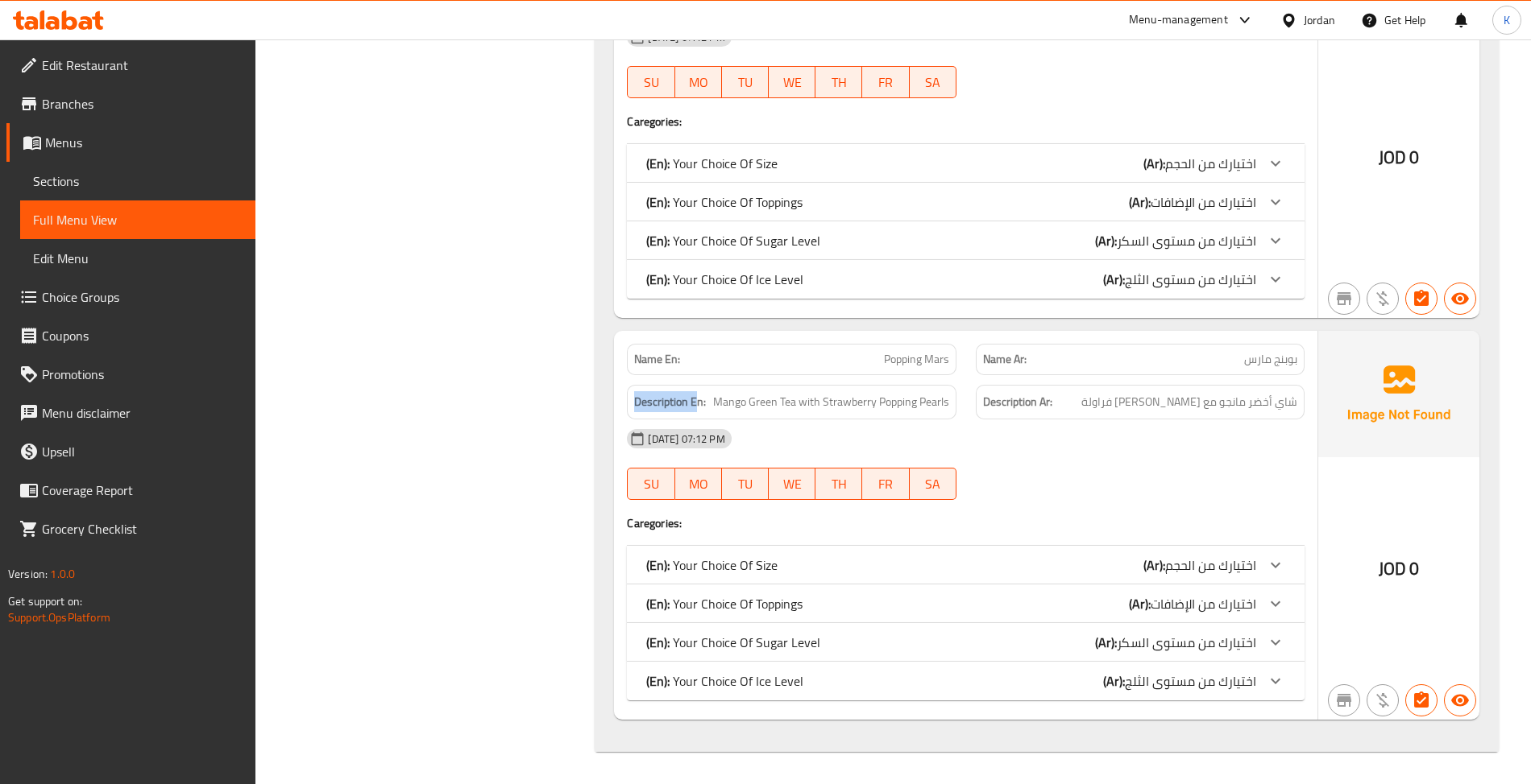
drag, startPoint x: 699, startPoint y: 407, endPoint x: 626, endPoint y: 413, distance: 73.2
click at [627, 413] on div "Description En: Mango Green Tea with Strawberry Popping Pearls" at bounding box center [791, 402] width 329 height 35
copy strong "Description E"
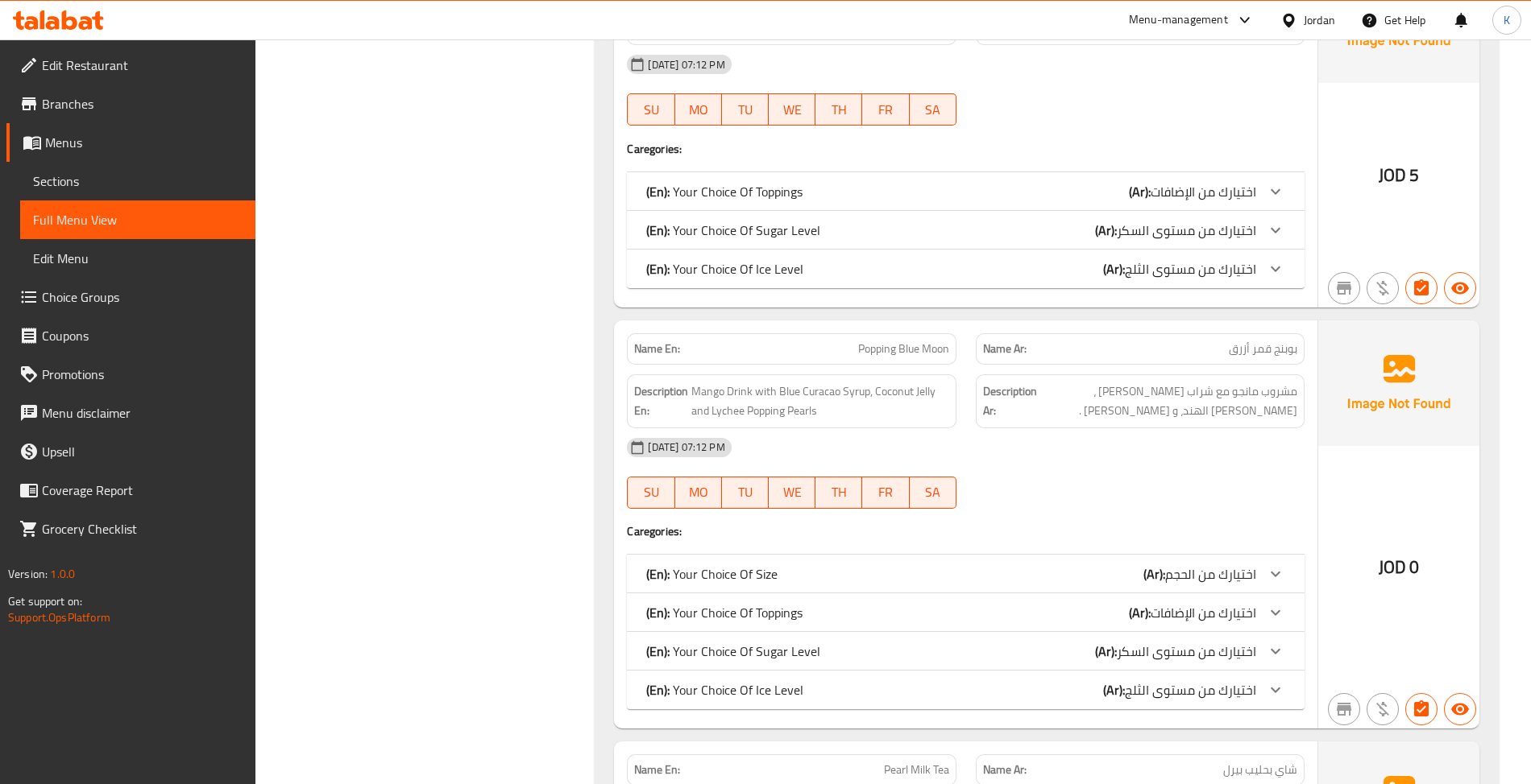
scroll to position [890, 0]
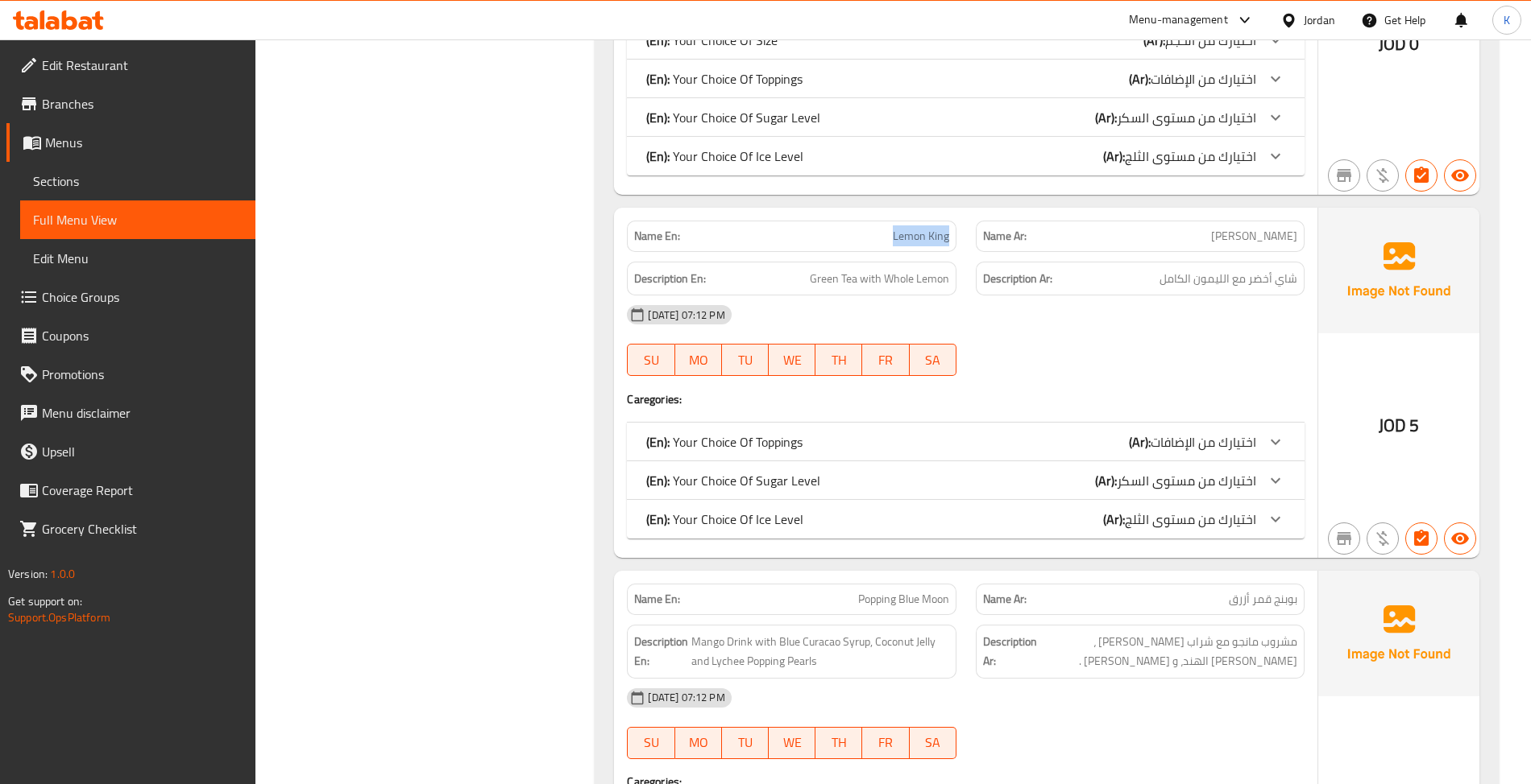
drag, startPoint x: 884, startPoint y: 219, endPoint x: 951, endPoint y: 239, distance: 69.9
click at [949, 239] on div "Name En: Lemon King" at bounding box center [791, 236] width 348 height 51
copy span "Lemon King"
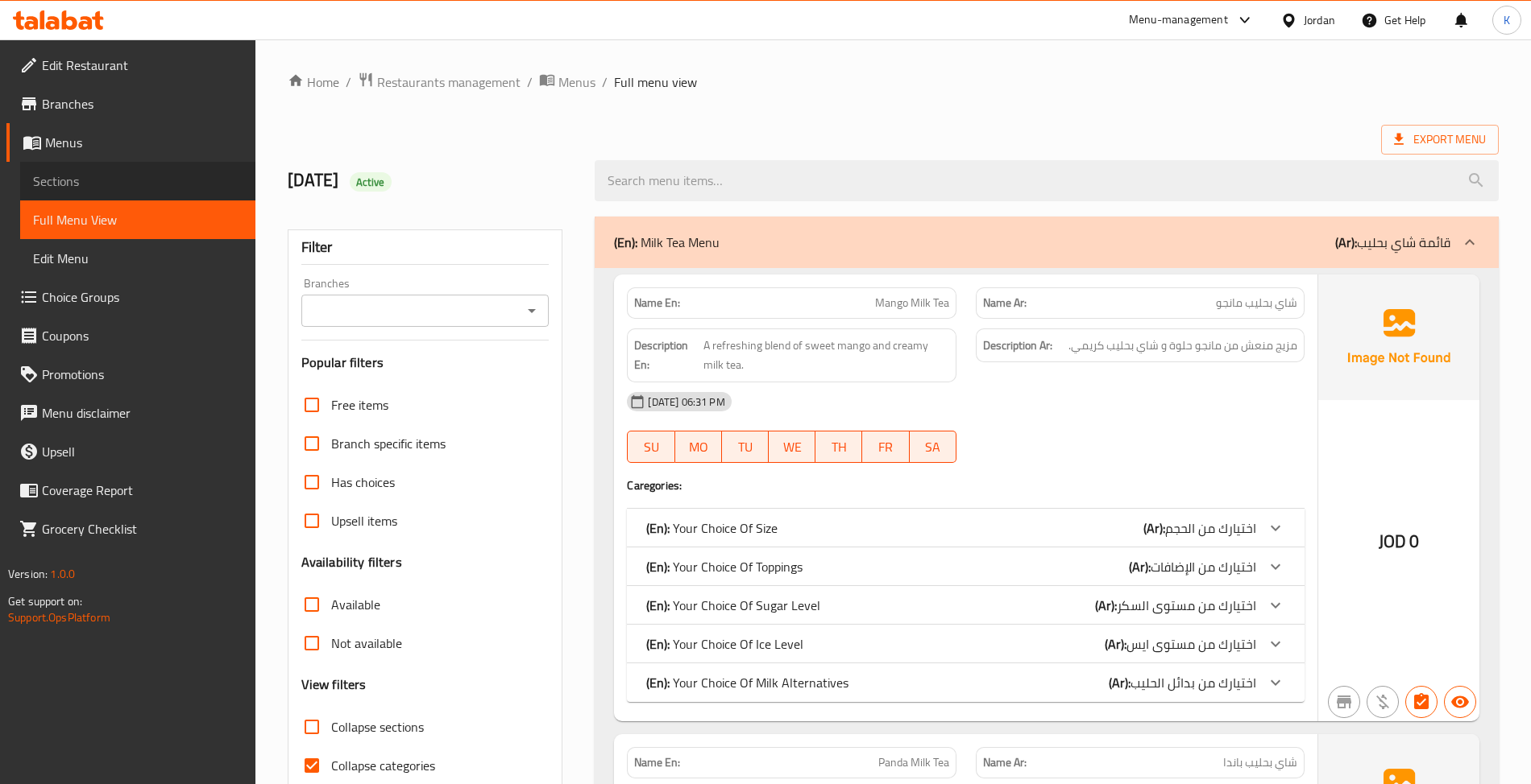
click at [122, 175] on span "Sections" at bounding box center [137, 180] width 209 height 19
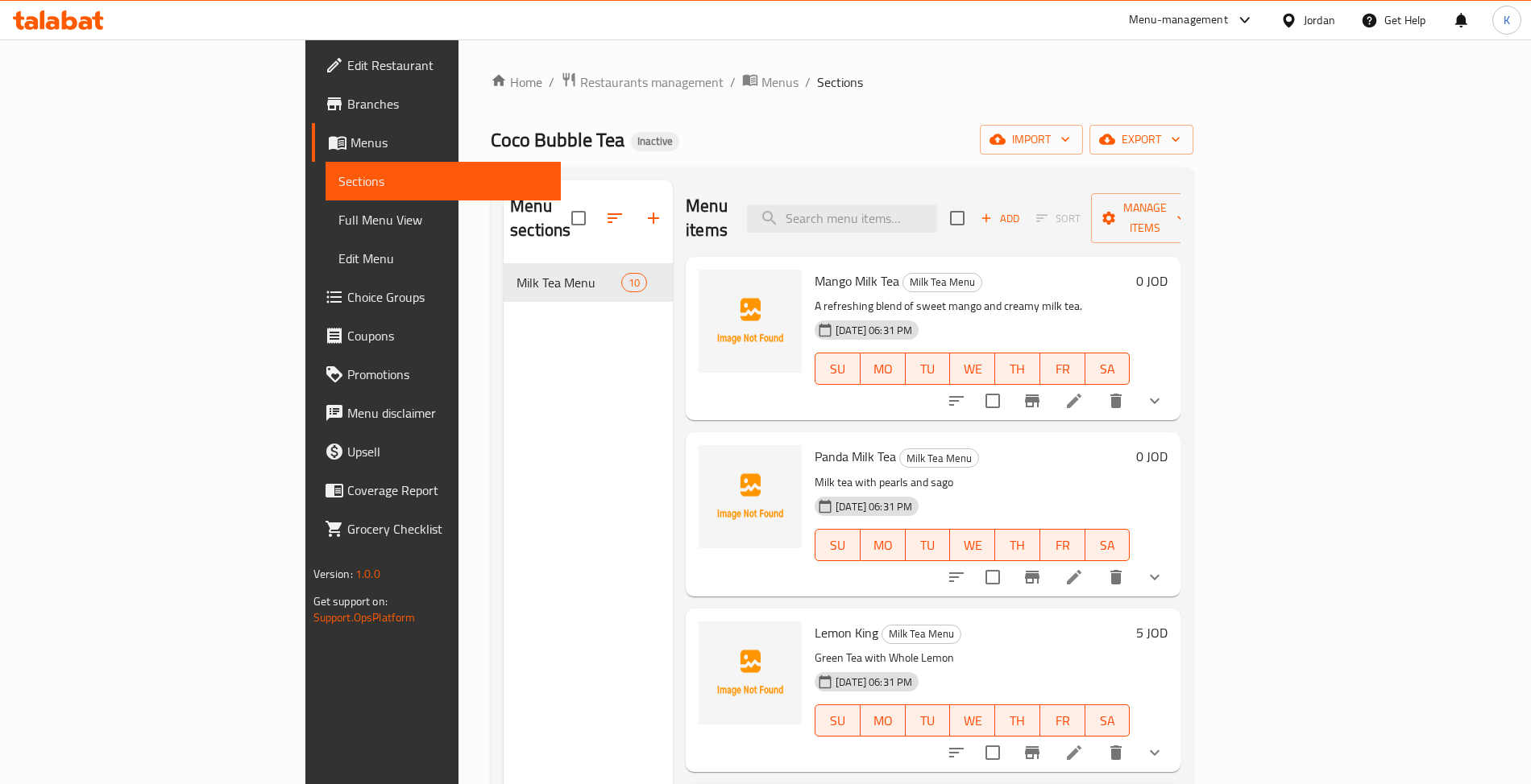
click at [808, 263] on div "Mango Milk Tea Milk Tea Menu A refreshing blend of sweet mango and creamy milk …" at bounding box center [972, 338] width 328 height 151
click at [1097, 387] on li at bounding box center [1074, 401] width 45 height 29
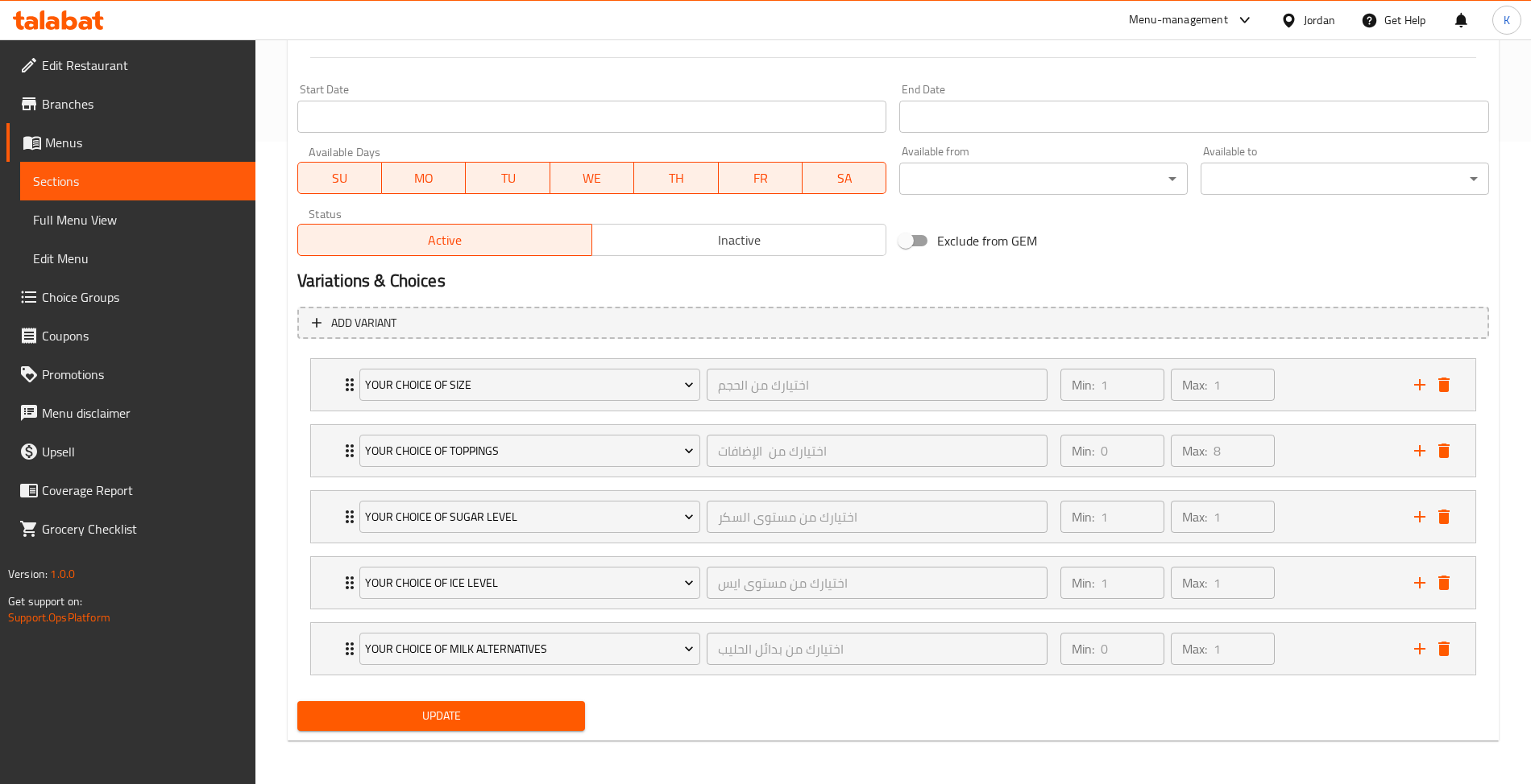
scroll to position [648, 0]
click at [337, 444] on div "Your Choice Of Toppings اختيارك من الإضافات ​ Min: 0 ​ Max: 8 ​" at bounding box center [893, 448] width 1164 height 51
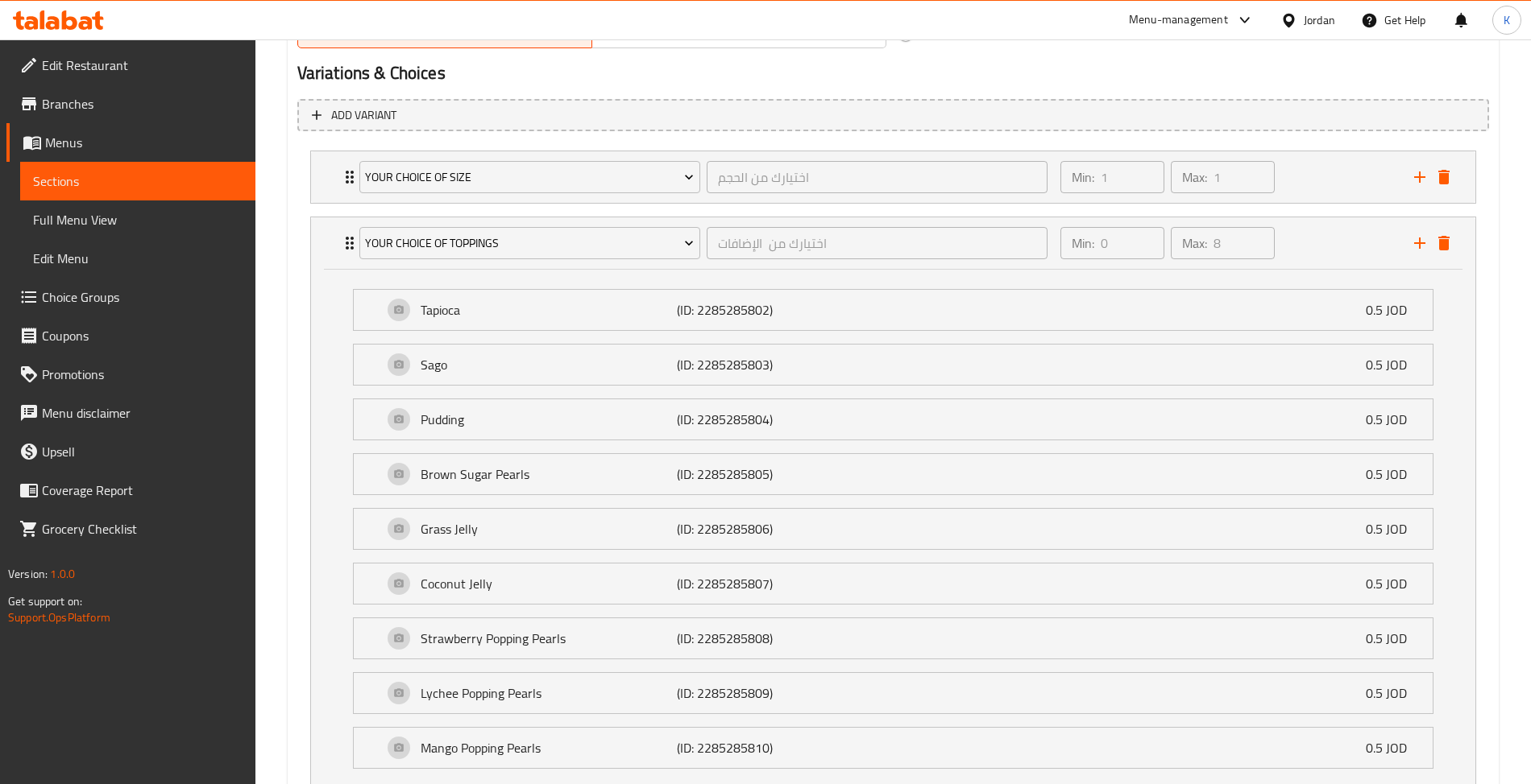
scroll to position [899, 0]
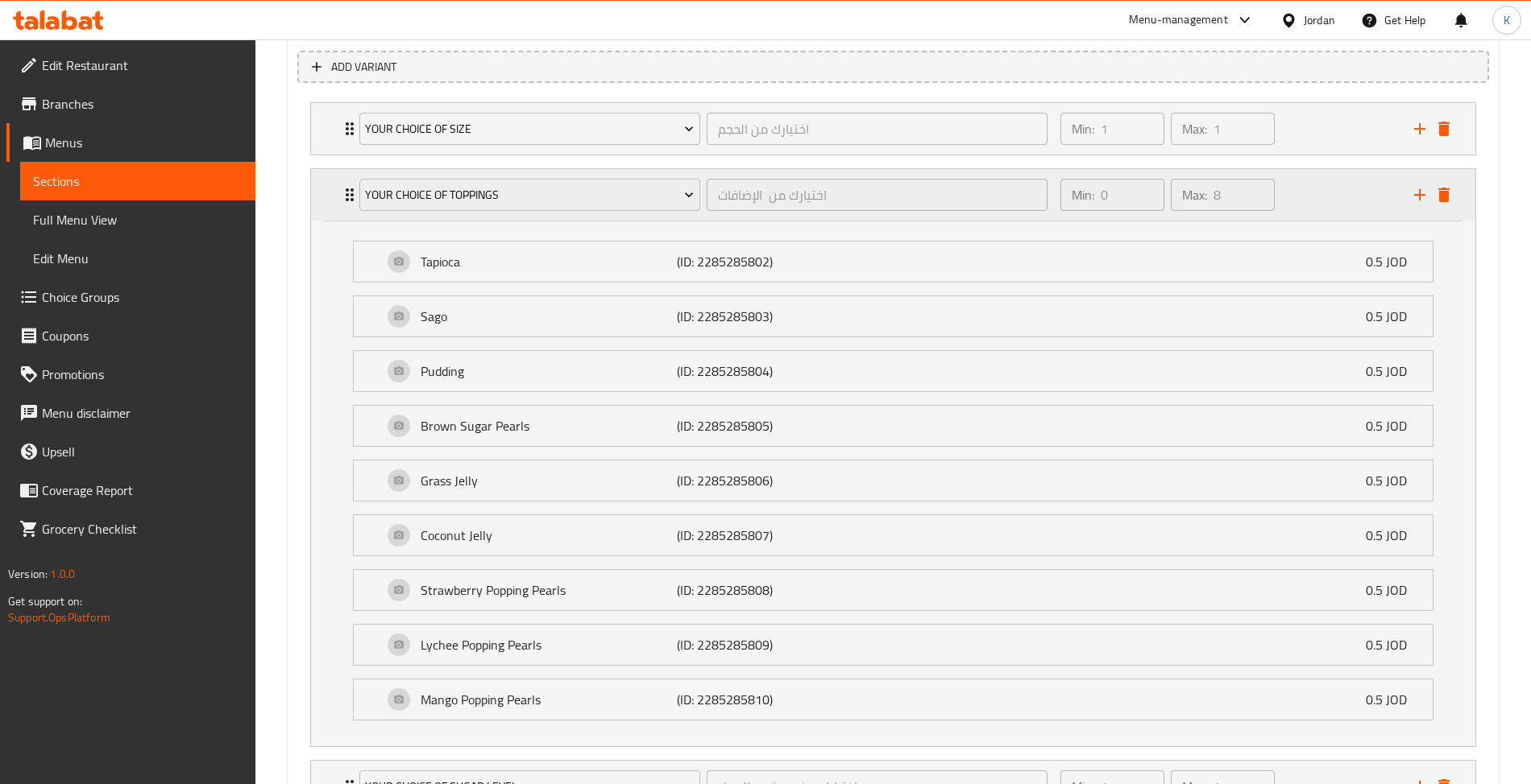
click at [319, 203] on div "Your Choice Of Toppings اختيارك من الإضافات ​ Min: 0 ​ Max: 8 ​" at bounding box center [893, 195] width 1164 height 51
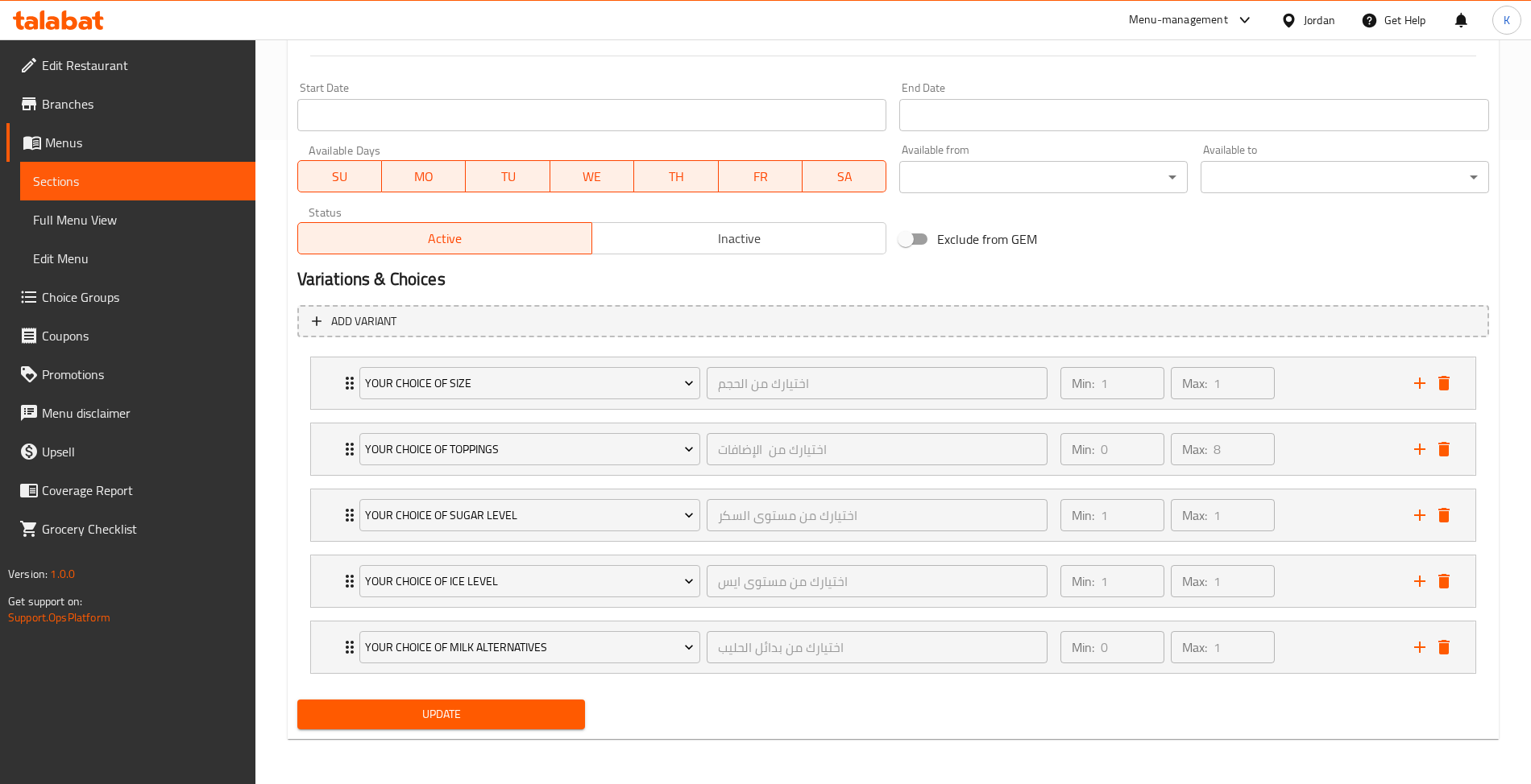
scroll to position [648, 0]
click at [321, 644] on div "Your Choice Of Milk Alternatives اختيارك من بدائل الحليب ​ Min: 0 ​ Max: 1 ​" at bounding box center [893, 647] width 1164 height 51
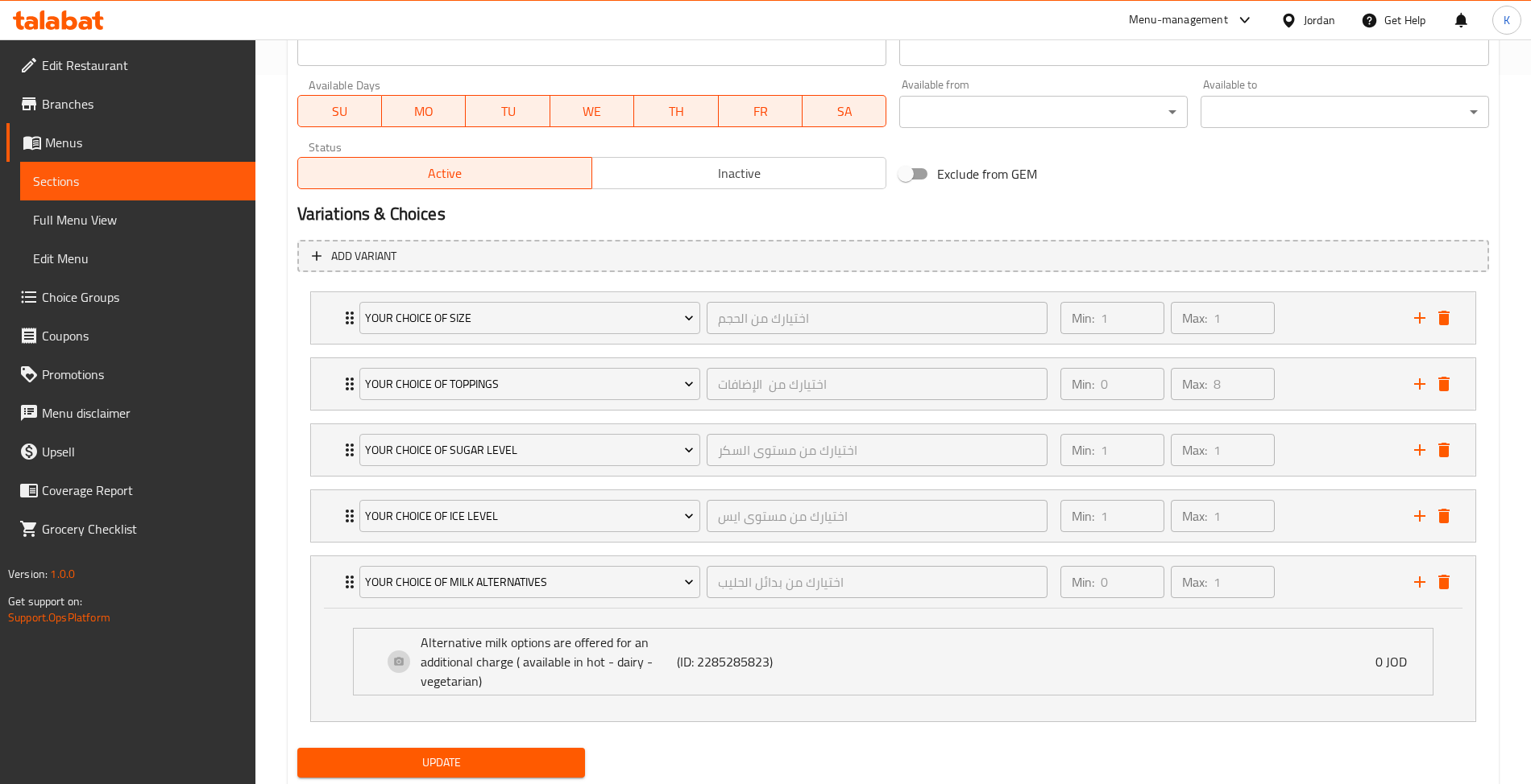
scroll to position [762, 0]
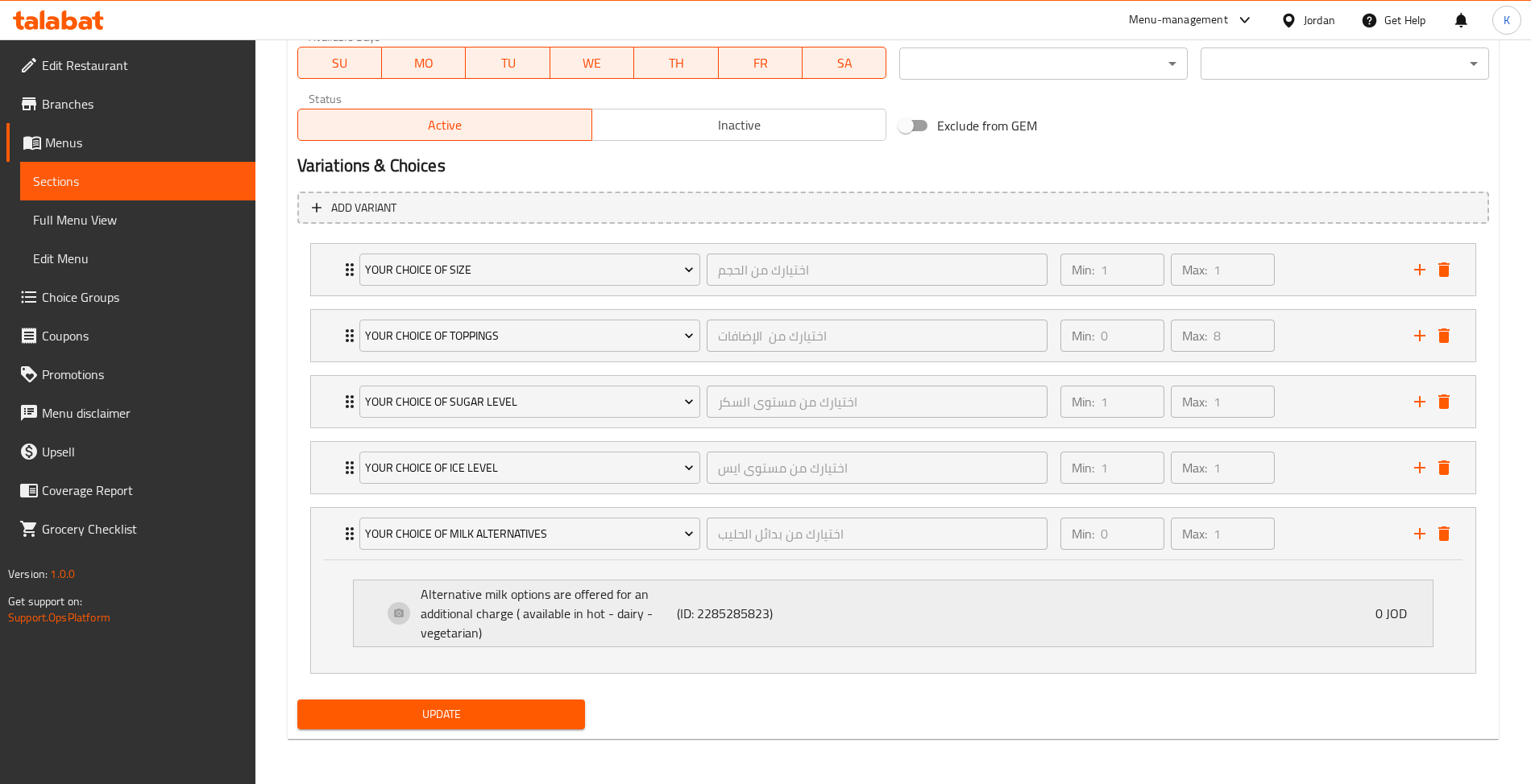
click at [806, 609] on p "(ID: 2285285823)" at bounding box center [762, 613] width 171 height 19
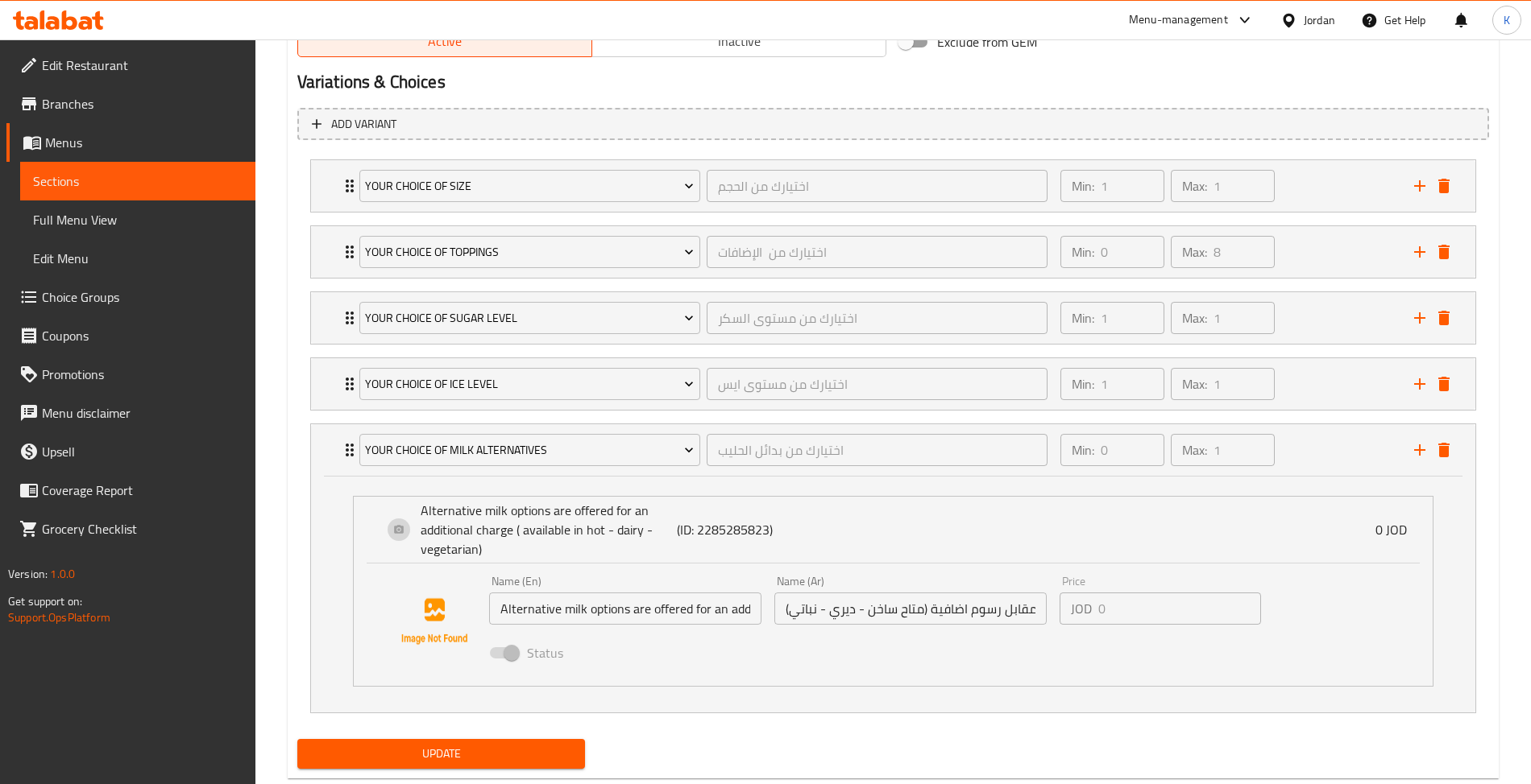
scroll to position [886, 0]
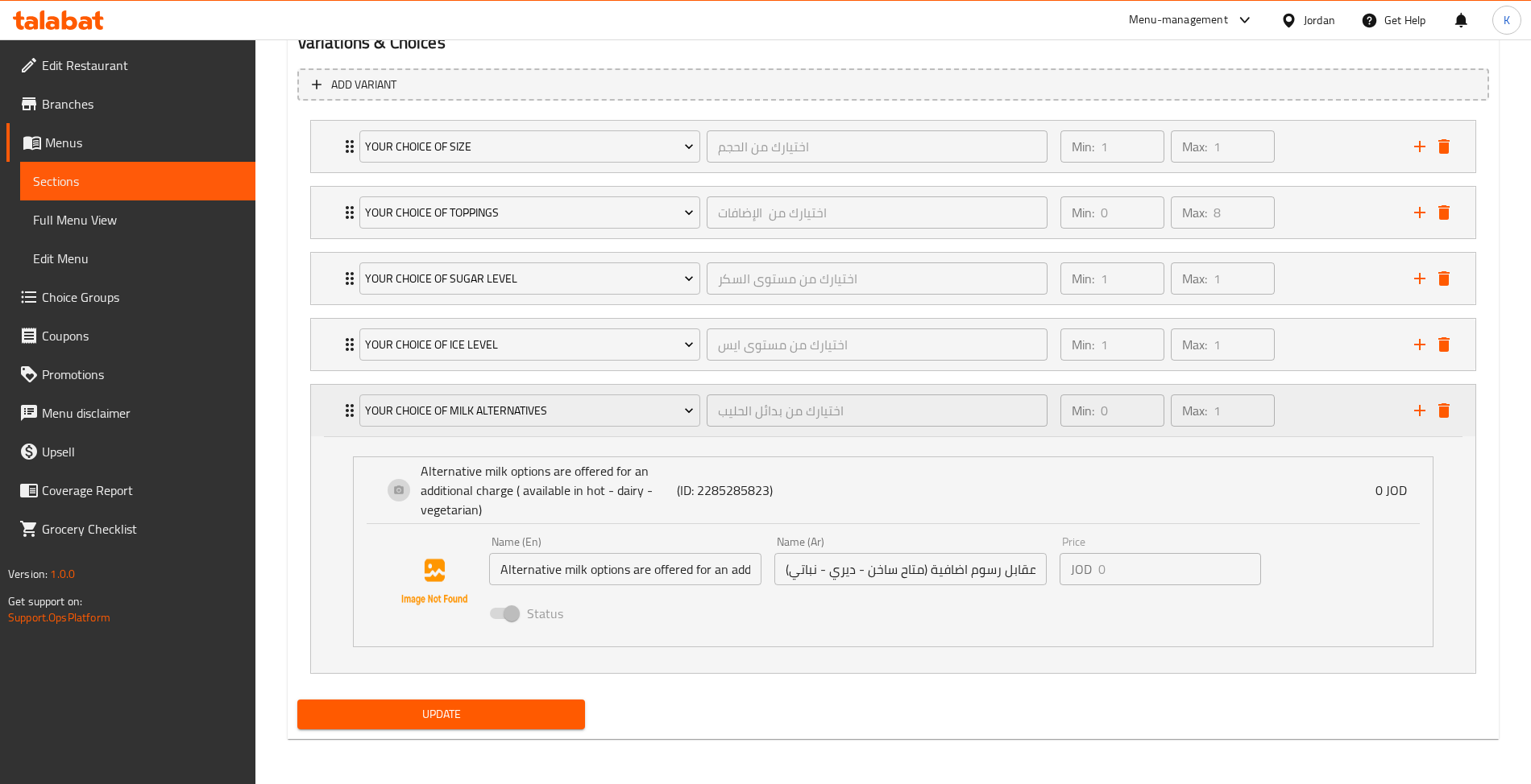
click at [333, 421] on div "Your Choice Of Milk Alternatives اختيارك من بدائل الحليب ​ Min: 0 ​ Max: 1 ​" at bounding box center [893, 411] width 1164 height 51
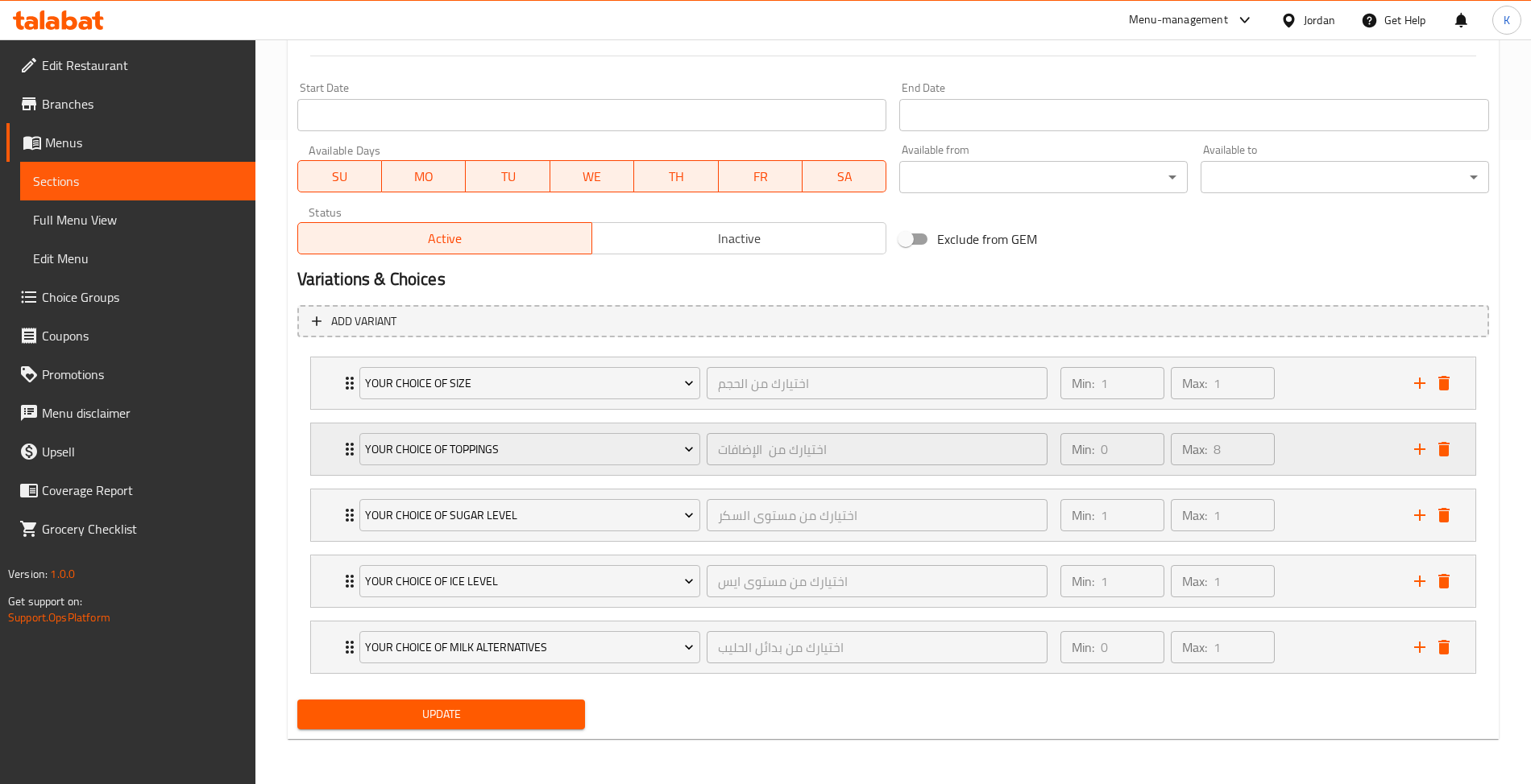
scroll to position [648, 0]
click at [320, 575] on div "Your Choice Of Ice Level اختيارك من مستوى ايس ​ Min: 1 ​ Max: 1 ​" at bounding box center [893, 581] width 1164 height 51
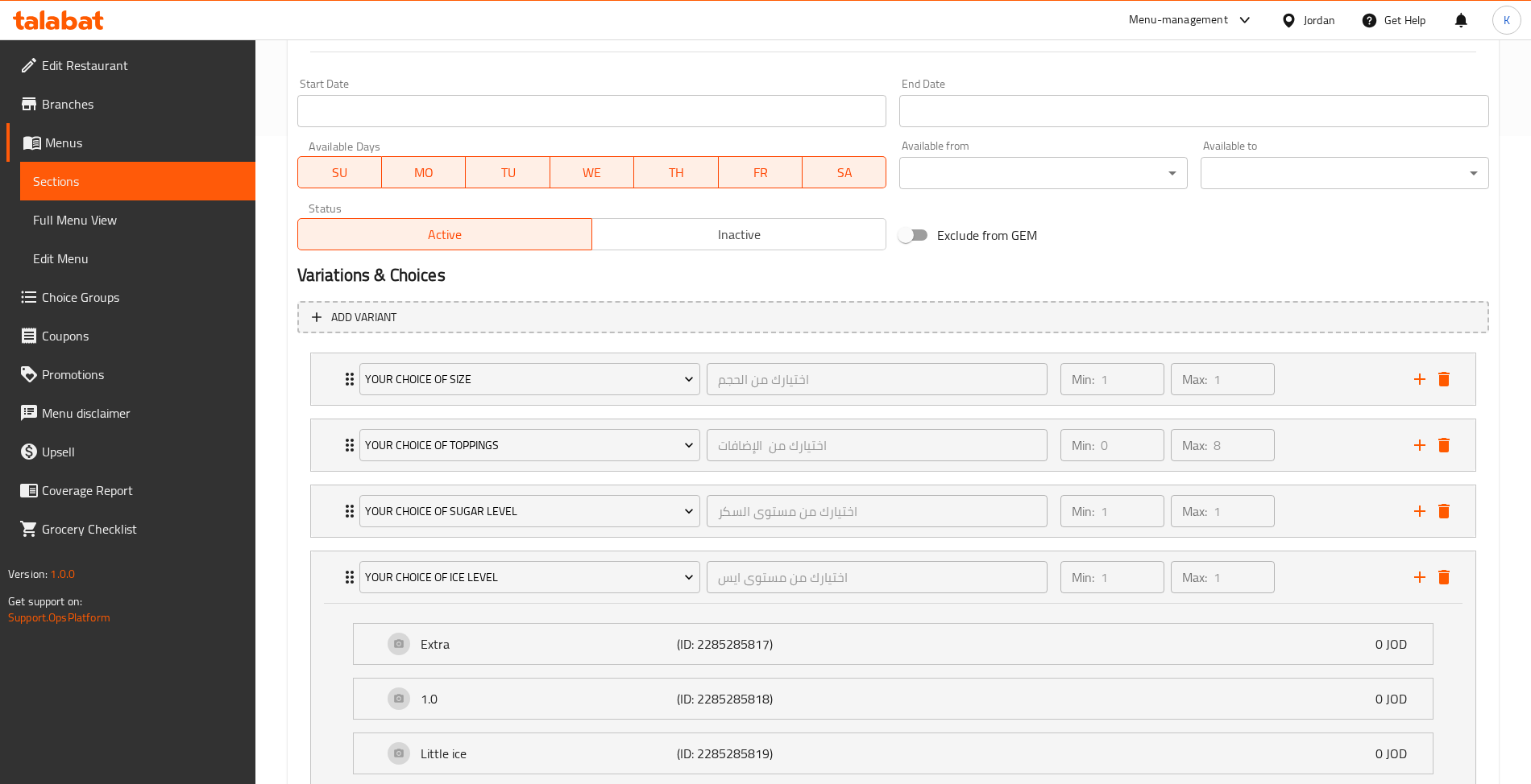
scroll to position [886, 0]
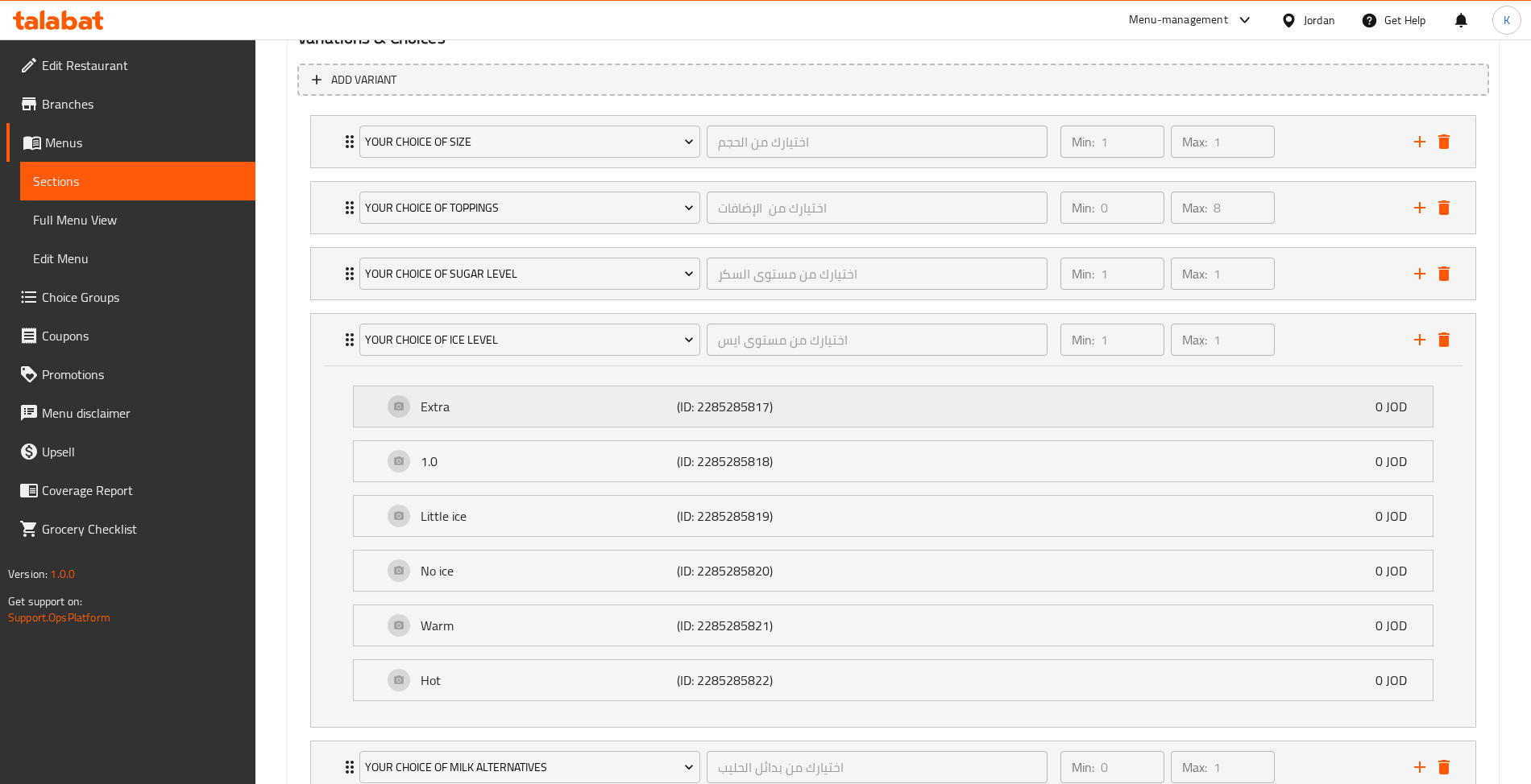
click at [622, 409] on p "Extra" at bounding box center [549, 406] width 257 height 19
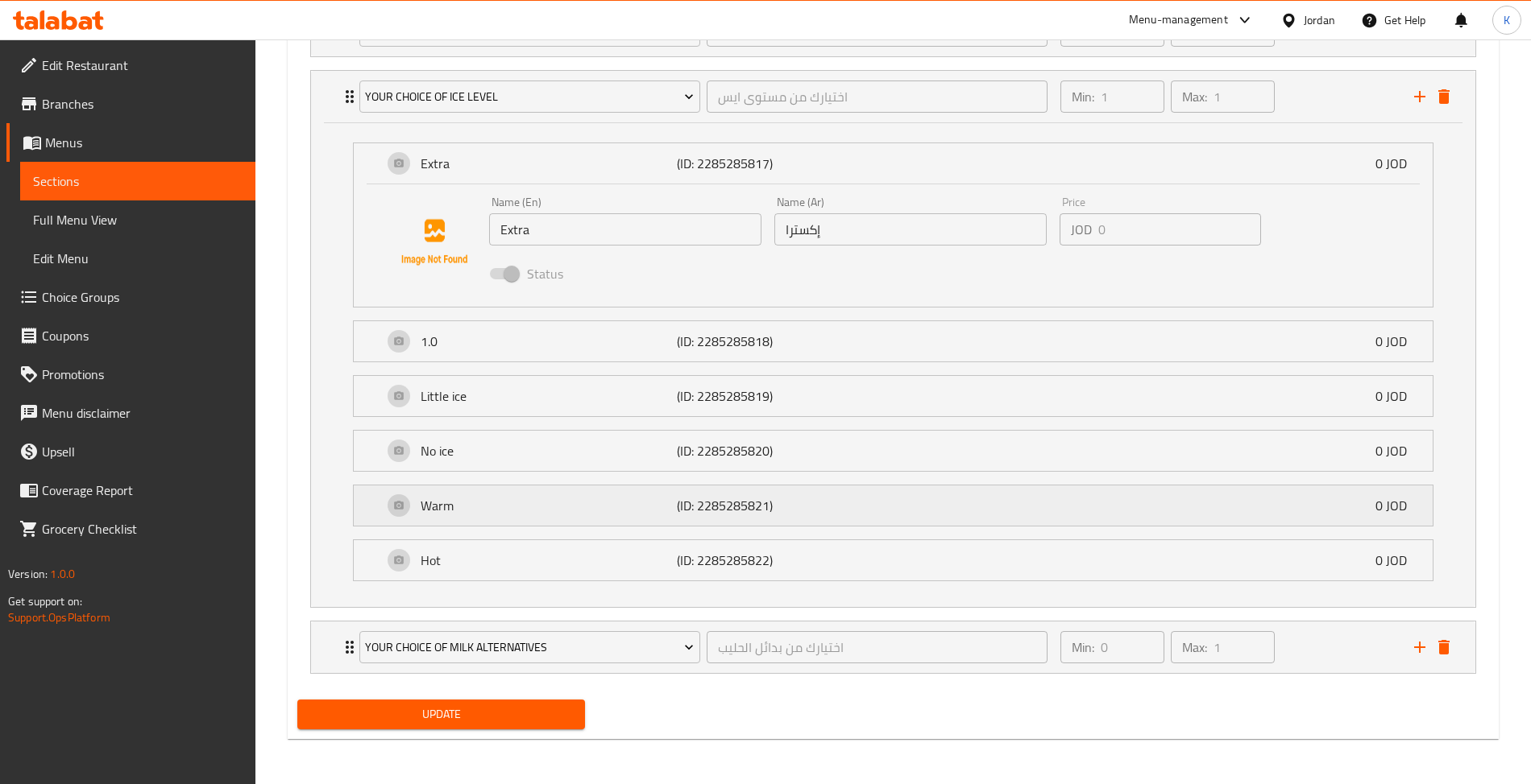
scroll to position [1137, 0]
click at [669, 350] on div "1.0 (ID: 2285285818) 0 JOD" at bounding box center [898, 341] width 1031 height 40
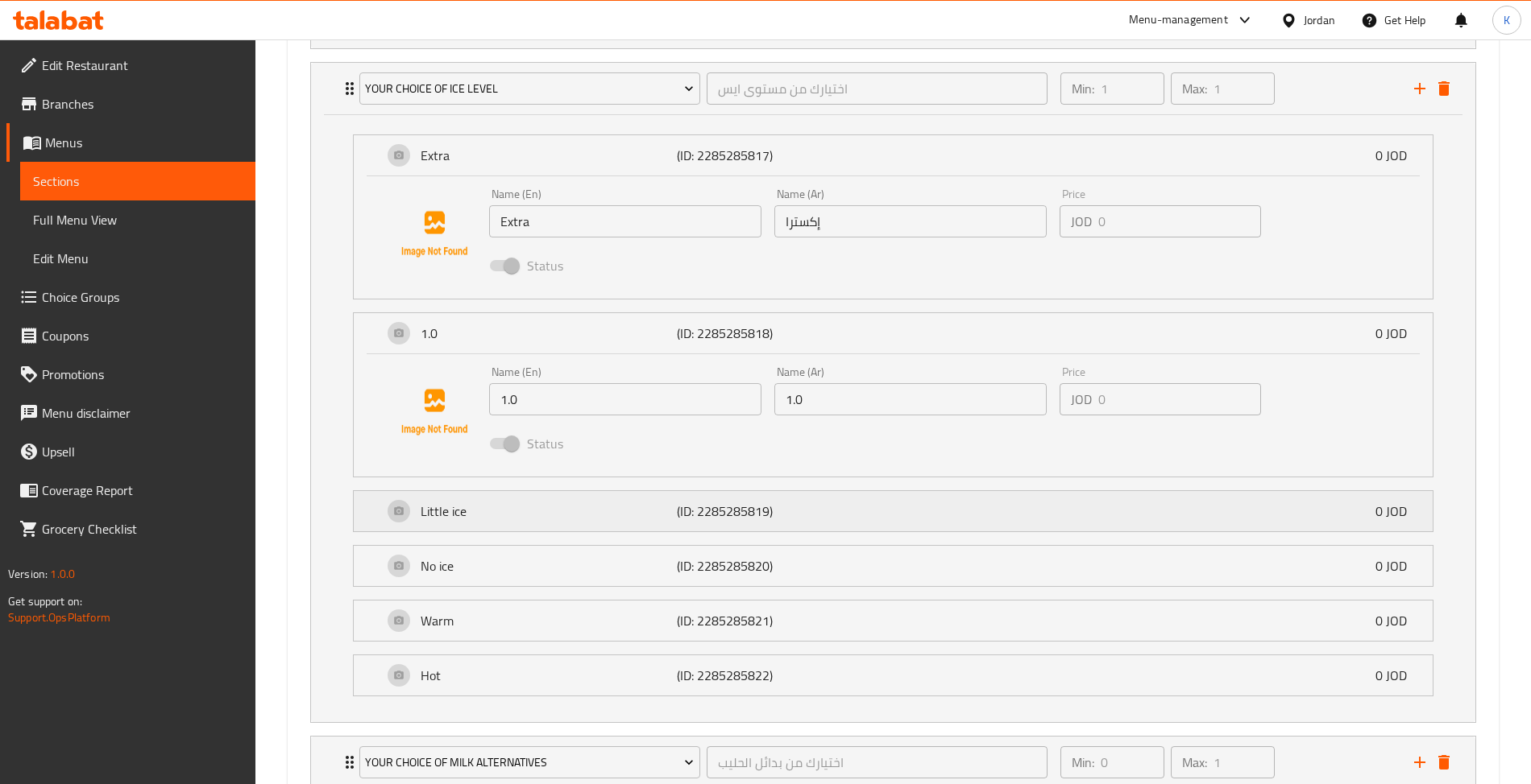
click at [579, 521] on p "Little ice" at bounding box center [549, 511] width 257 height 19
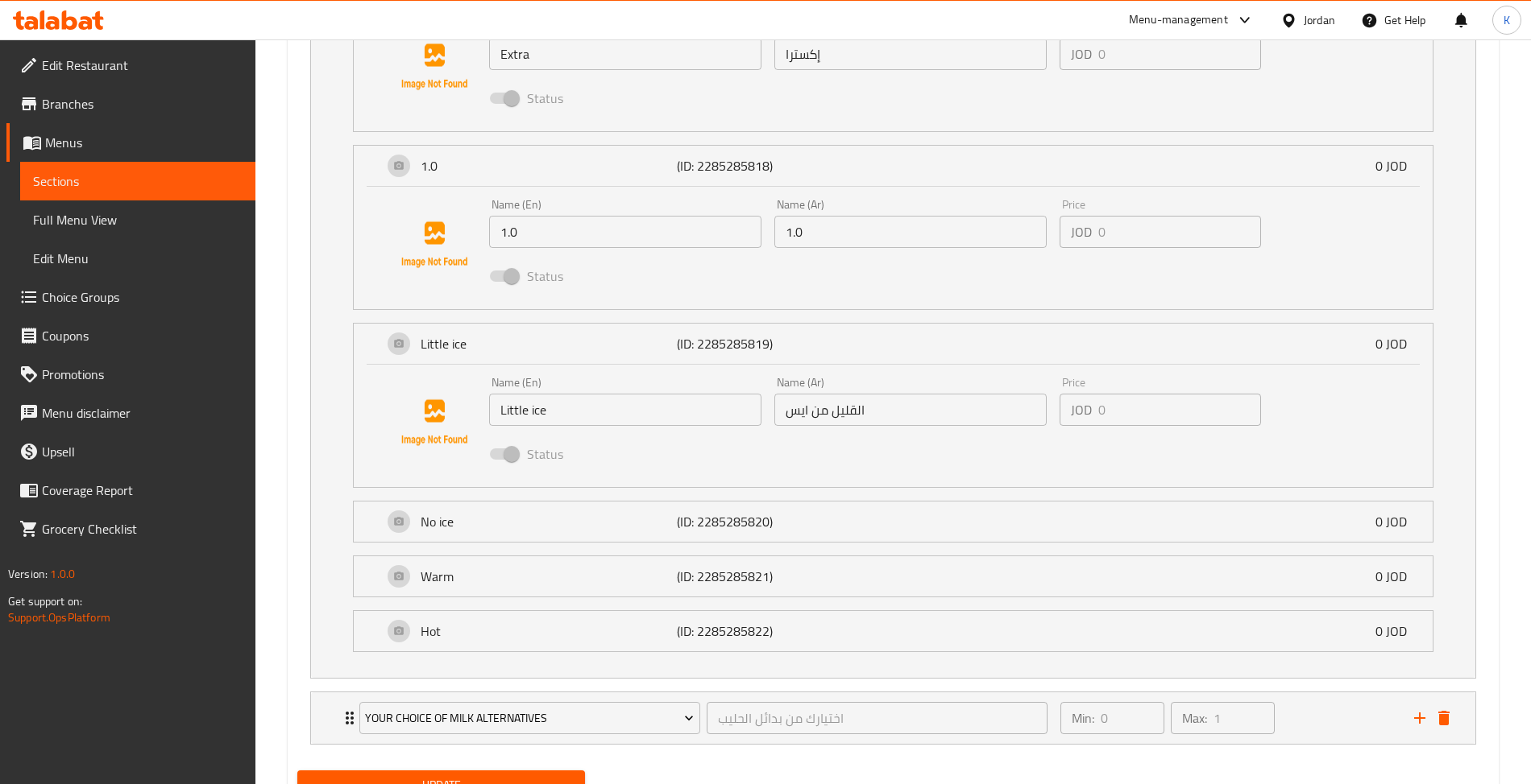
scroll to position [1383, 0]
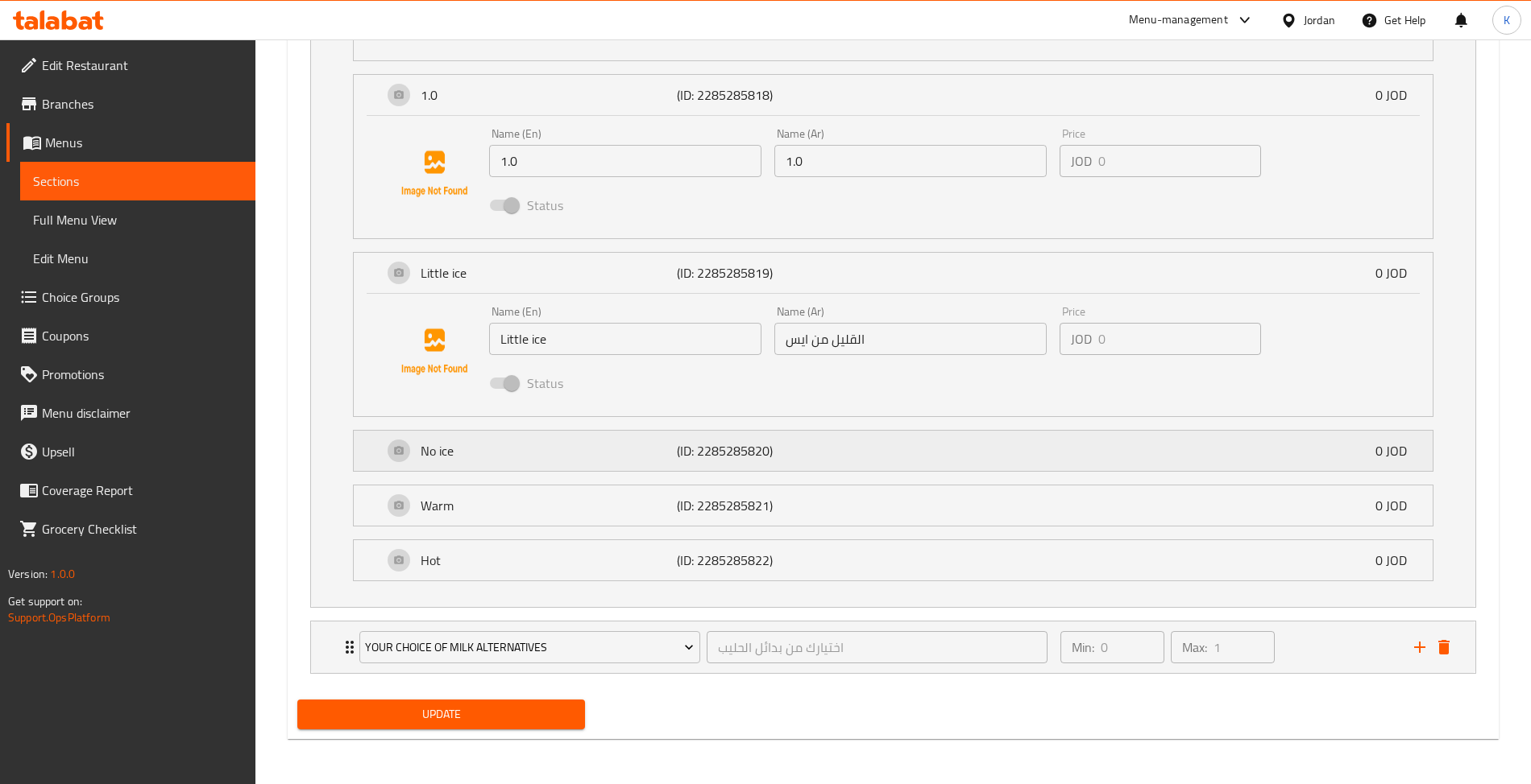
click at [630, 465] on div "No ice (ID: 2285285820) 0 JOD" at bounding box center [898, 451] width 1031 height 40
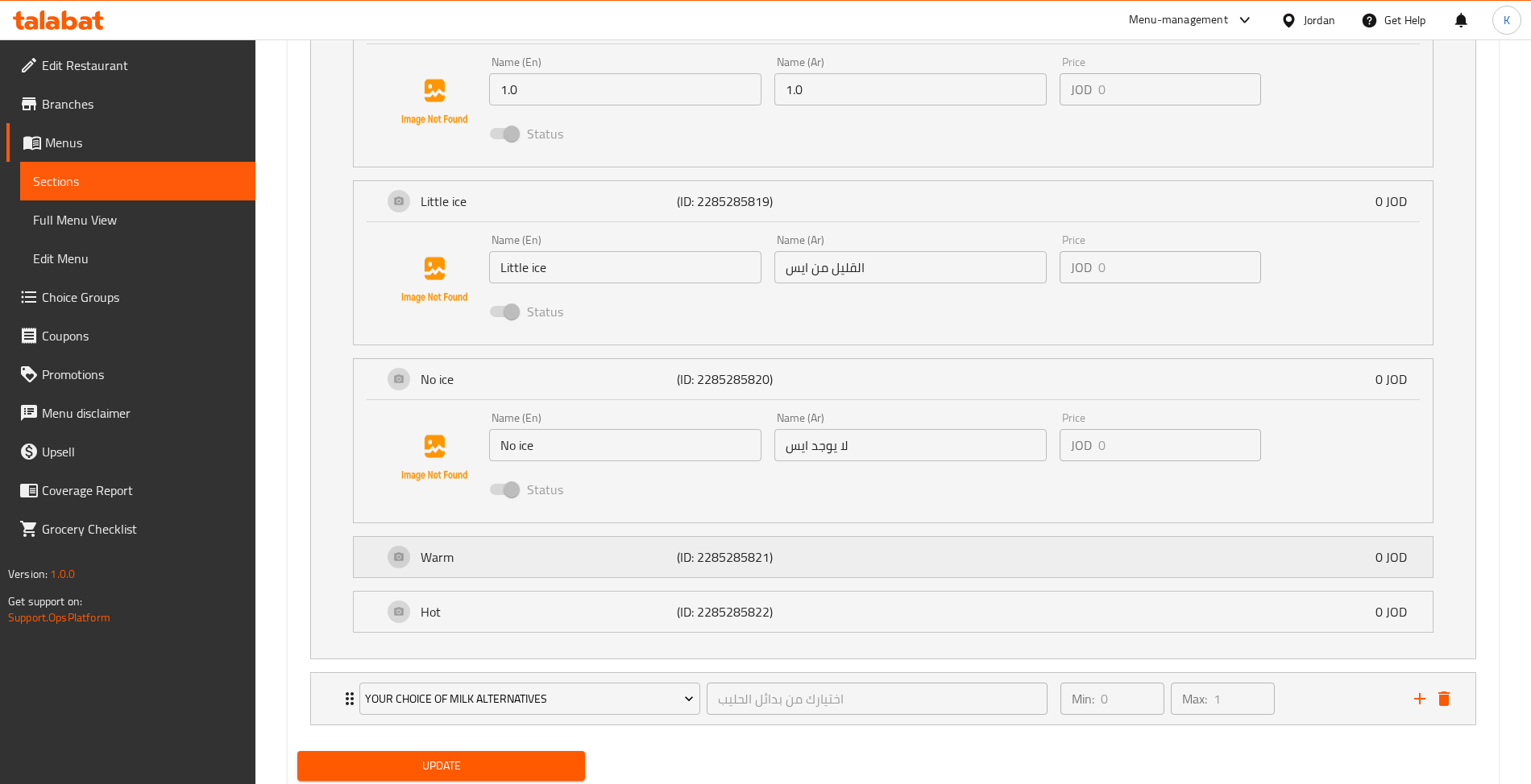
scroll to position [1506, 0]
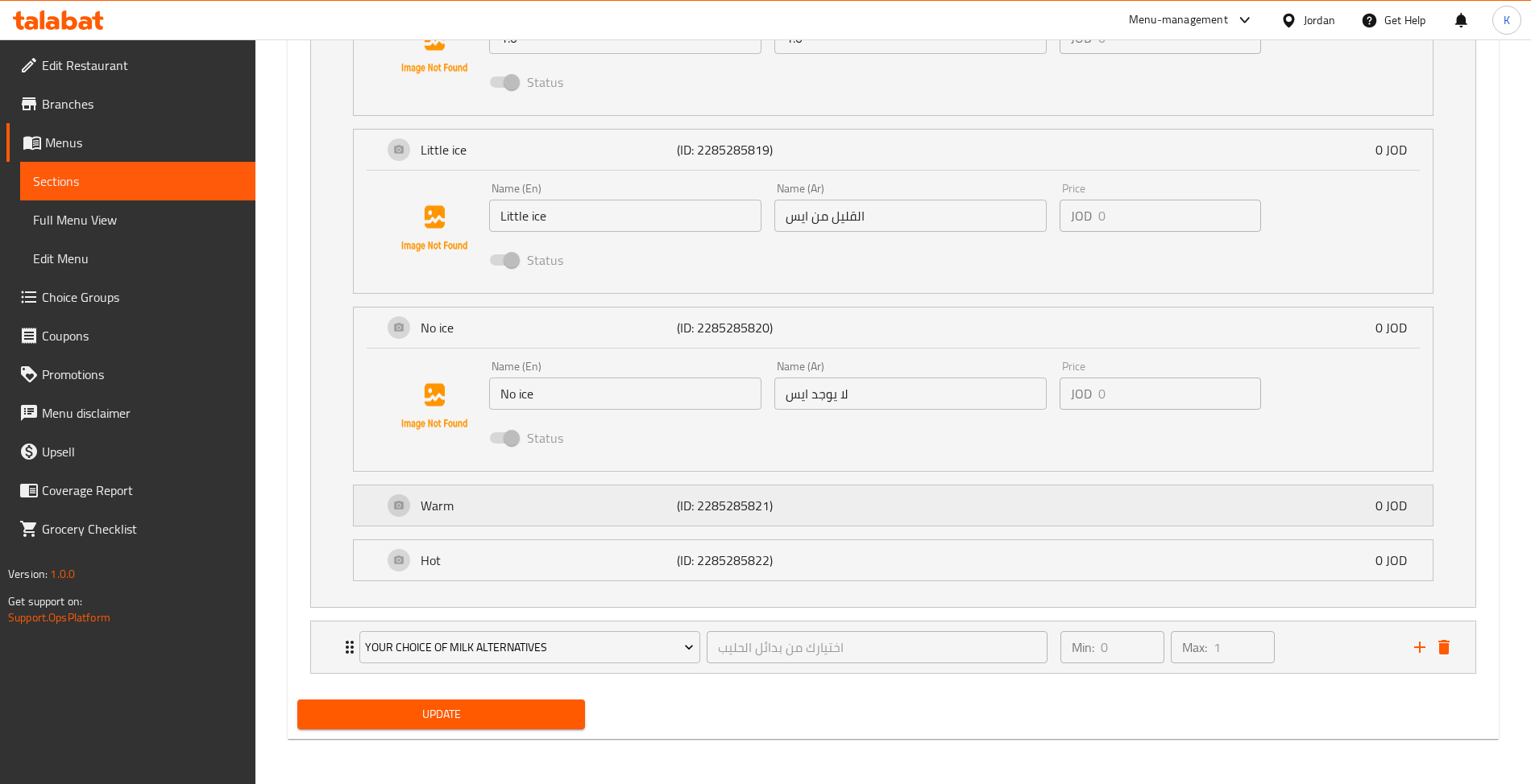
click at [678, 500] on p "(ID: 2285285821)" at bounding box center [762, 505] width 171 height 19
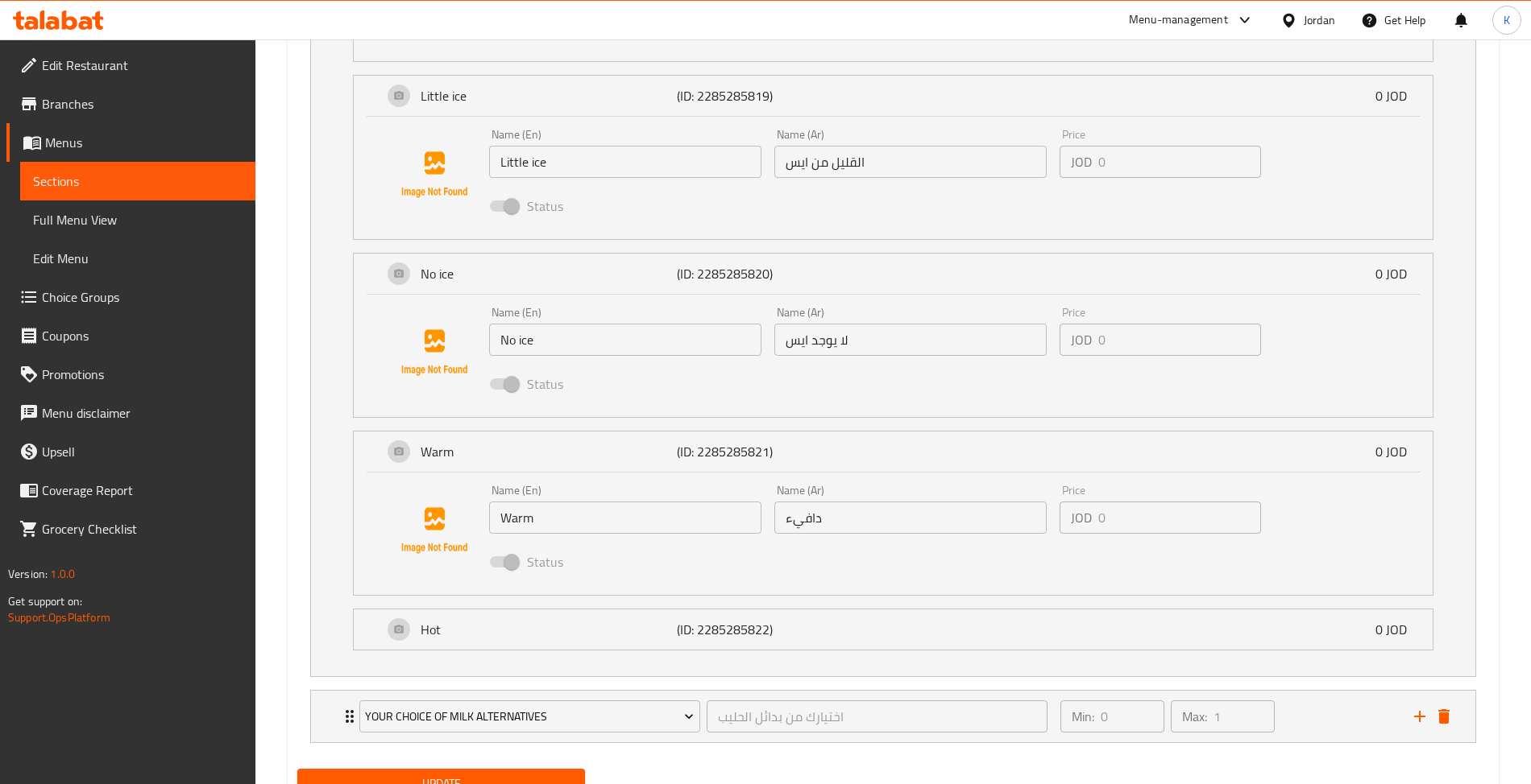
scroll to position [1630, 0]
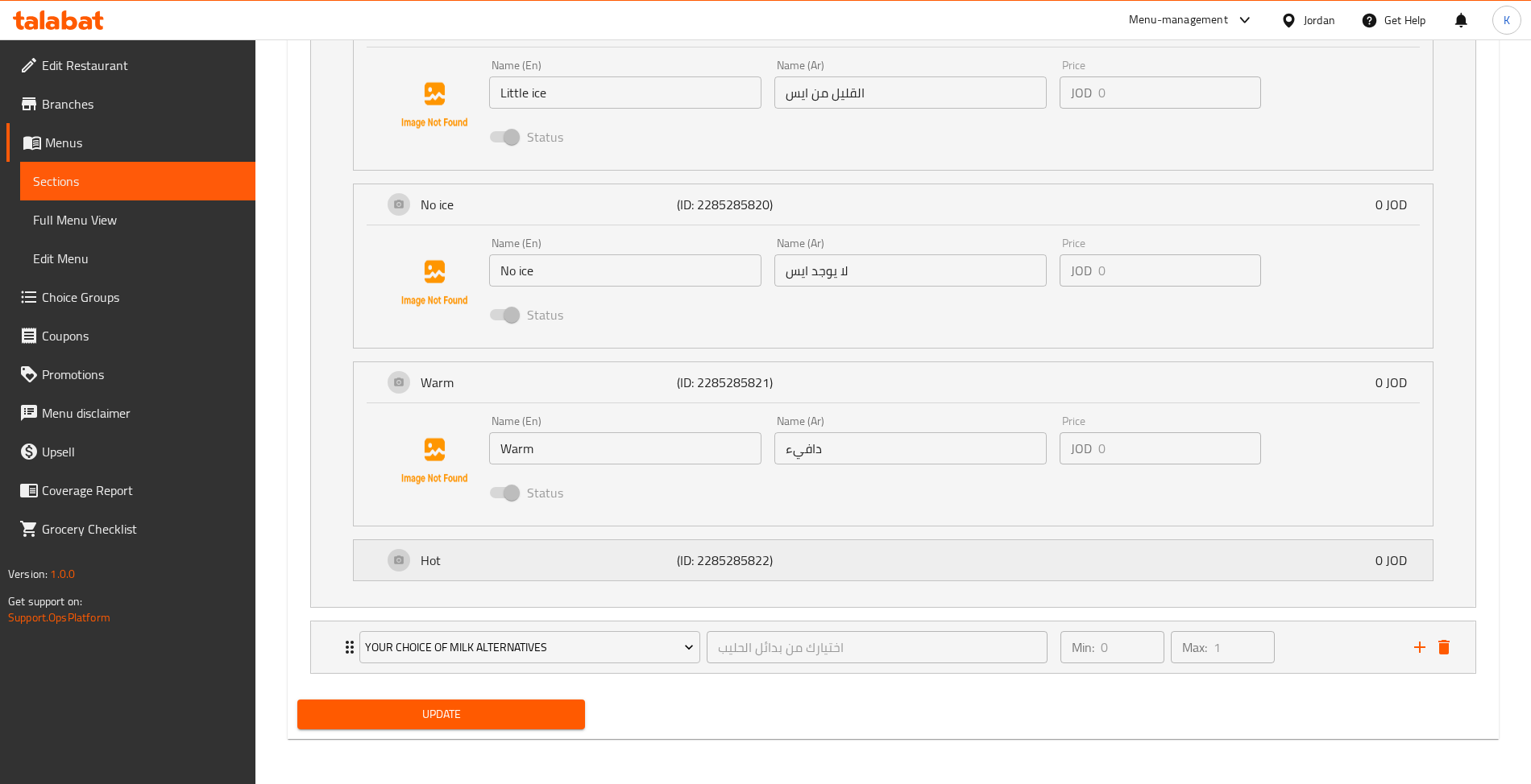
click at [656, 542] on div "Hot (ID: 2285285822) 0 JOD" at bounding box center [898, 561] width 1031 height 40
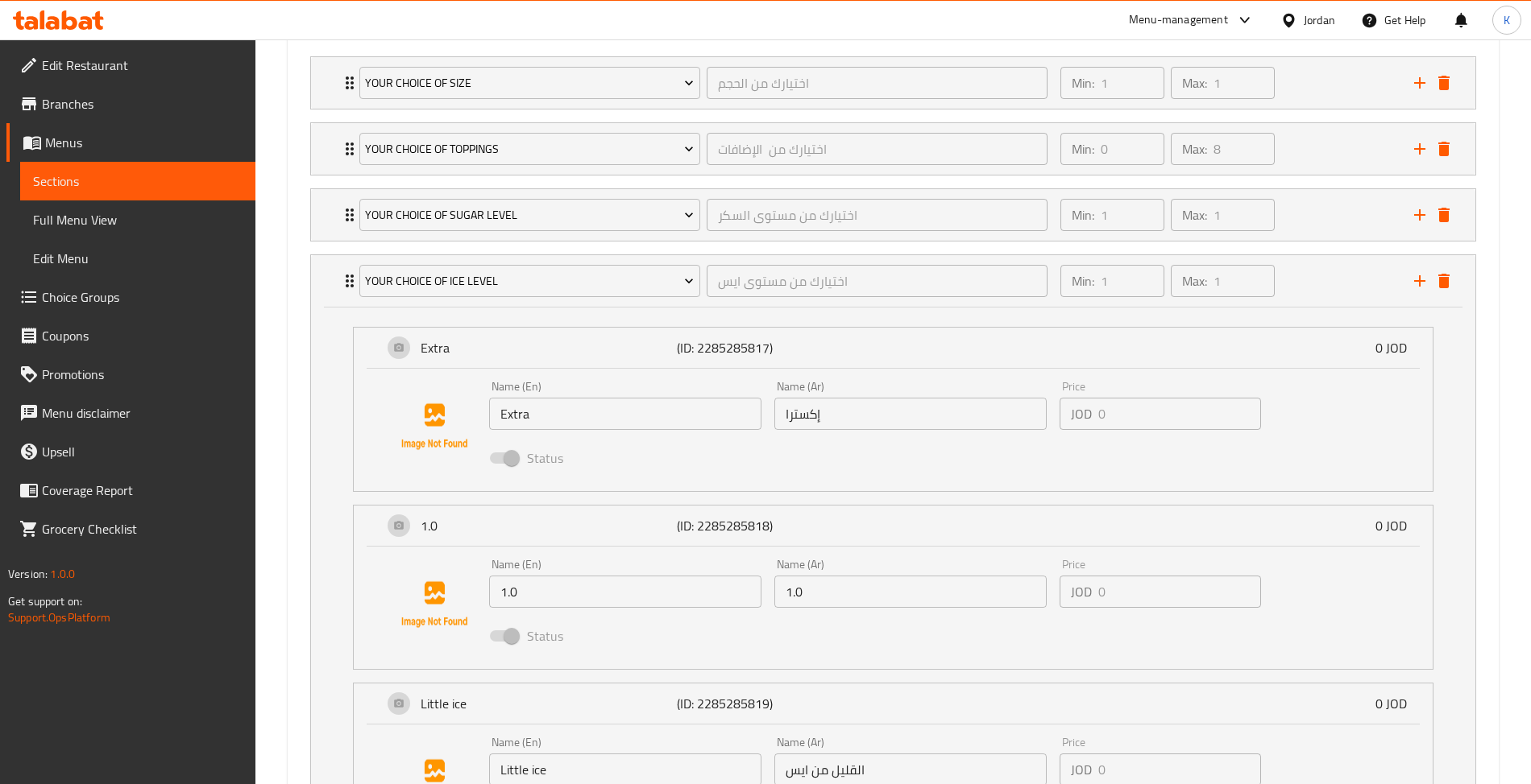
scroll to position [628, 0]
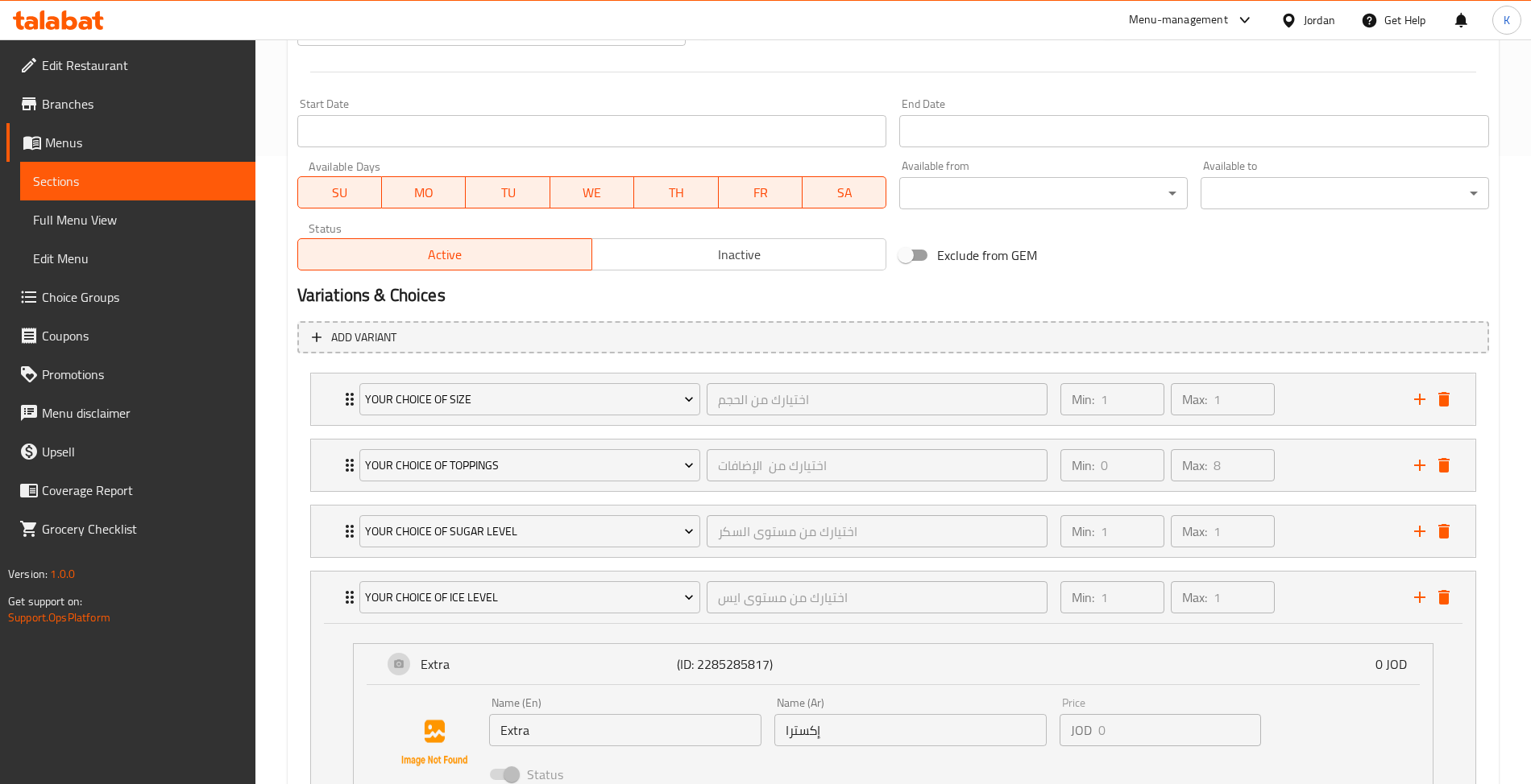
click at [122, 136] on span "Menus" at bounding box center [143, 142] width 197 height 19
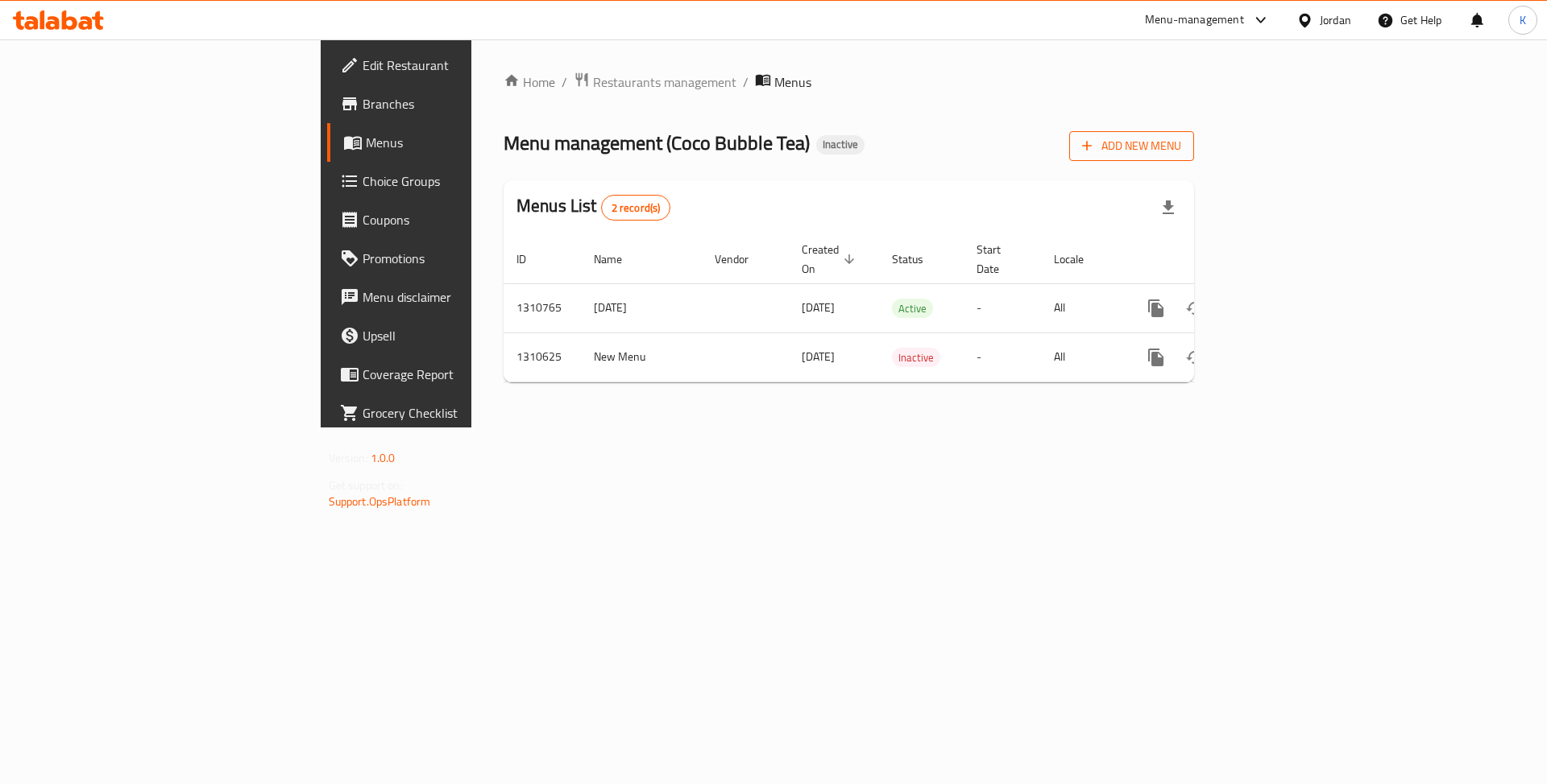
click at [1181, 152] on span "Add New Menu" at bounding box center [1131, 146] width 99 height 20
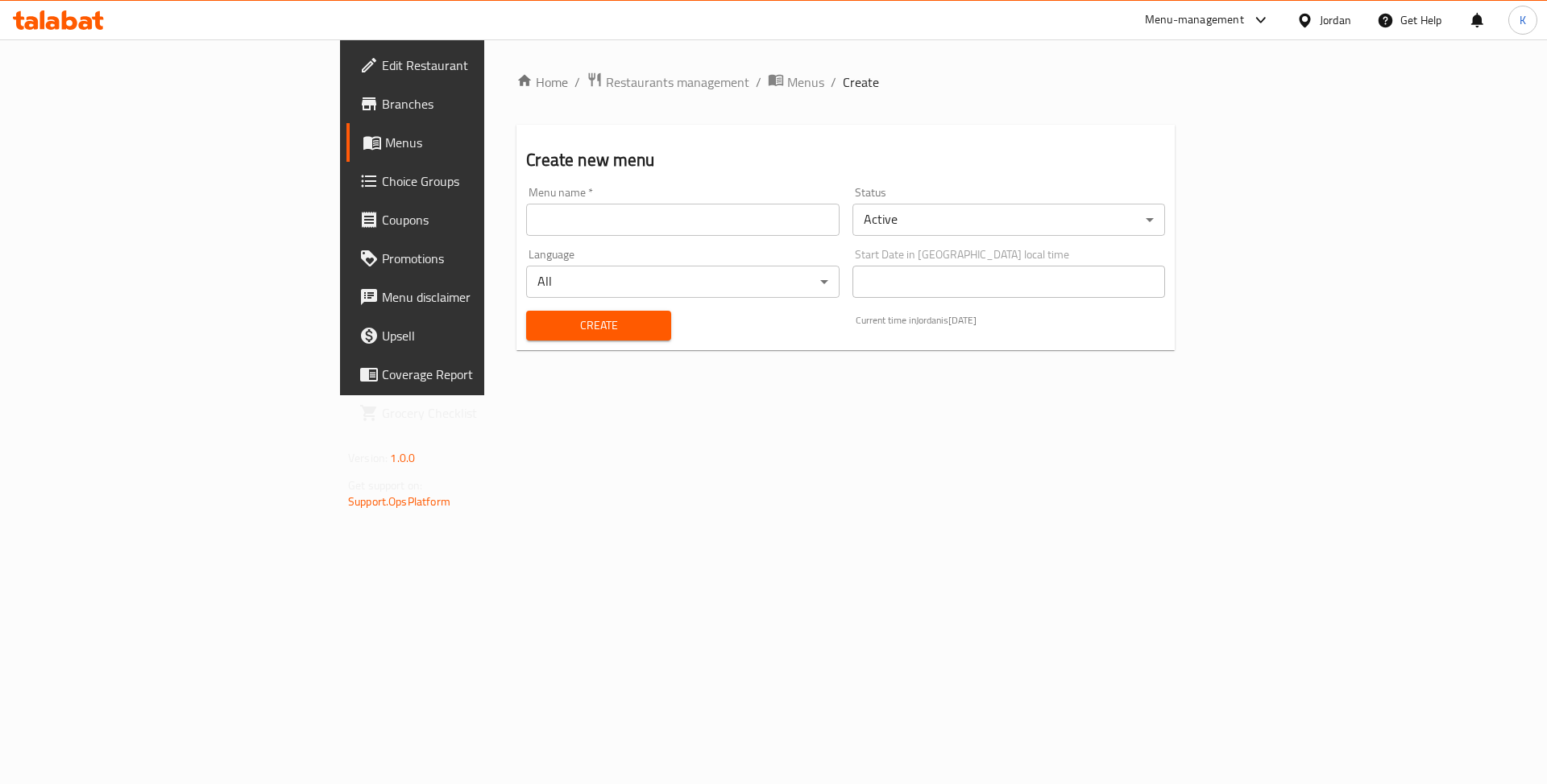
drag, startPoint x: 569, startPoint y: 228, endPoint x: 554, endPoint y: 235, distance: 16.6
click at [569, 228] on input "text" at bounding box center [682, 220] width 313 height 32
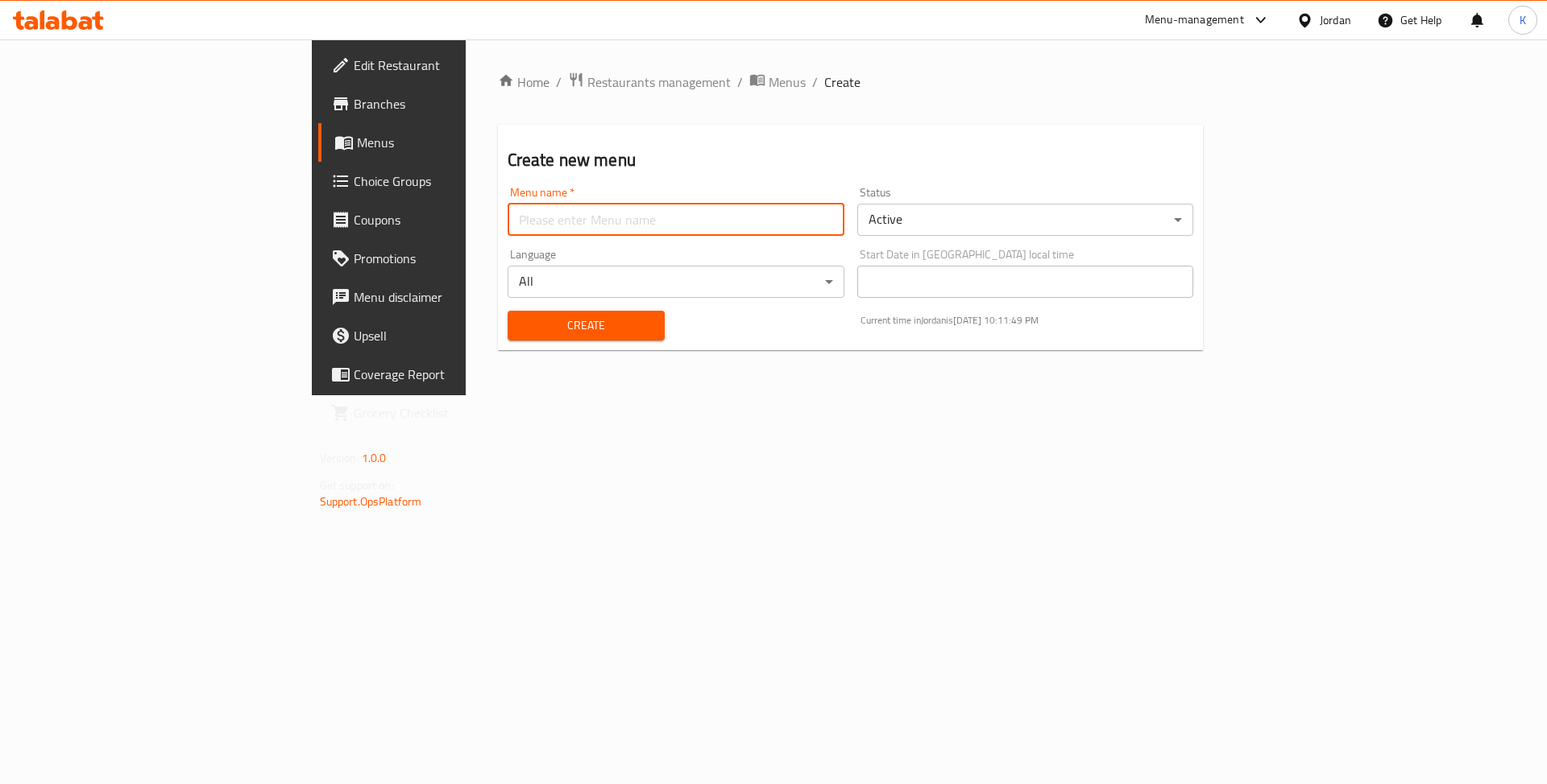
type input "Menu"
click at [508, 313] on button "Create" at bounding box center [586, 325] width 157 height 30
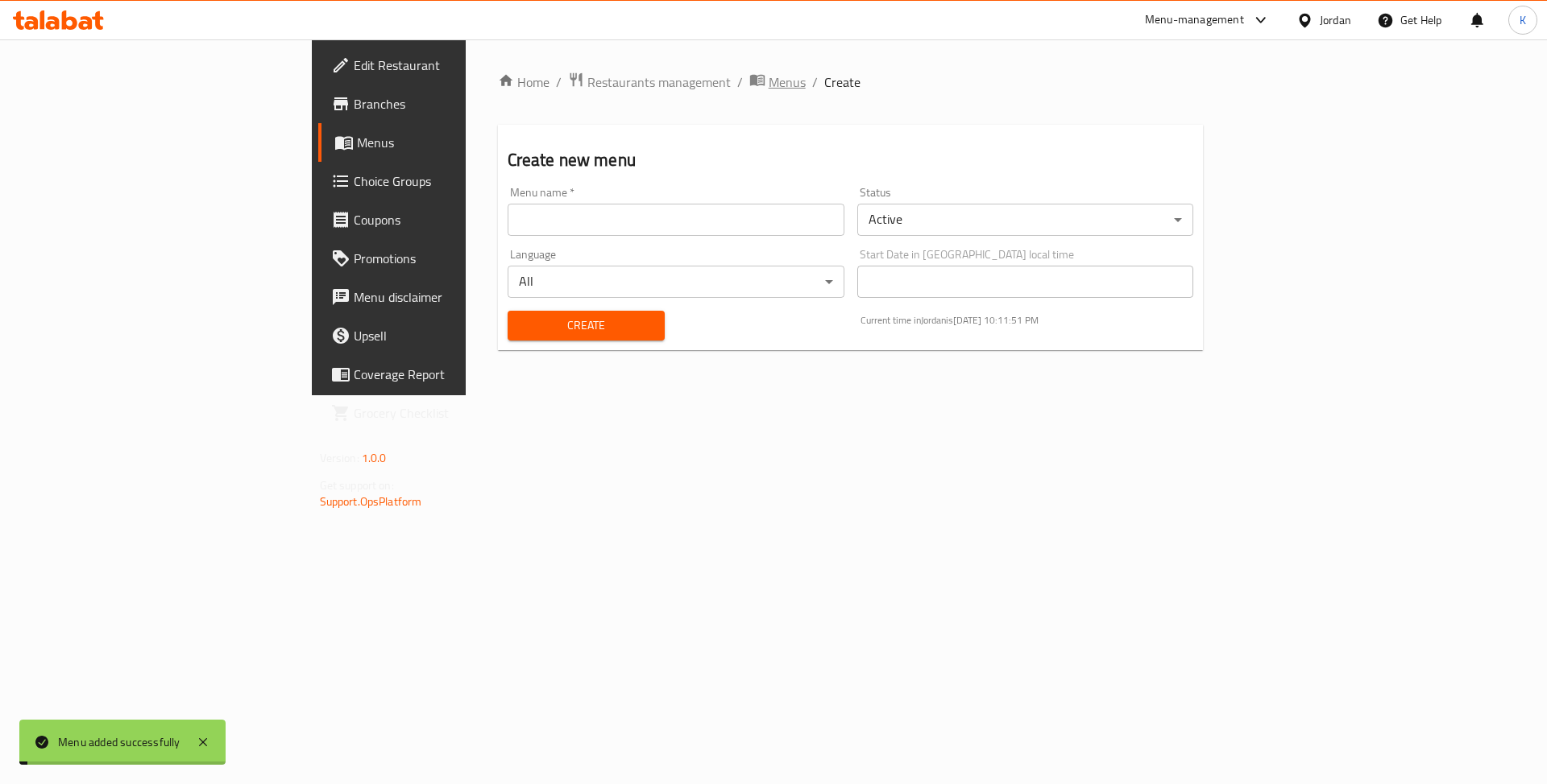
click at [768, 79] on span "Menus" at bounding box center [787, 82] width 37 height 19
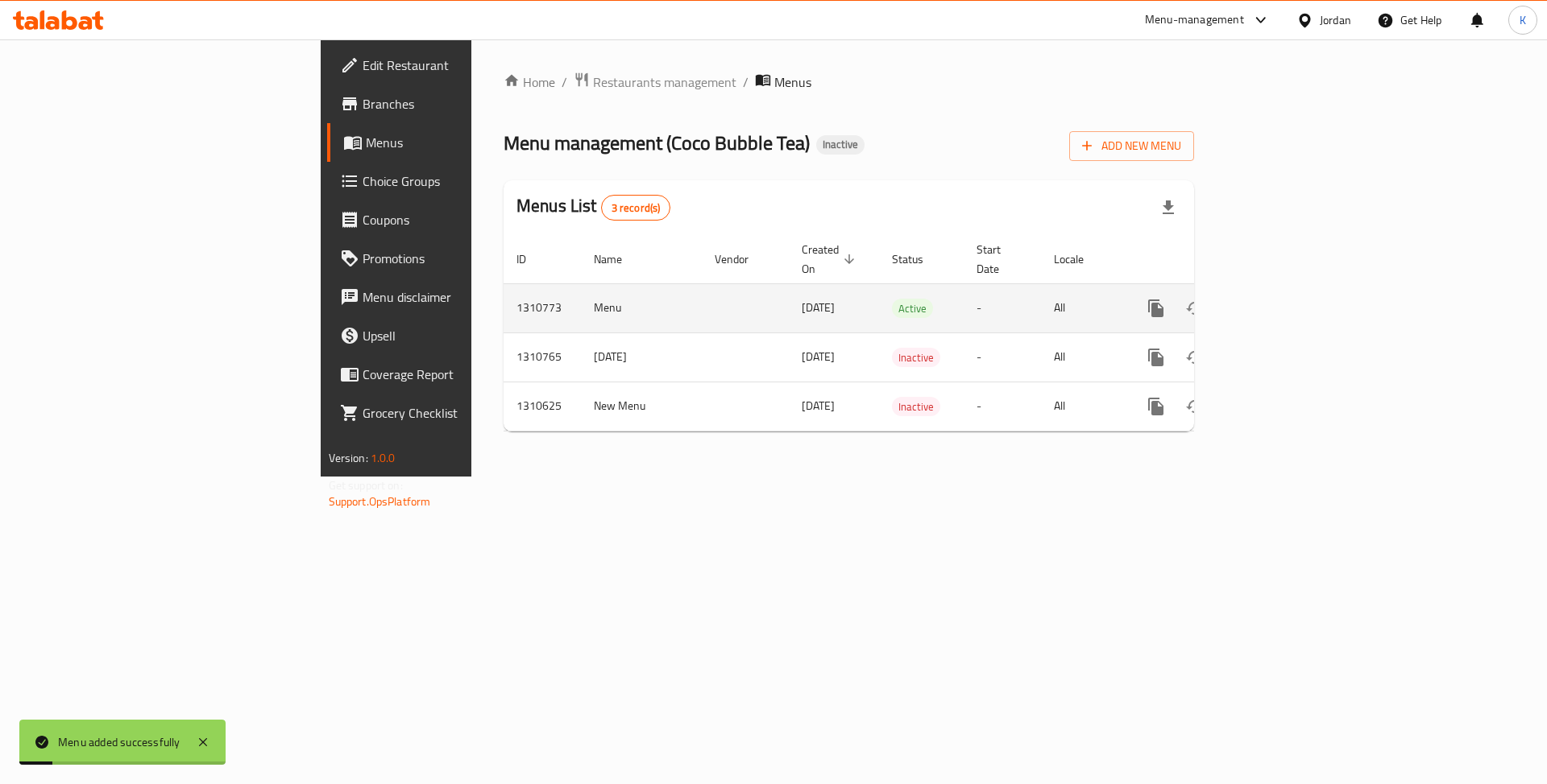
click at [1282, 298] on icon "enhanced table" at bounding box center [1272, 308] width 19 height 19
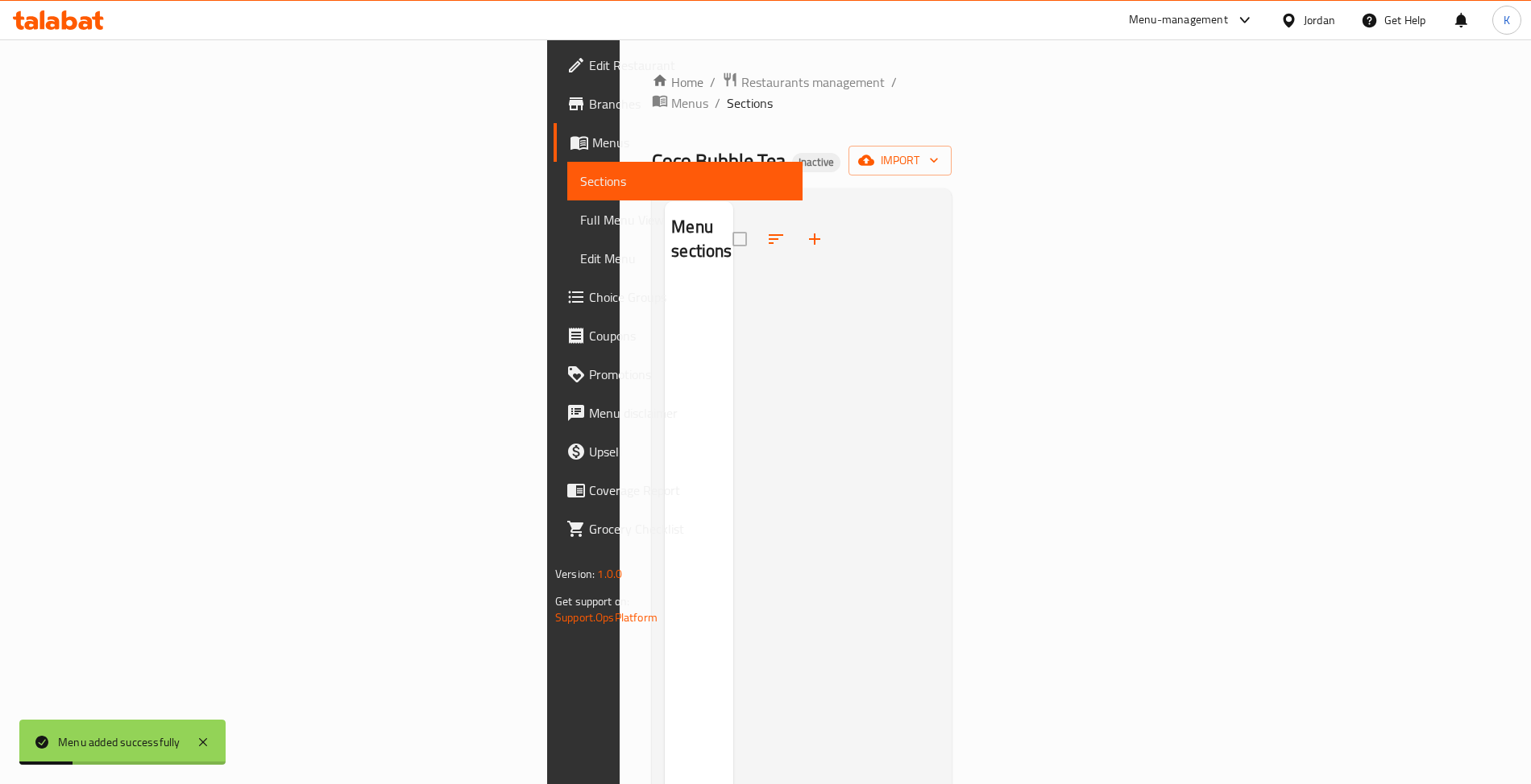
click at [951, 159] on div "Home / Restaurants management / Menus / Sections Coco Bubble Tea Inactive impor…" at bounding box center [801, 535] width 299 height 927
click at [939, 151] on span "import" at bounding box center [900, 161] width 78 height 20
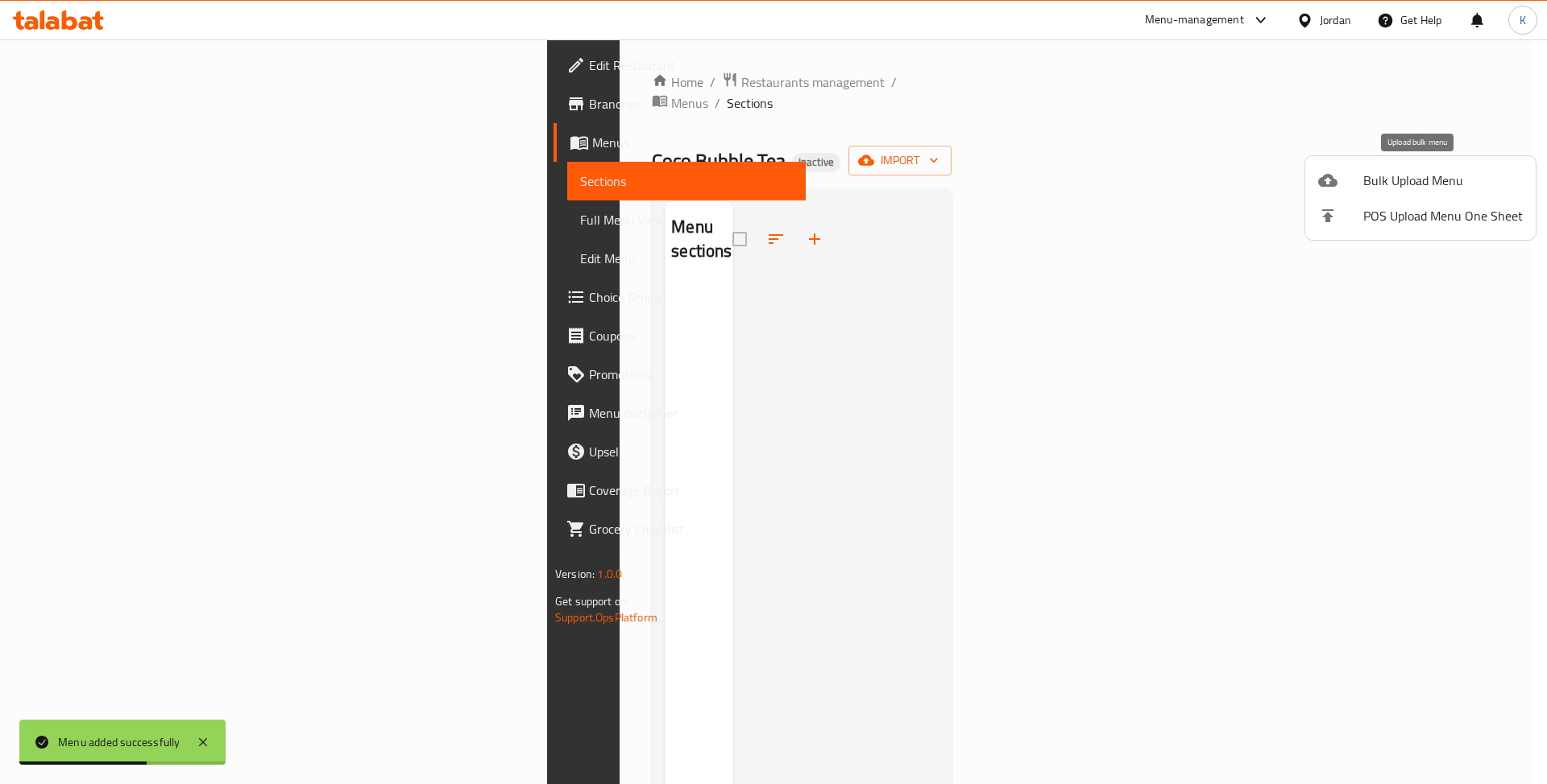
click at [1325, 178] on icon at bounding box center [1328, 180] width 19 height 13
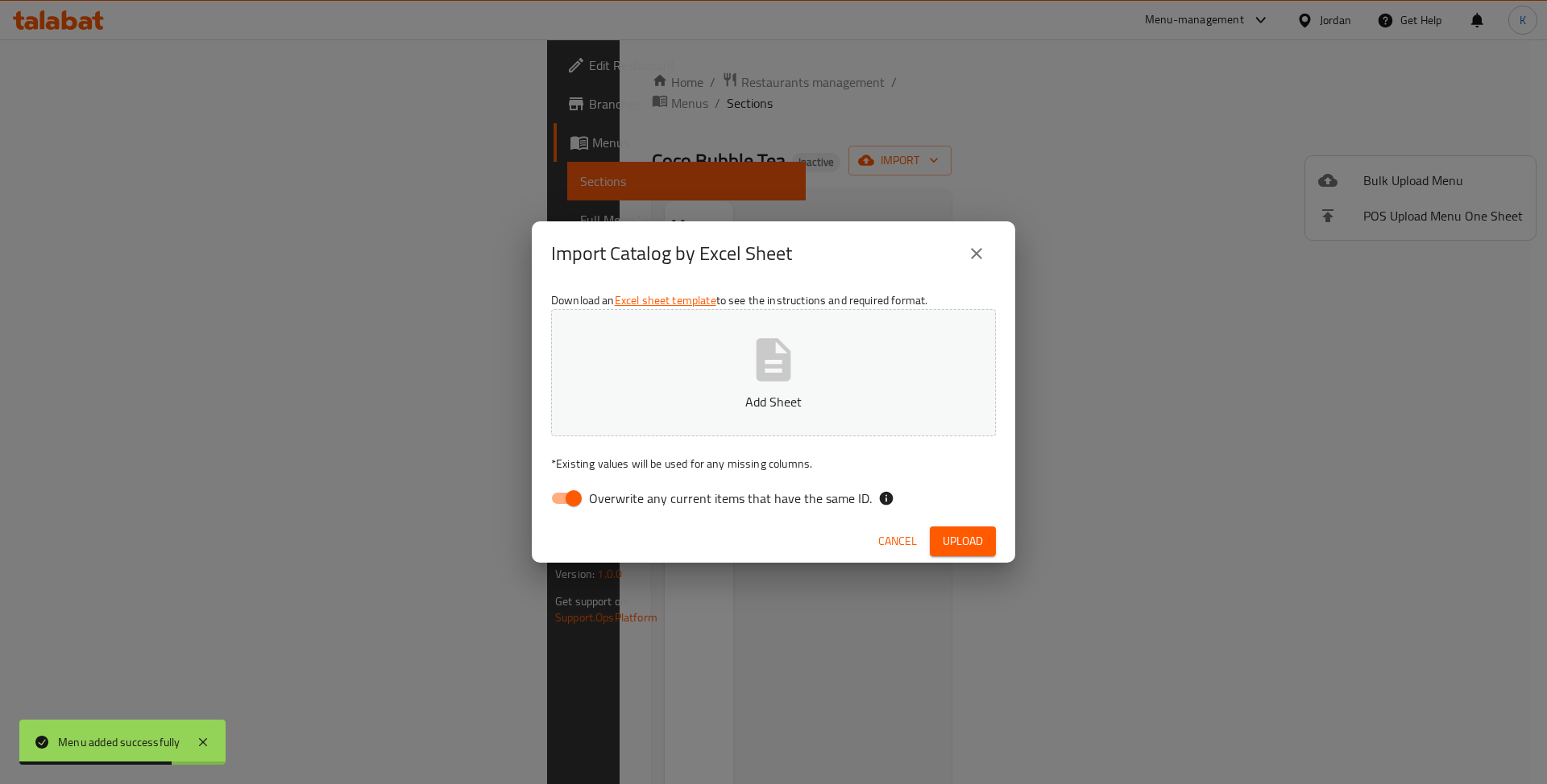
click at [603, 516] on div "Download an Excel sheet template to see the instructions and required format. A…" at bounding box center [773, 402] width 483 height 234
click at [590, 458] on p "* Existing values will be used for any missing columns." at bounding box center [773, 464] width 445 height 16
click at [561, 501] on input "Overwrite any current items that have the same ID." at bounding box center [574, 498] width 92 height 30
checkbox input "false"
click at [635, 379] on button "Add Sheet" at bounding box center [773, 373] width 445 height 127
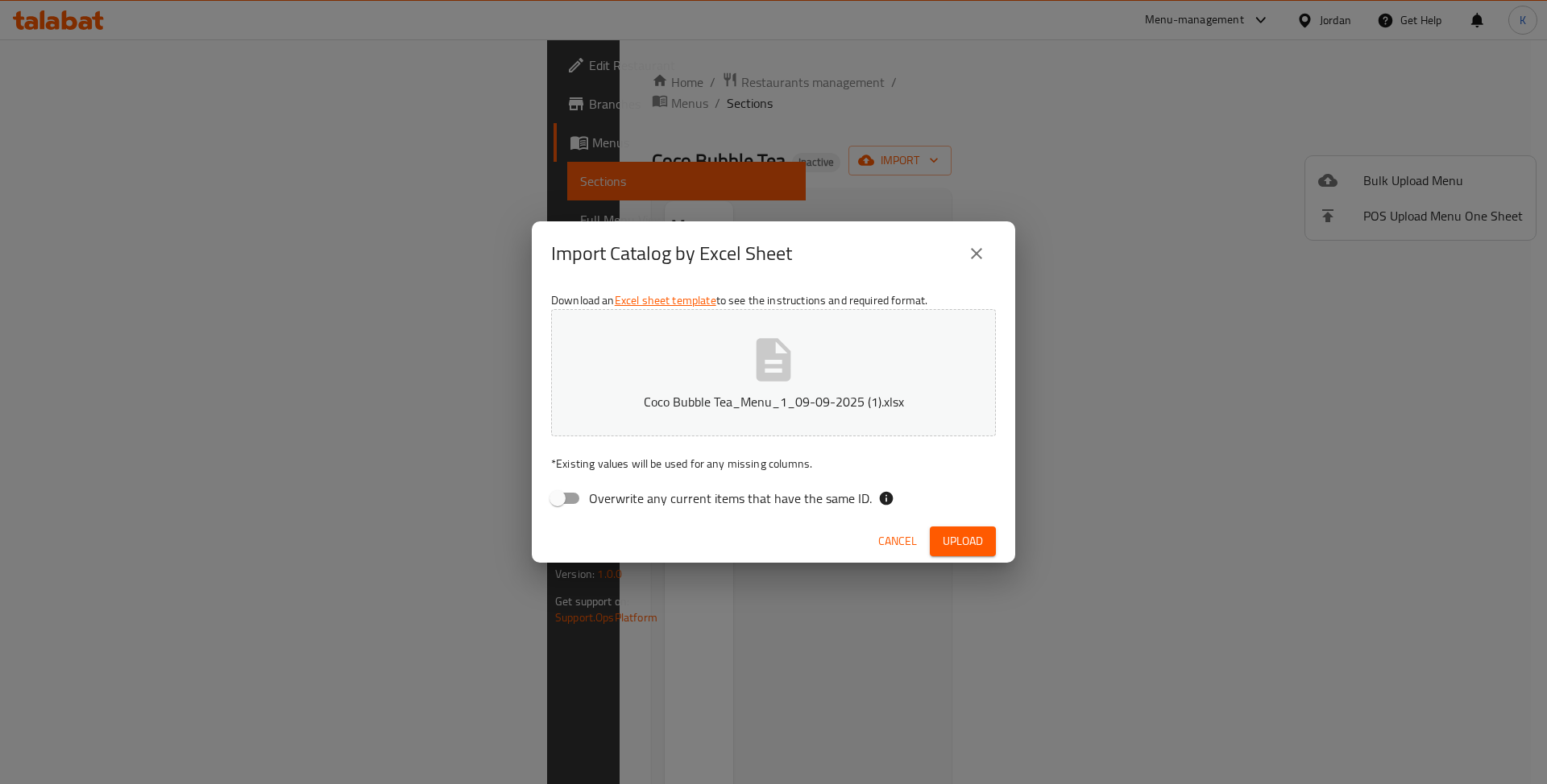
click at [980, 555] on button "Upload" at bounding box center [962, 541] width 66 height 30
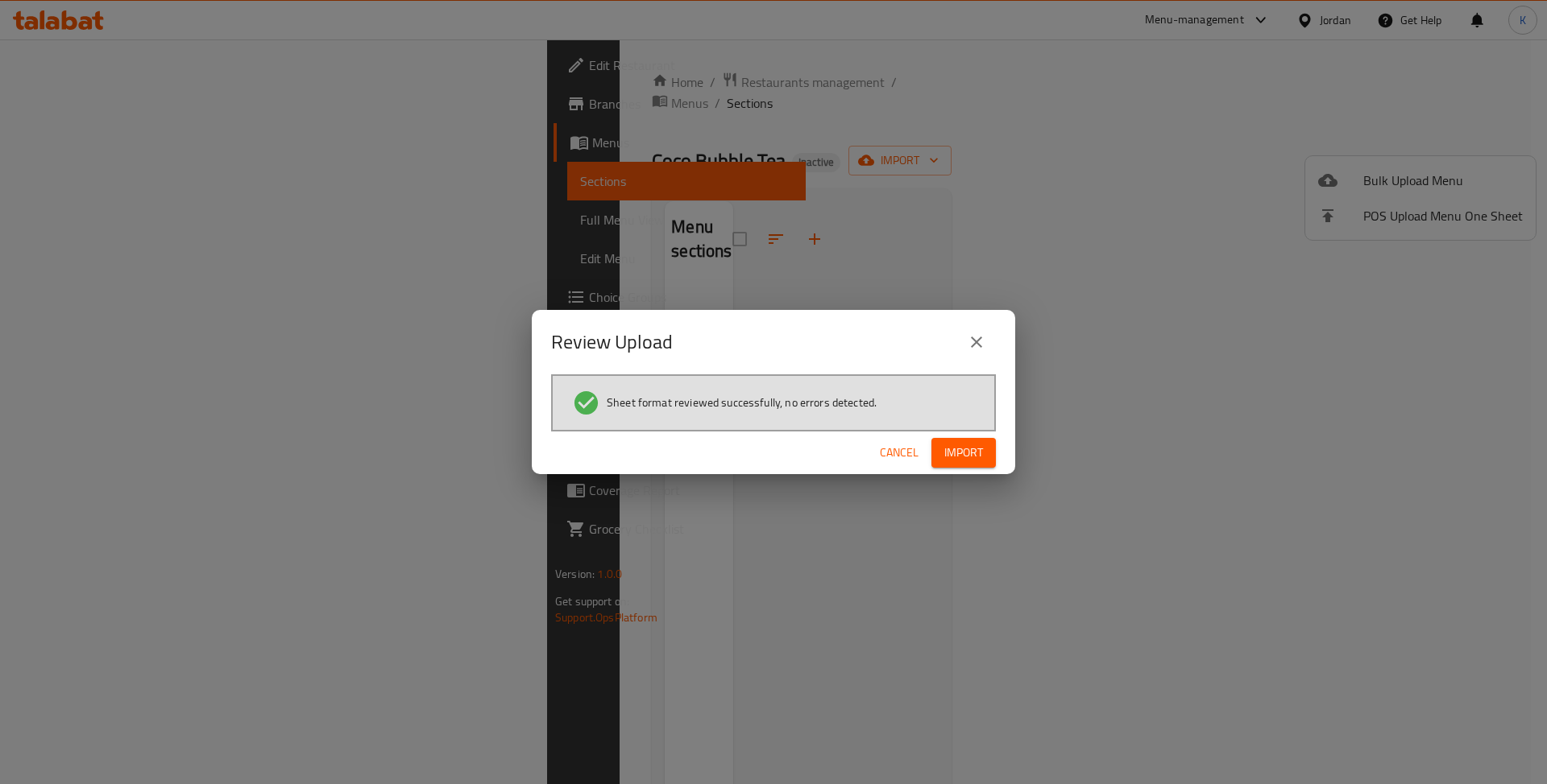
click at [968, 542] on div "Review Upload Sheet format reviewed successfully, no errors detected. Cancel Im…" at bounding box center [774, 392] width 1547 height 784
click at [954, 467] on button "Import" at bounding box center [963, 453] width 64 height 30
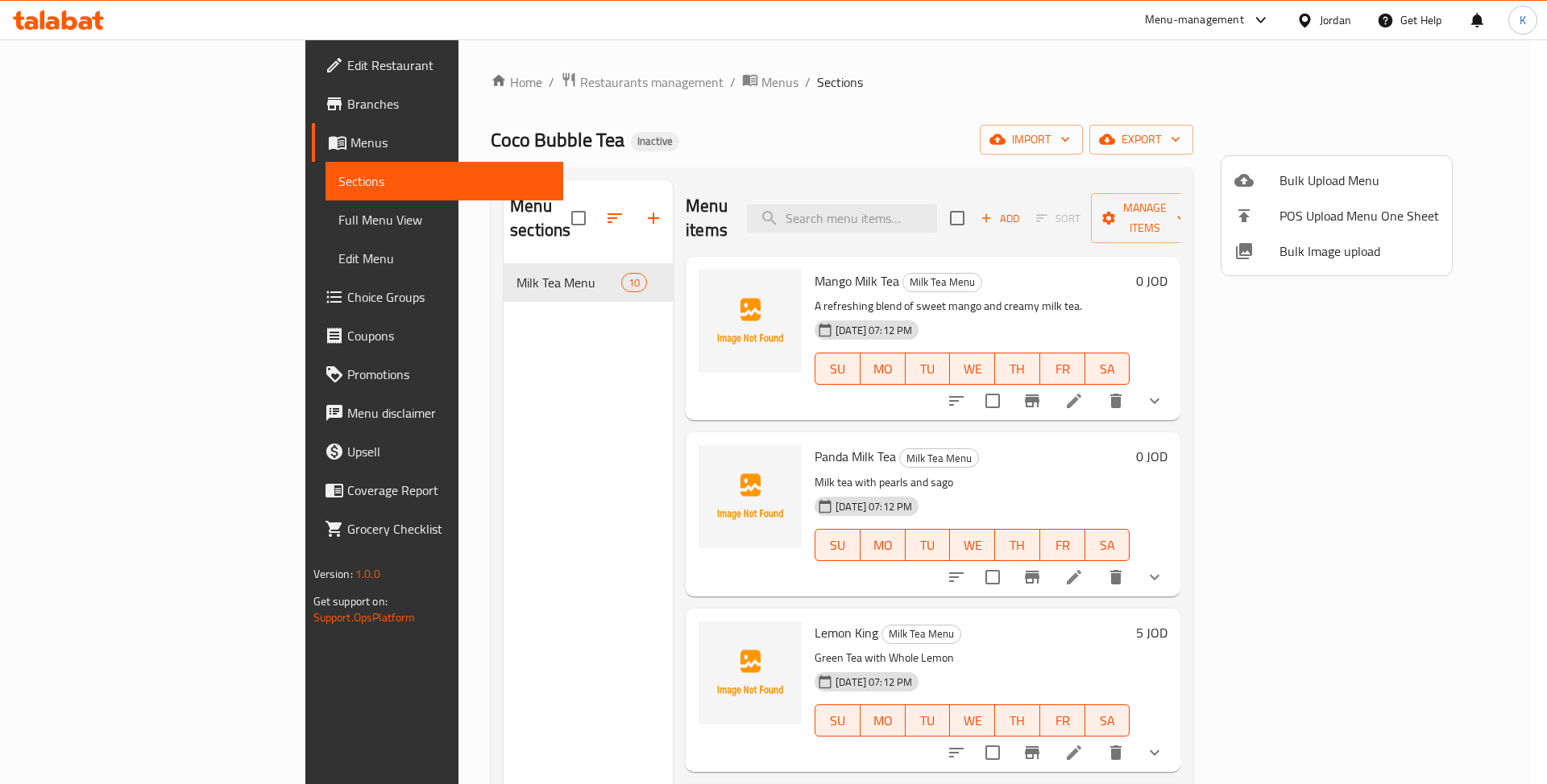
drag, startPoint x: 143, startPoint y: 203, endPoint x: 148, endPoint y: 227, distance: 24.5
click at [143, 204] on div at bounding box center [774, 392] width 1547 height 784
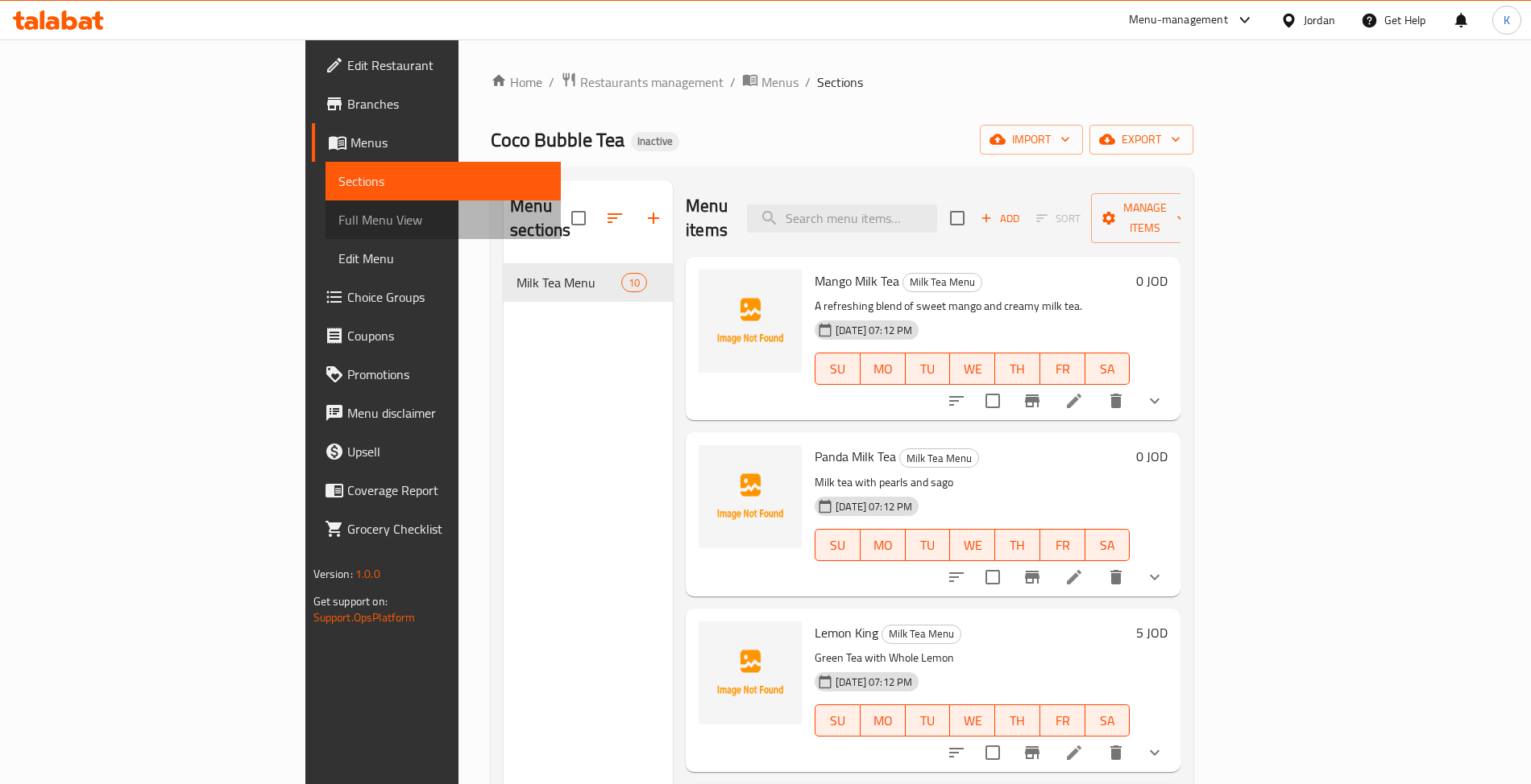
click at [326, 229] on link "Full Menu View" at bounding box center [443, 220] width 235 height 39
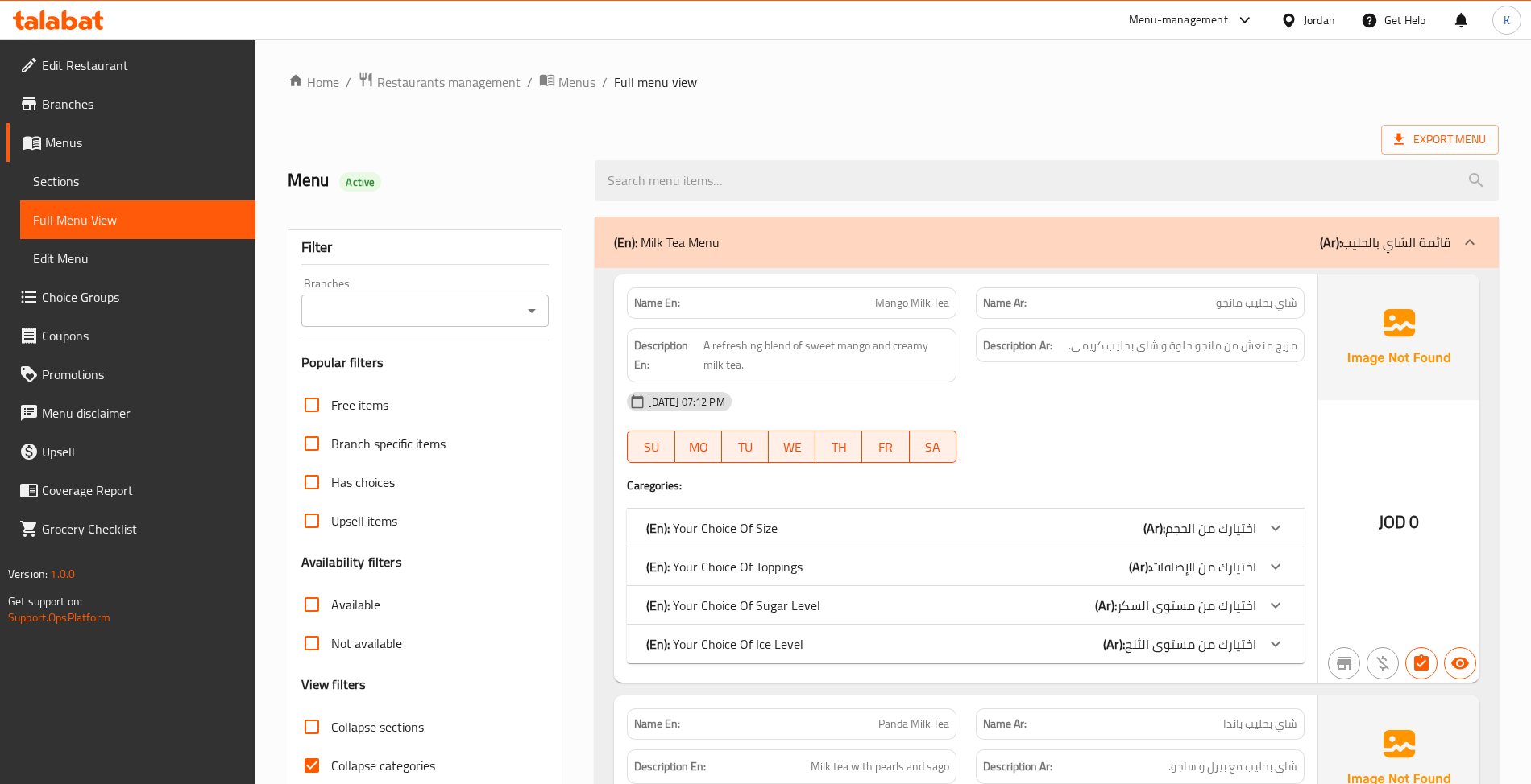
scroll to position [250, 0]
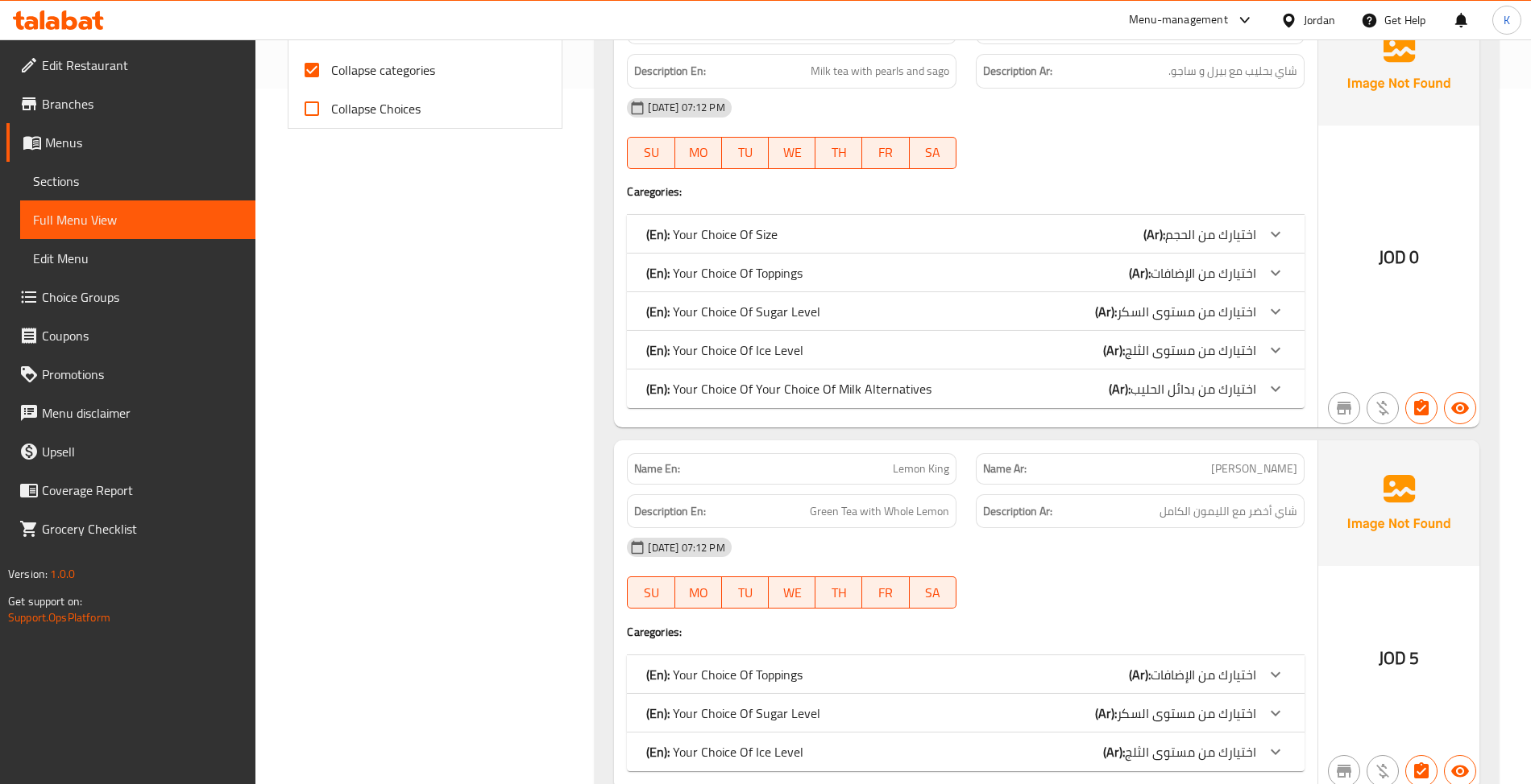
scroll to position [445, 0]
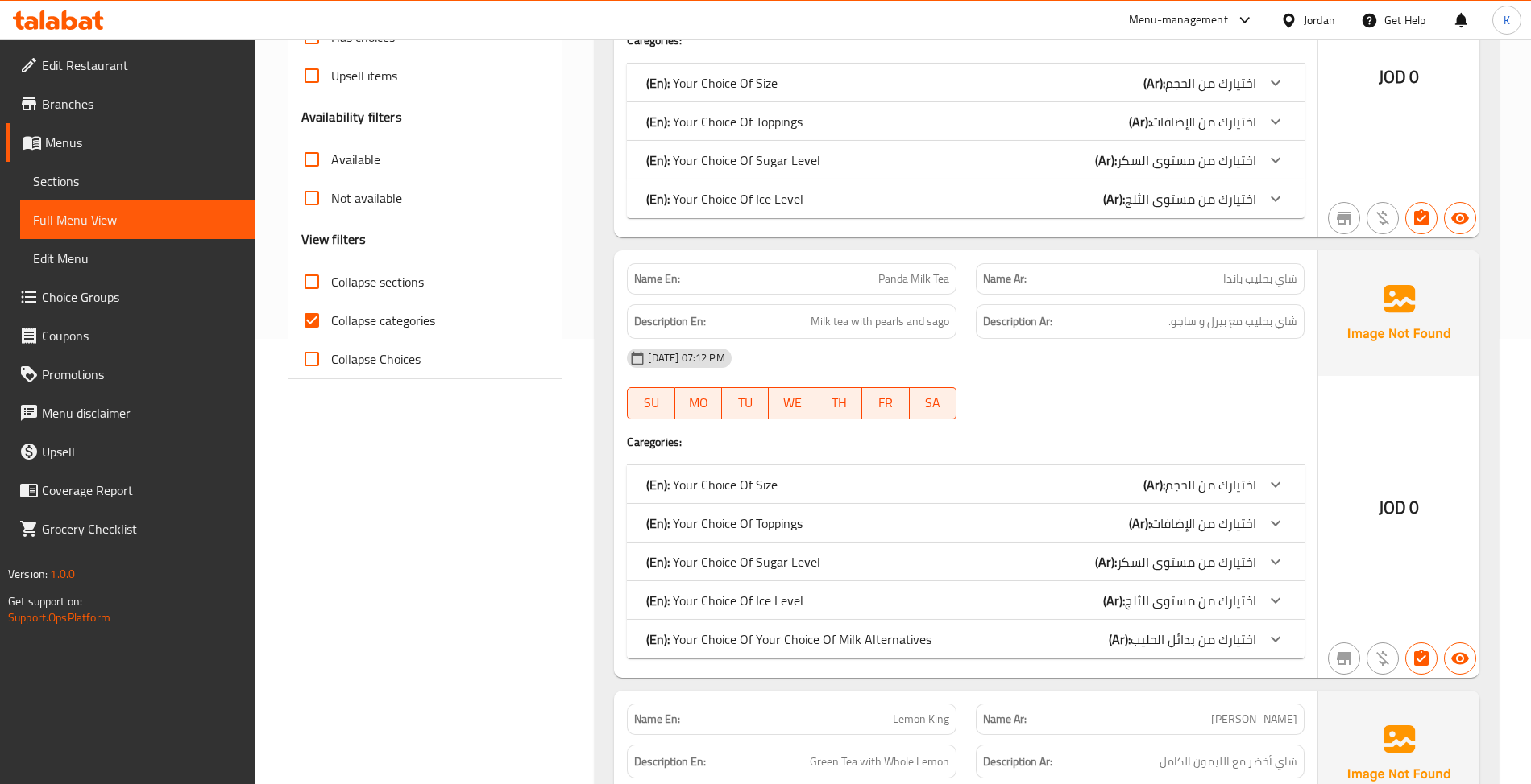
click at [113, 180] on span "Sections" at bounding box center [137, 180] width 209 height 19
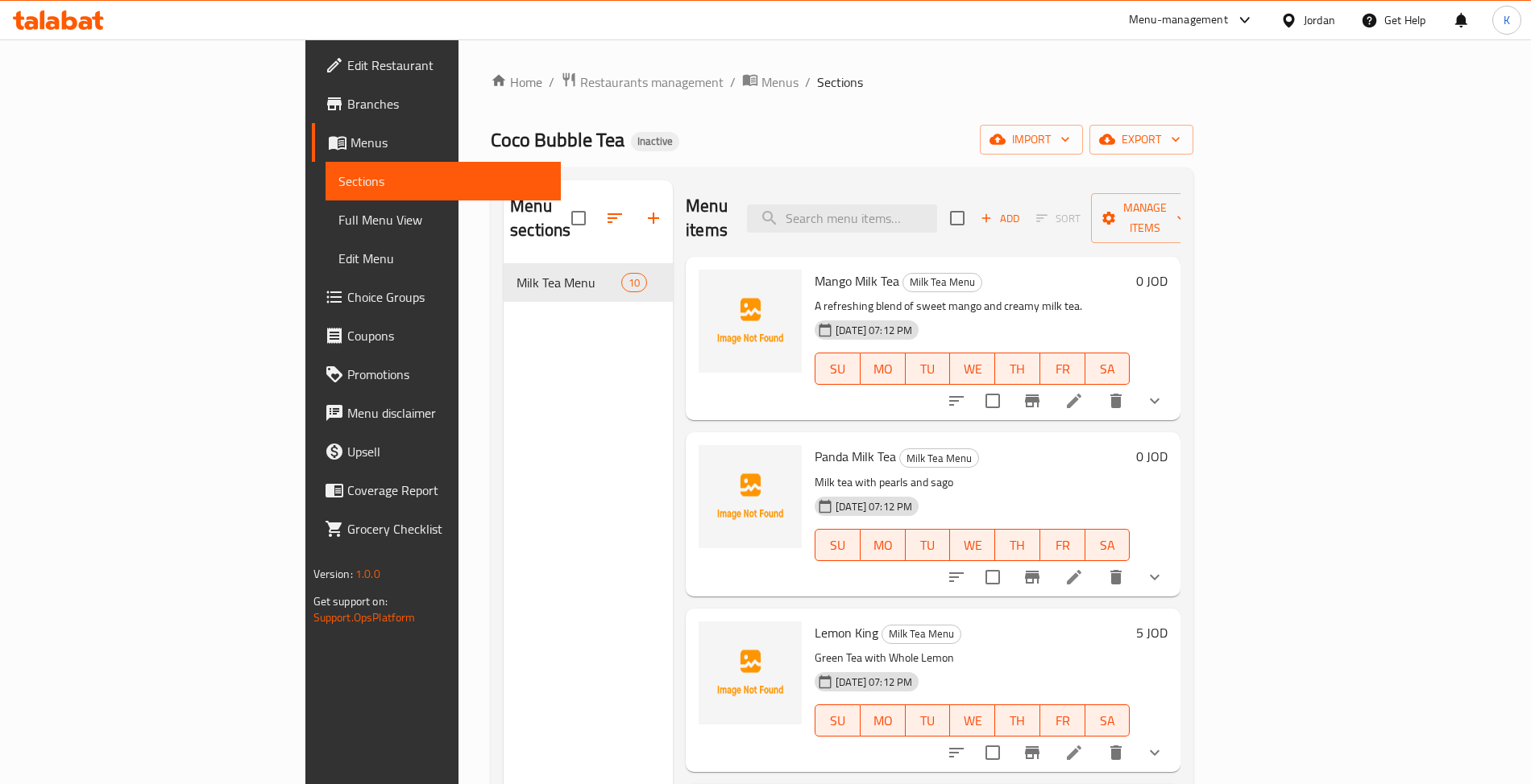
click at [1097, 563] on li at bounding box center [1074, 577] width 45 height 29
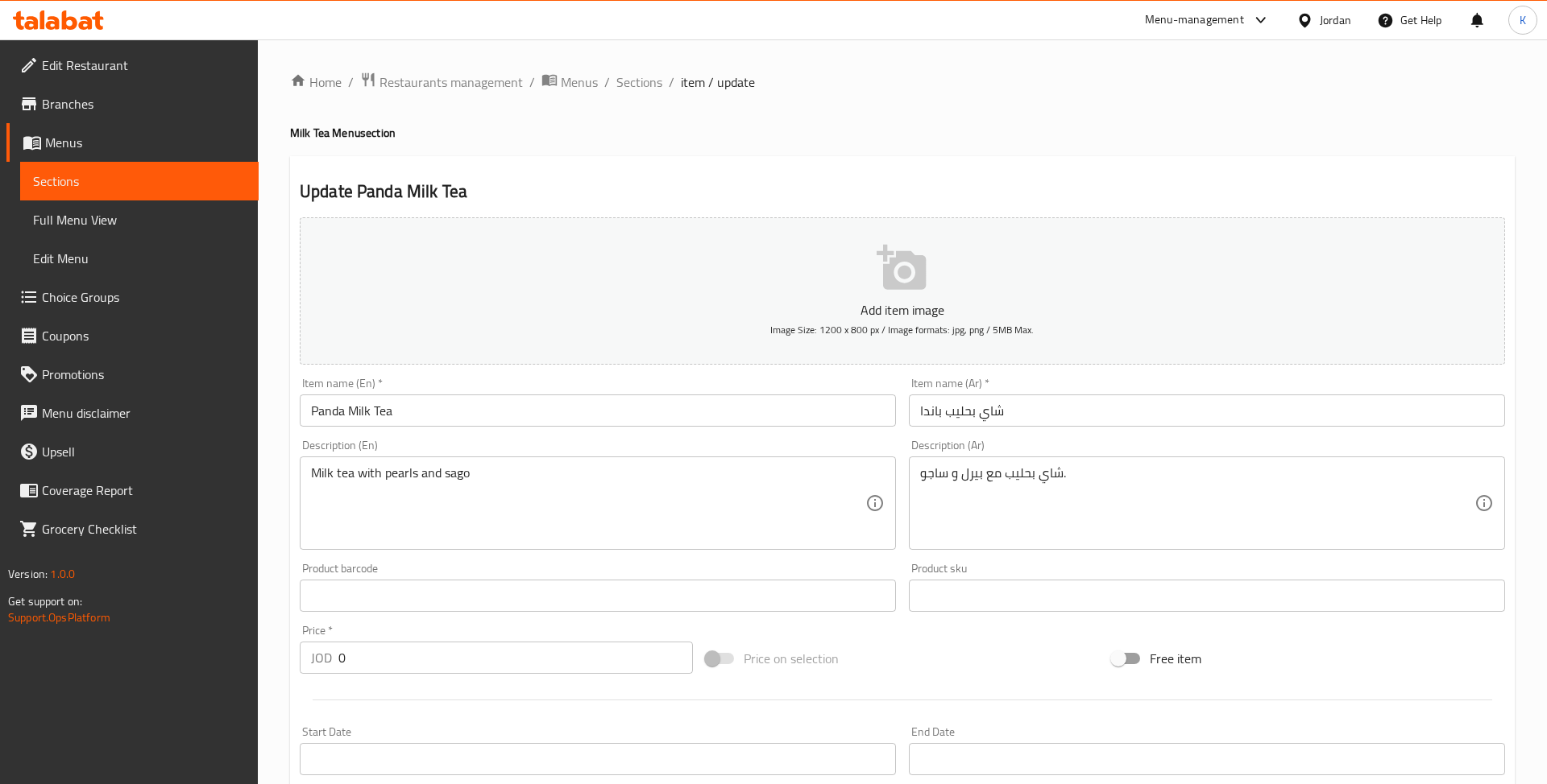
type input "اختيارك من الإضافات"
type input "0"
type input "اختيارك من مستوى الثلج"
type input "1"
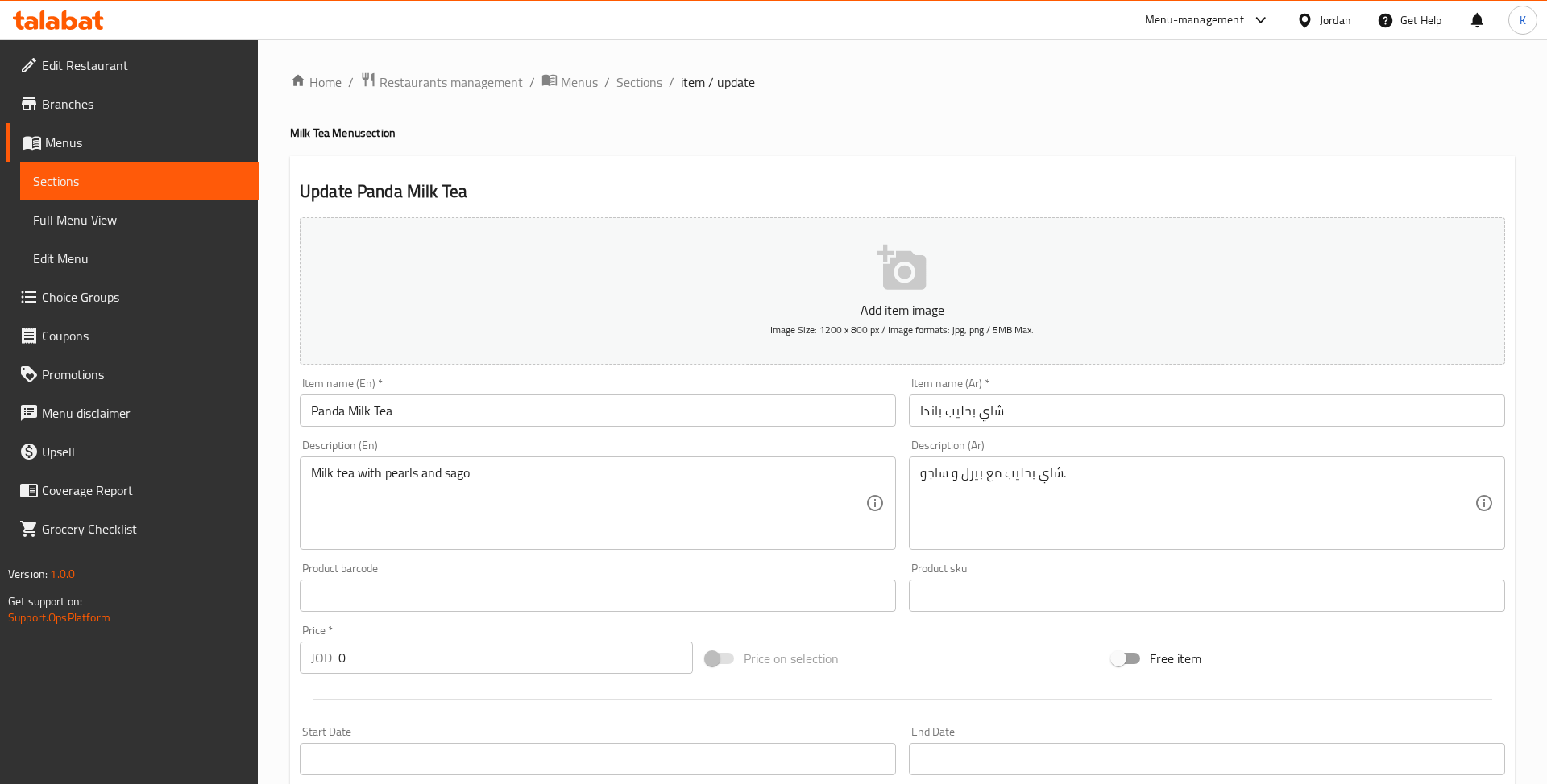
type input "1"
type input "اختيارك من بدائل الحليب"
type input "0"
type input "1"
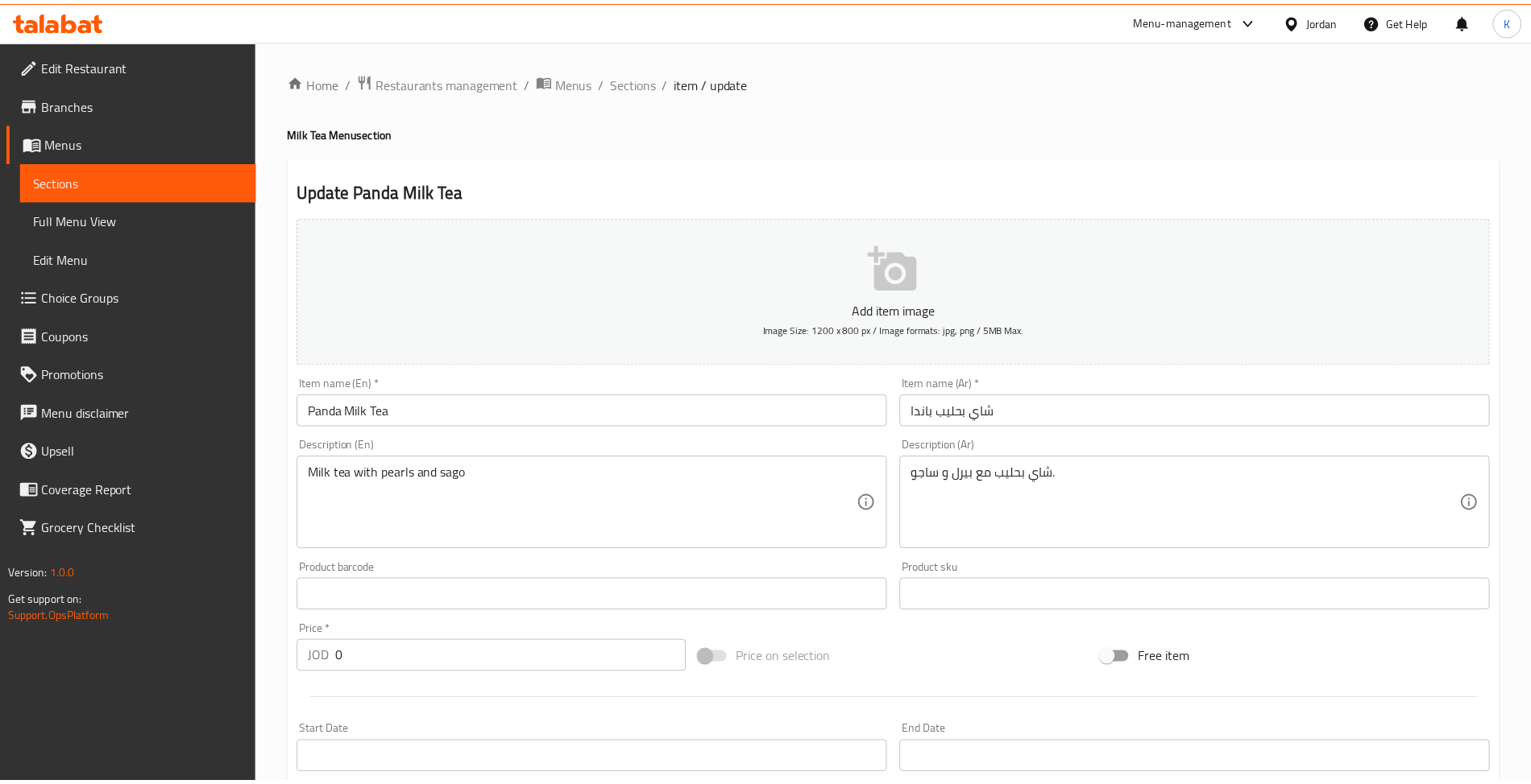
scroll to position [647, 0]
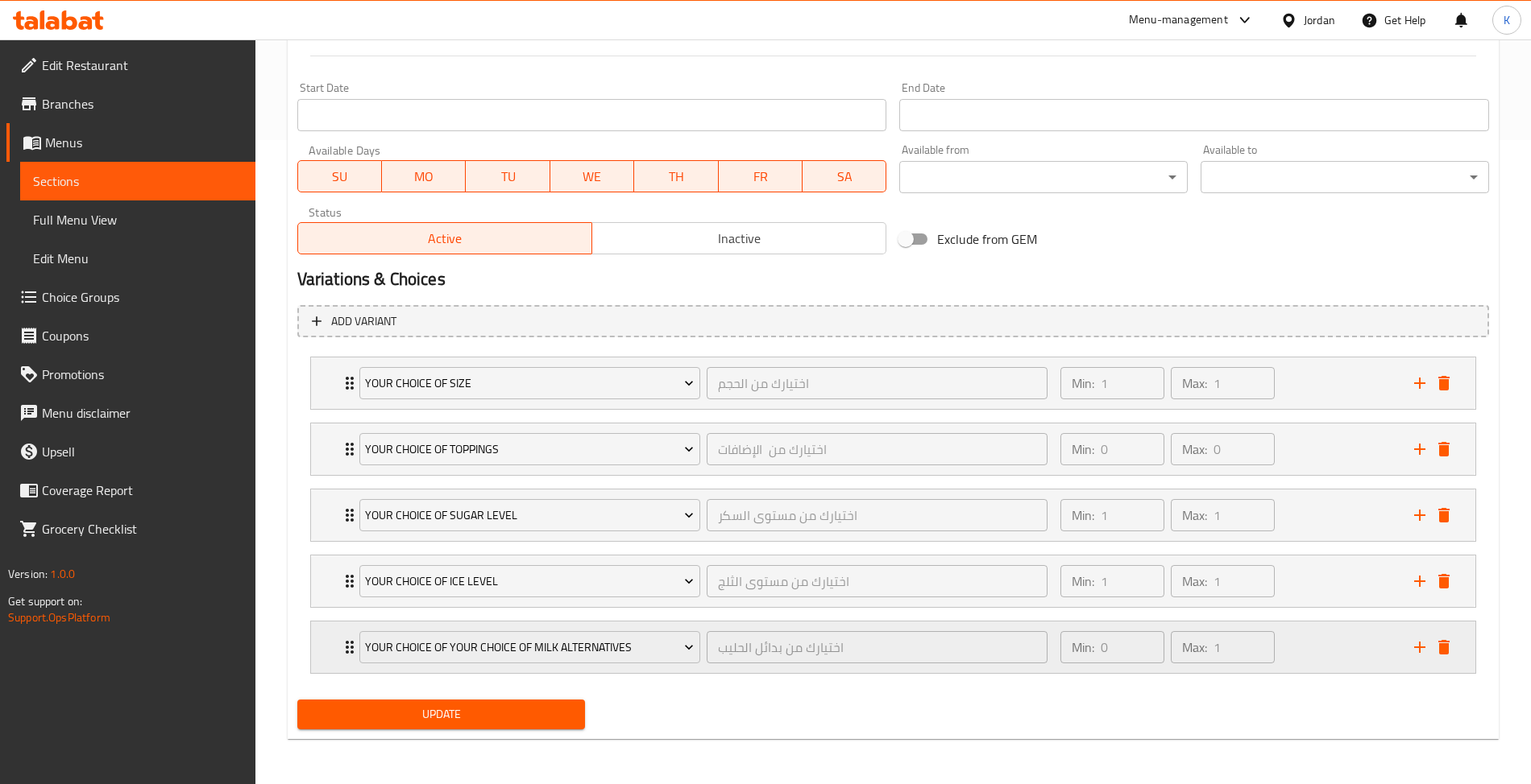
click at [335, 660] on div "Your Choice Of Your Choice Of Milk Alternatives اختيارك من بدائل الحليب ​ Min: …" at bounding box center [893, 647] width 1164 height 51
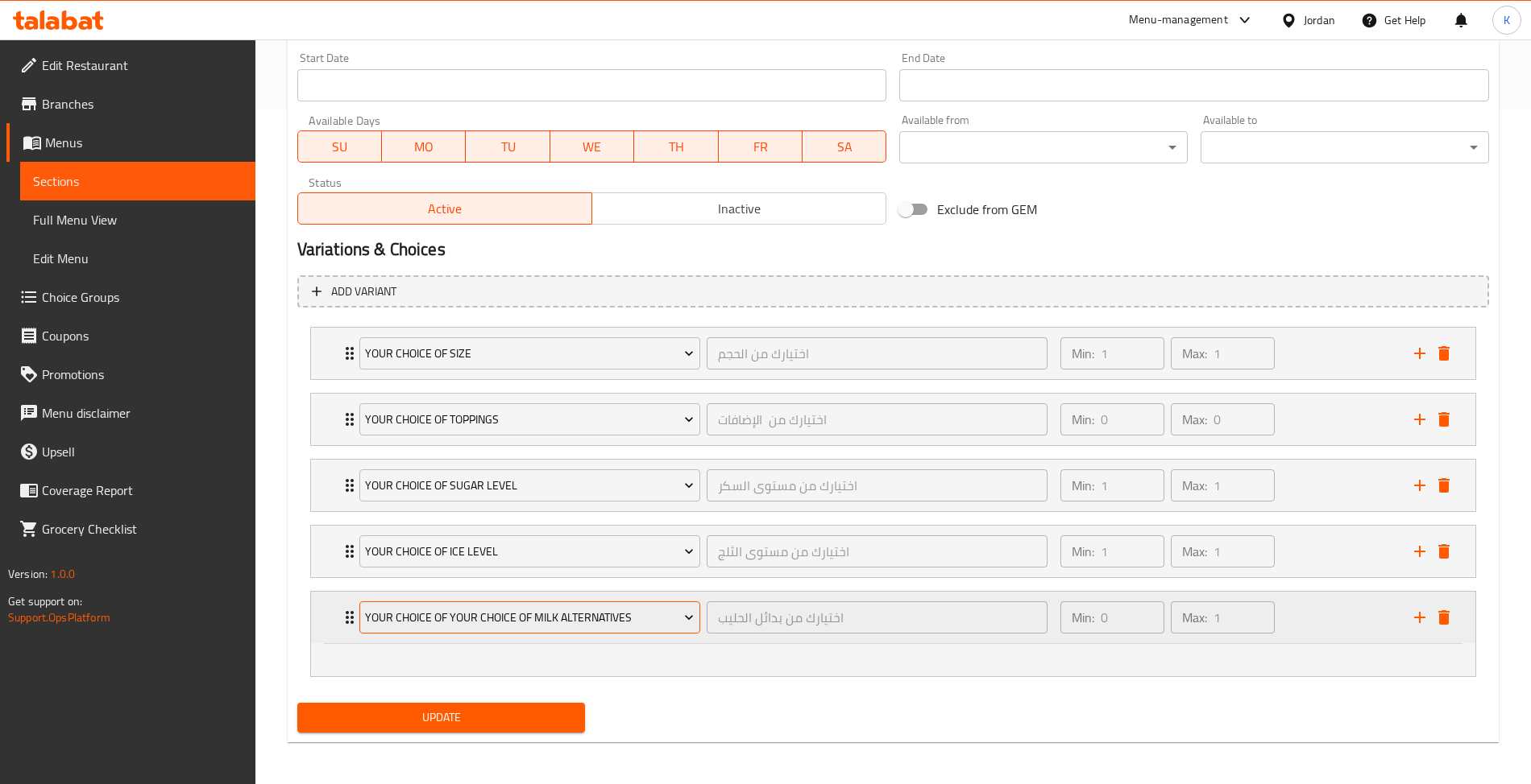
scroll to position [677, 0]
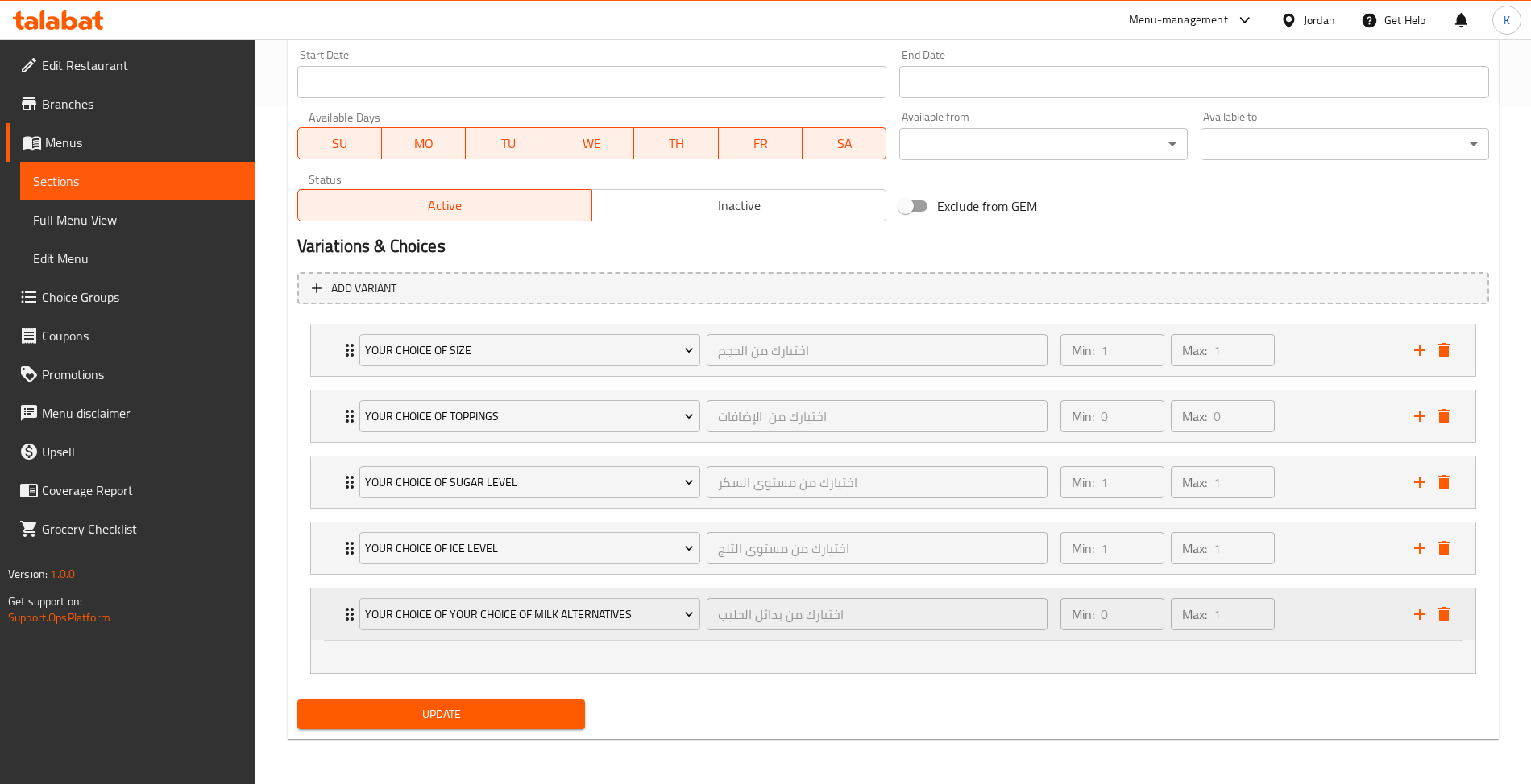
click at [1453, 623] on div "Expand" at bounding box center [1431, 615] width 48 height 24
click at [1450, 622] on icon "delete" at bounding box center [1443, 614] width 19 height 19
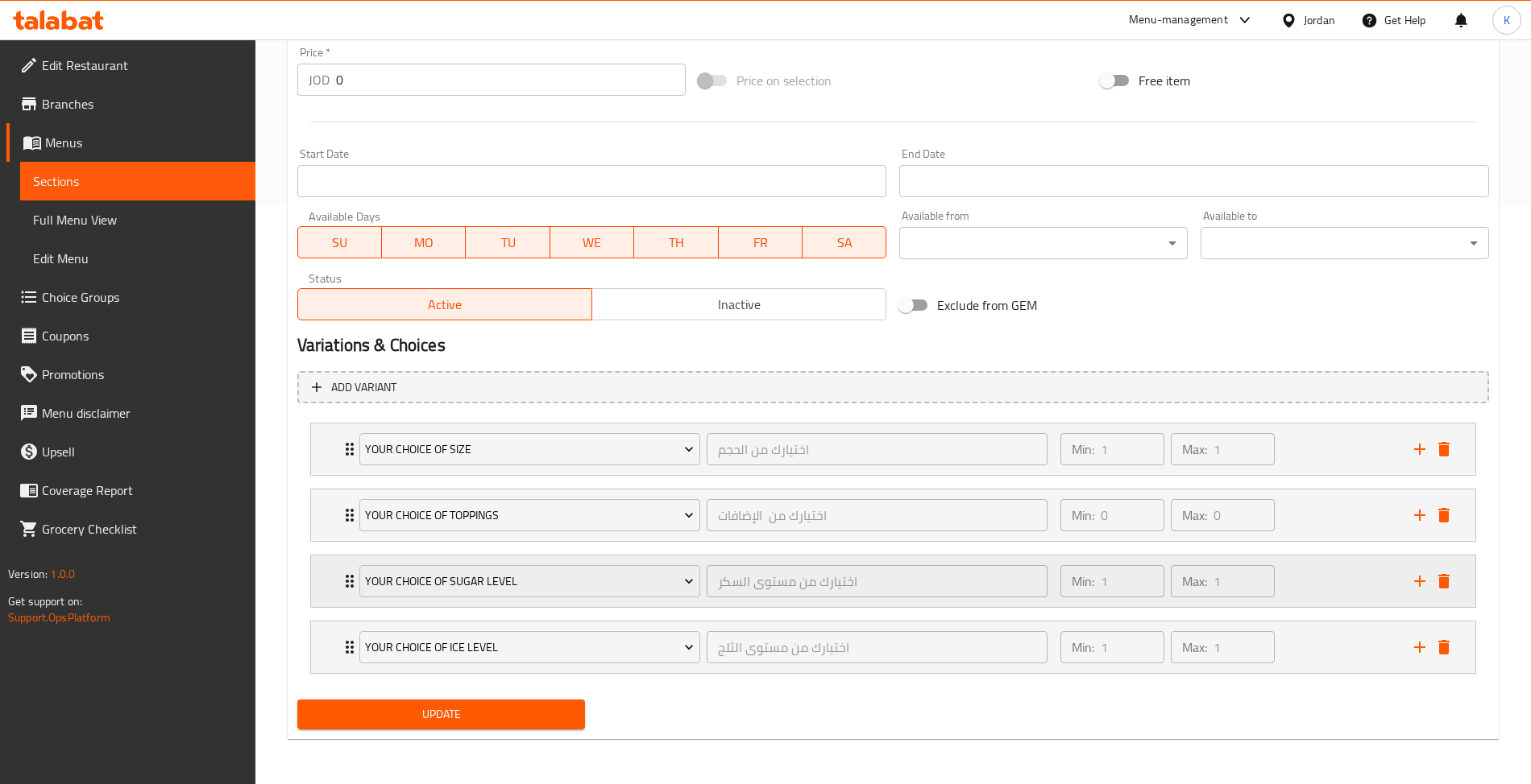
scroll to position [582, 0]
click at [529, 709] on span "Update" at bounding box center [441, 715] width 262 height 20
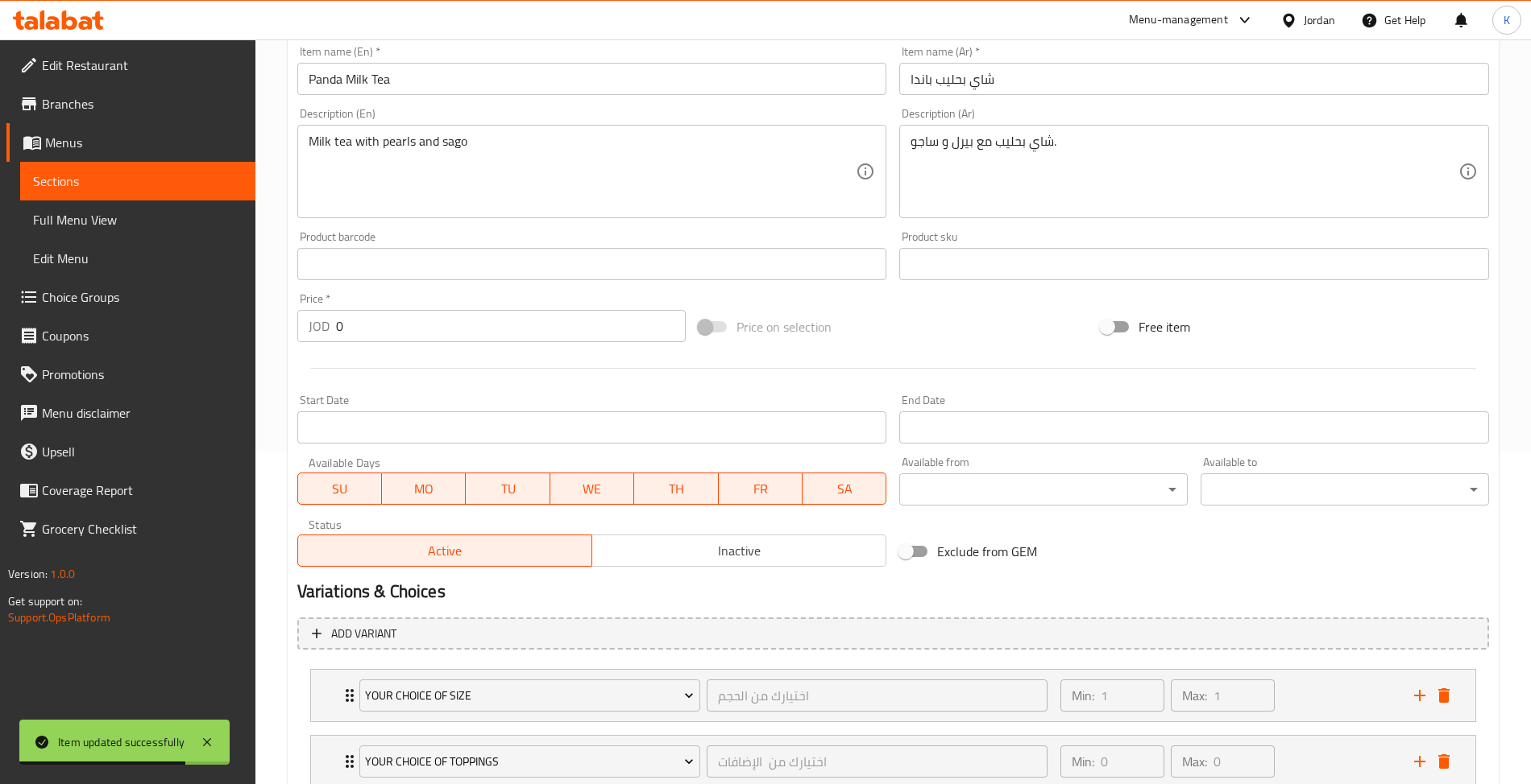
click at [169, 175] on span "Sections" at bounding box center [137, 180] width 209 height 19
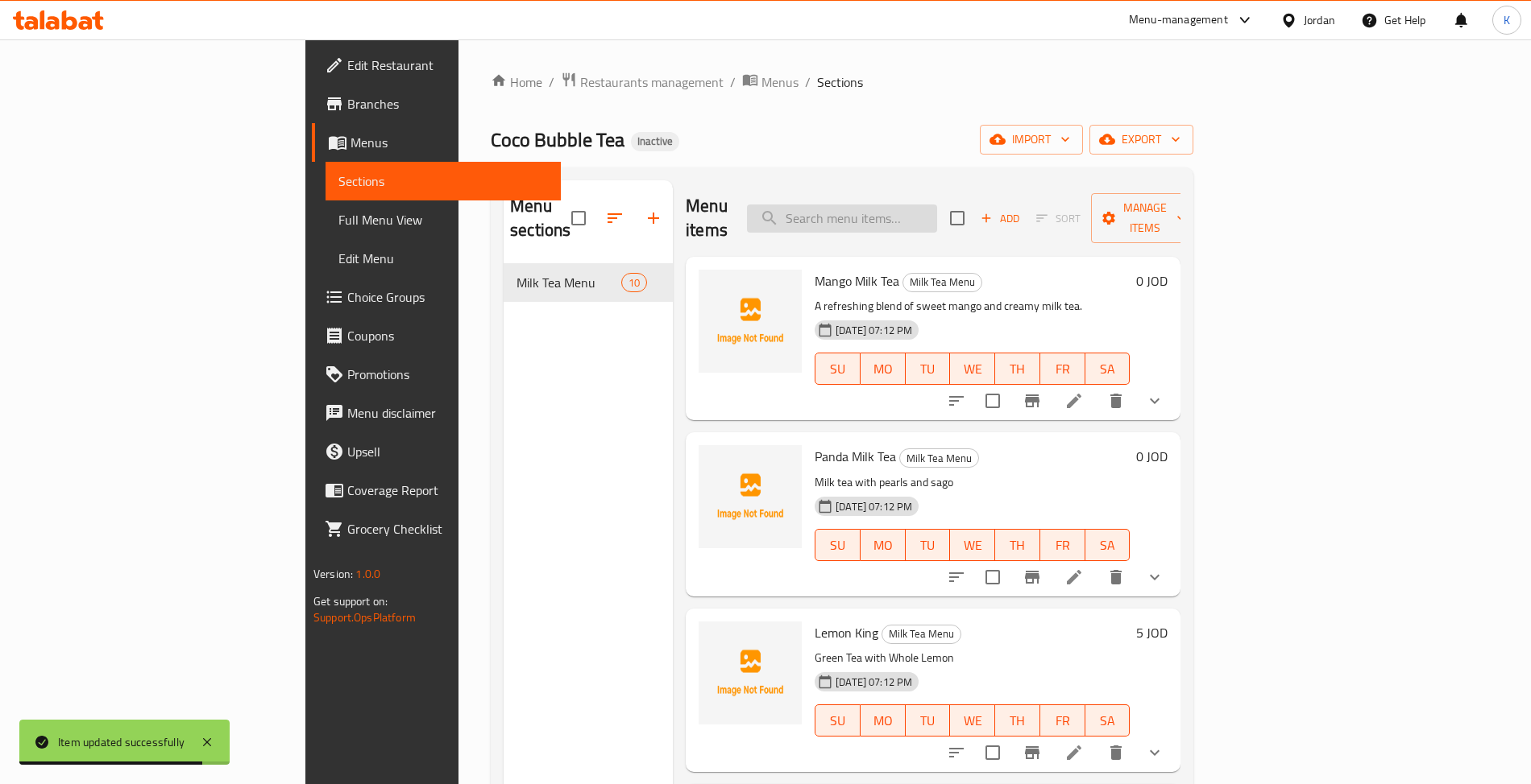
click at [937, 209] on input "search" at bounding box center [842, 218] width 190 height 28
paste input "Lemon King"
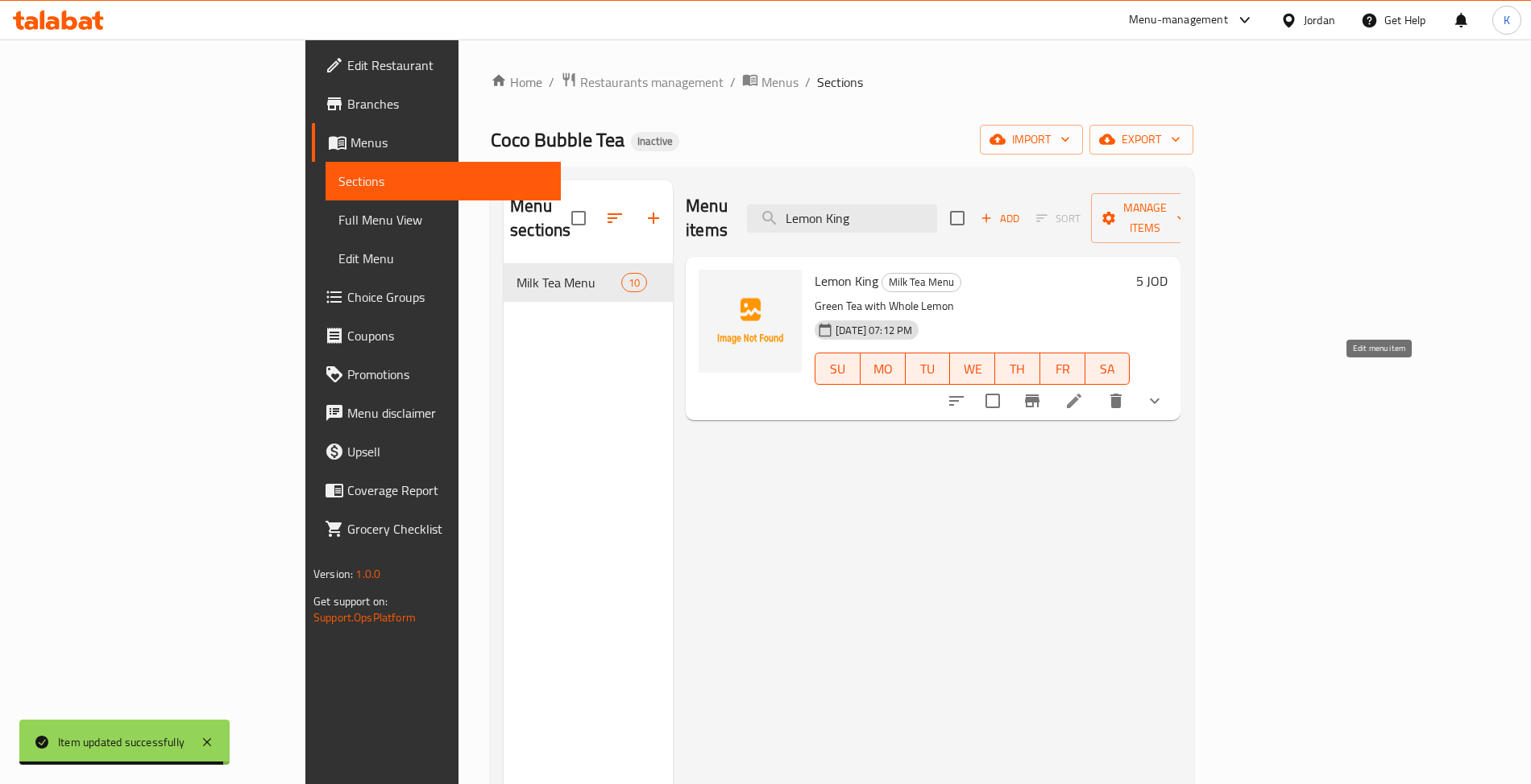
type input "Lemon King"
click at [1081, 394] on icon at bounding box center [1074, 400] width 14 height 14
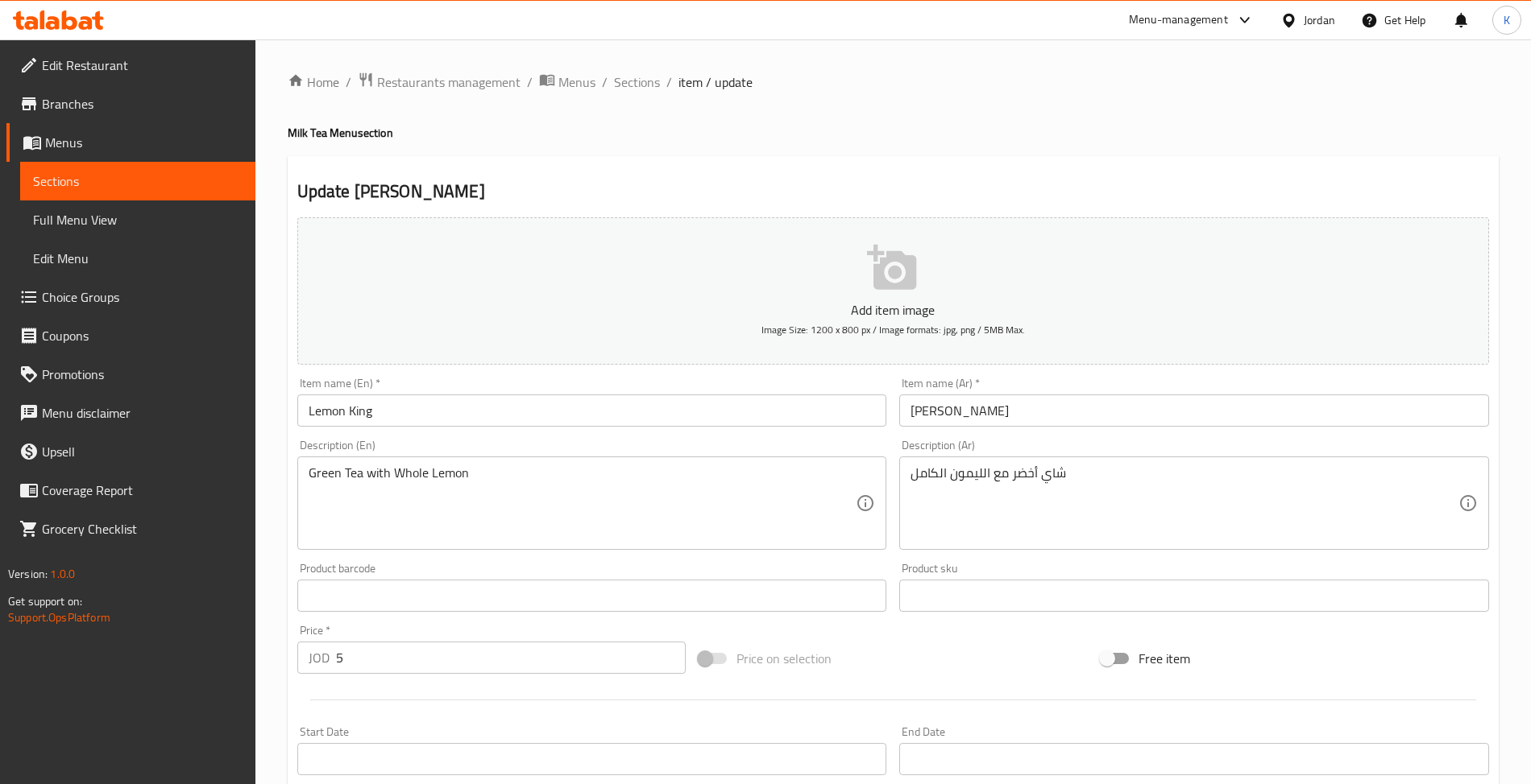
click at [307, 416] on input "Lemon King" at bounding box center [591, 411] width 590 height 32
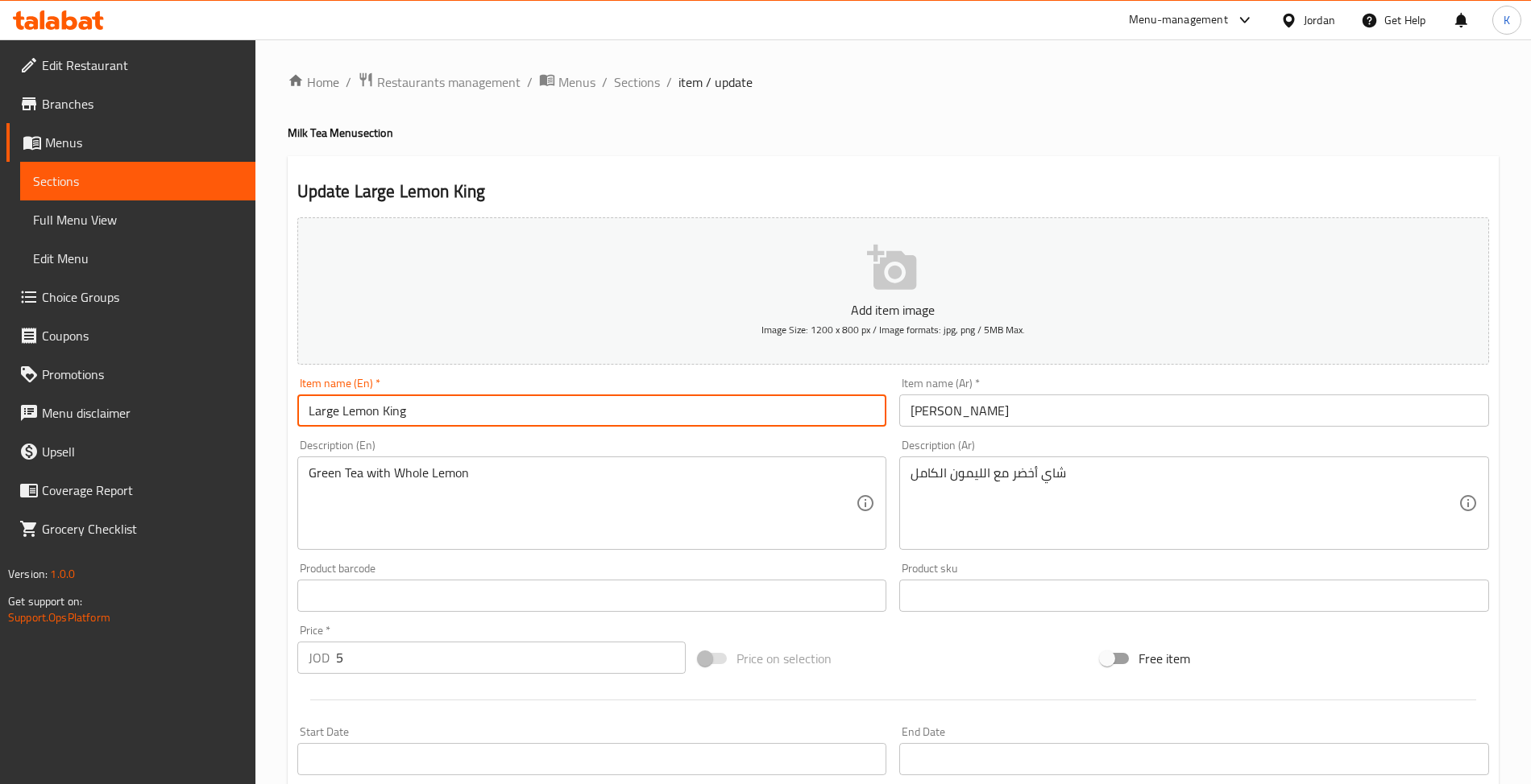
type input "Large Lemon King"
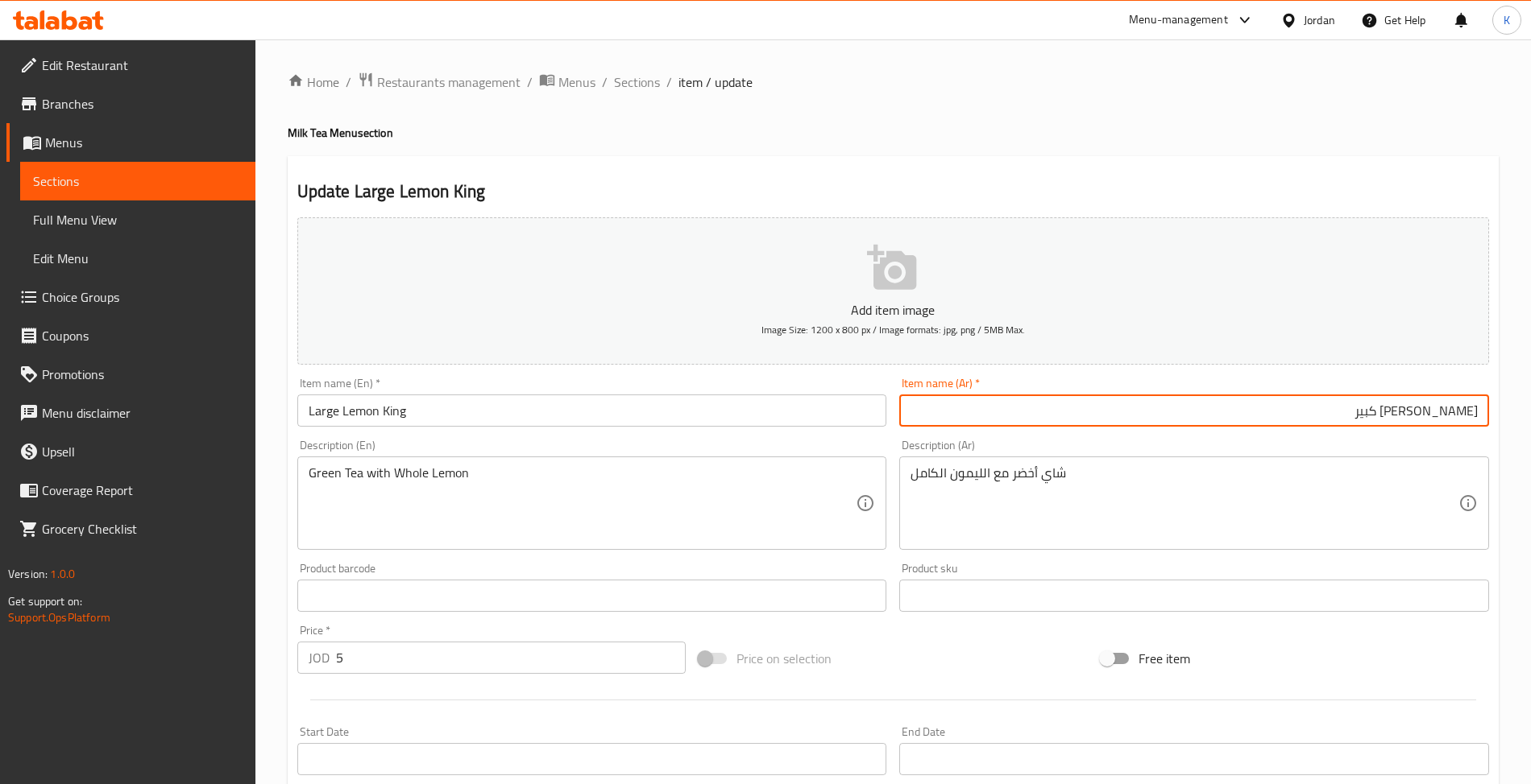
type input "كينج ليمون كبير"
